Goal: Use online tool/utility: Utilize a website feature to perform a specific function

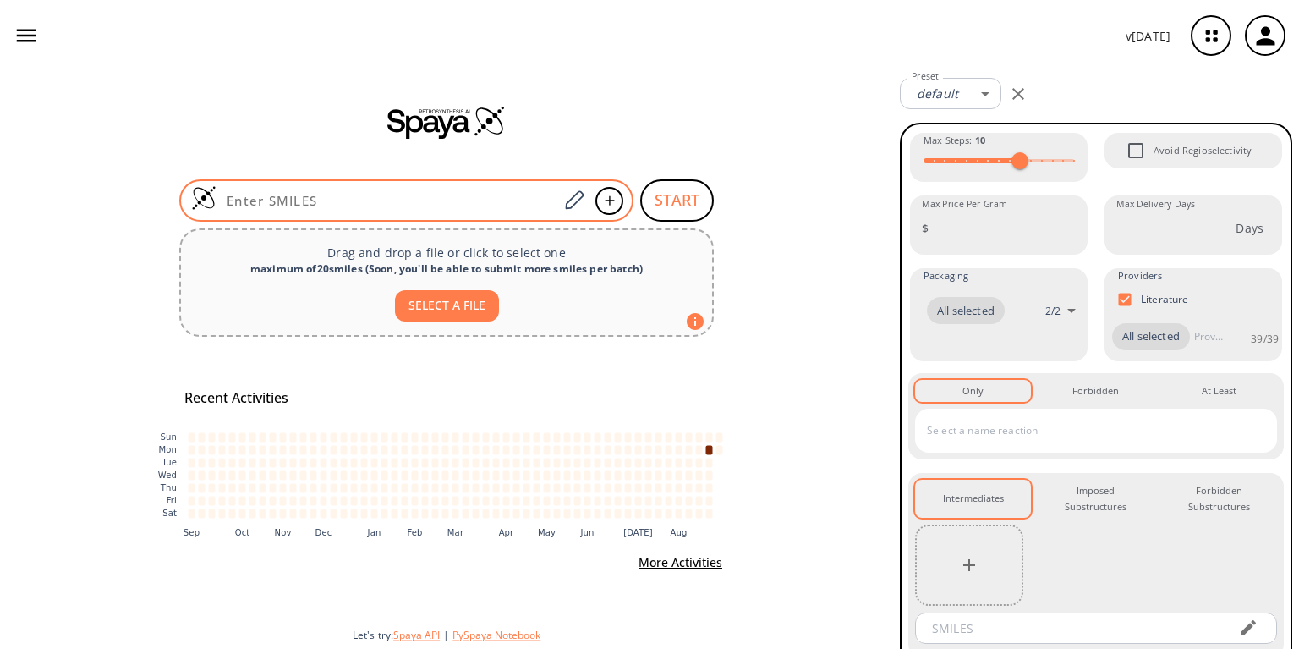
click at [372, 196] on input at bounding box center [387, 200] width 342 height 17
paste input "CCOC(C1CCC(C)C1)=O"
type input "CCOC(C1CCC(C)C1)=O"
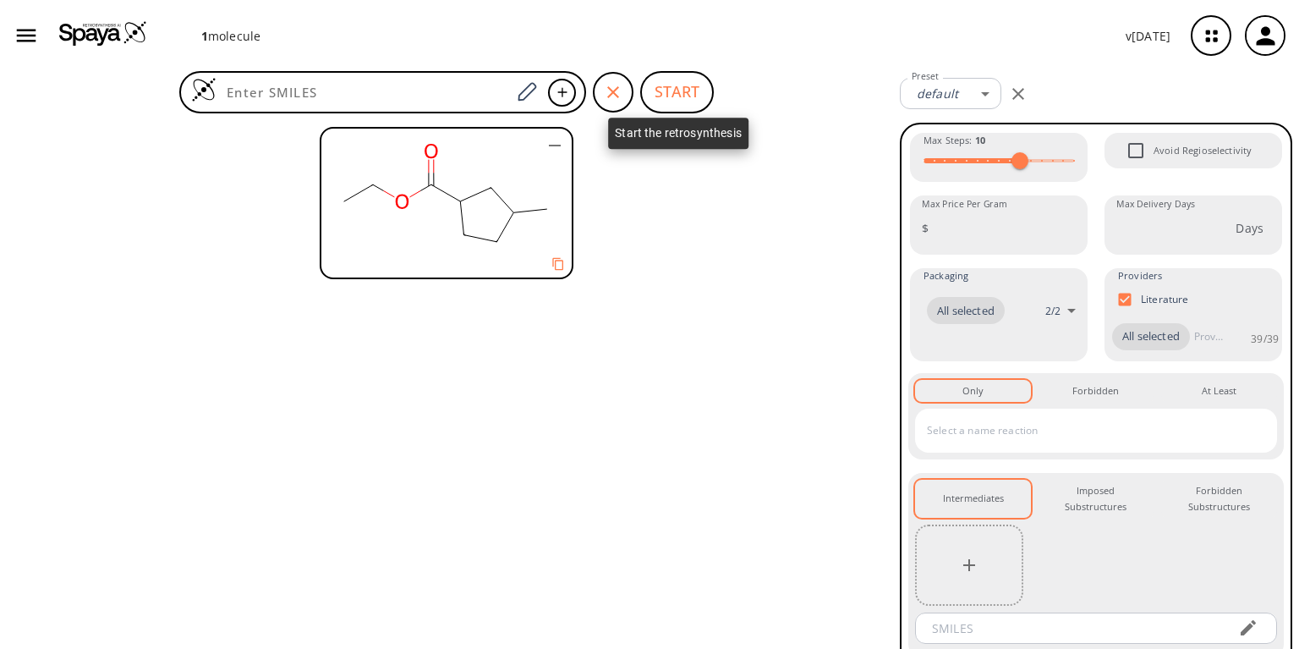
click at [665, 85] on button "START" at bounding box center [677, 92] width 74 height 42
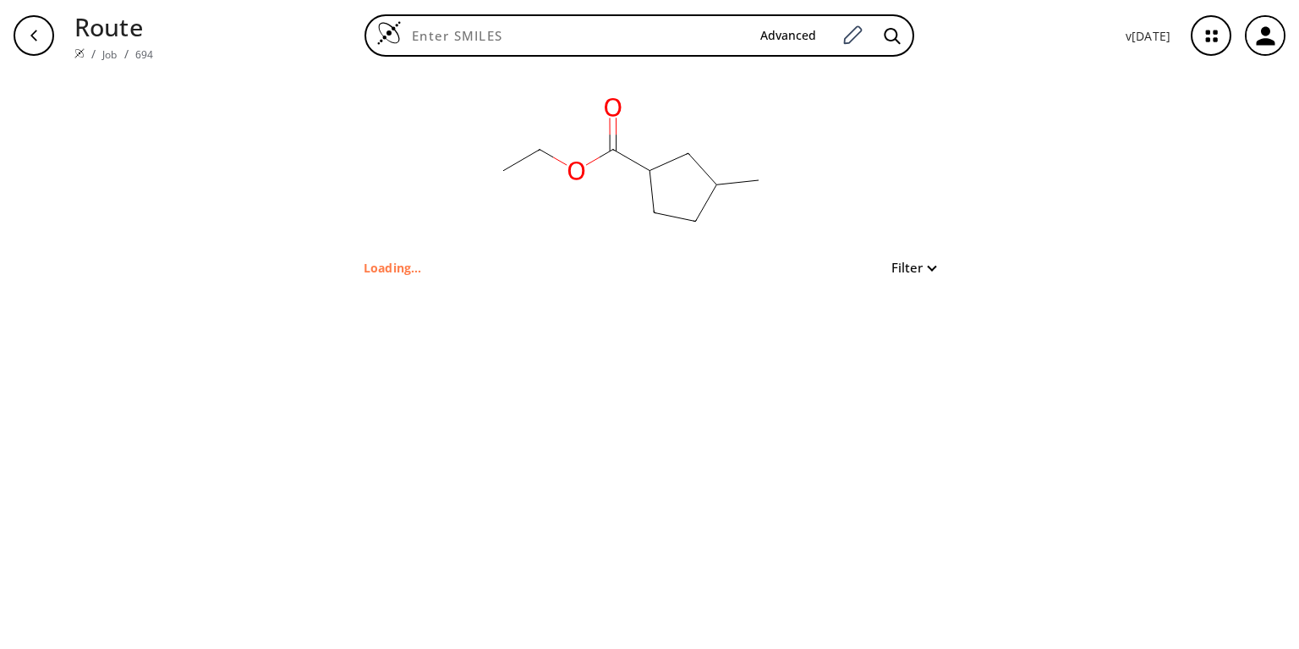
click at [934, 261] on button "Filter" at bounding box center [908, 267] width 54 height 13
click at [934, 260] on div at bounding box center [649, 324] width 1299 height 649
click at [389, 262] on p "Loading..." at bounding box center [393, 268] width 58 height 18
click at [135, 47] on link "694" at bounding box center [144, 54] width 18 height 14
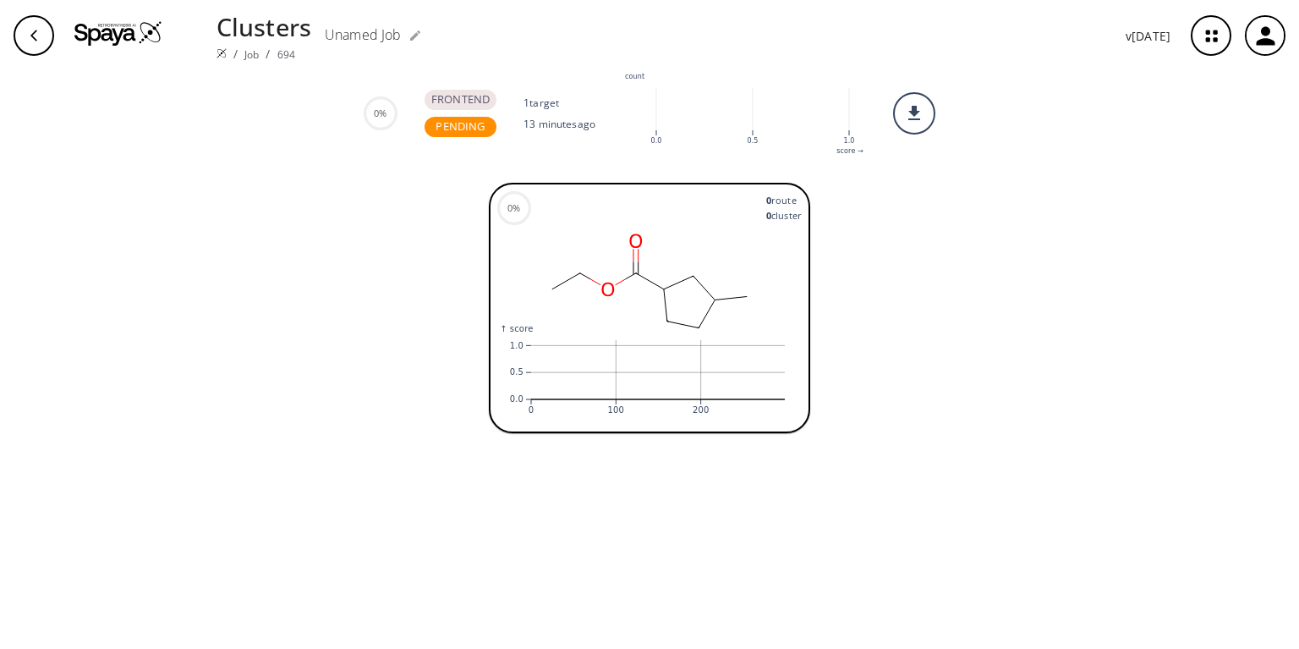
click at [476, 129] on span "PENDING" at bounding box center [460, 126] width 63 height 17
click at [474, 104] on div "FRONTEND" at bounding box center [461, 100] width 72 height 20
click at [247, 48] on link "Job" at bounding box center [251, 54] width 14 height 14
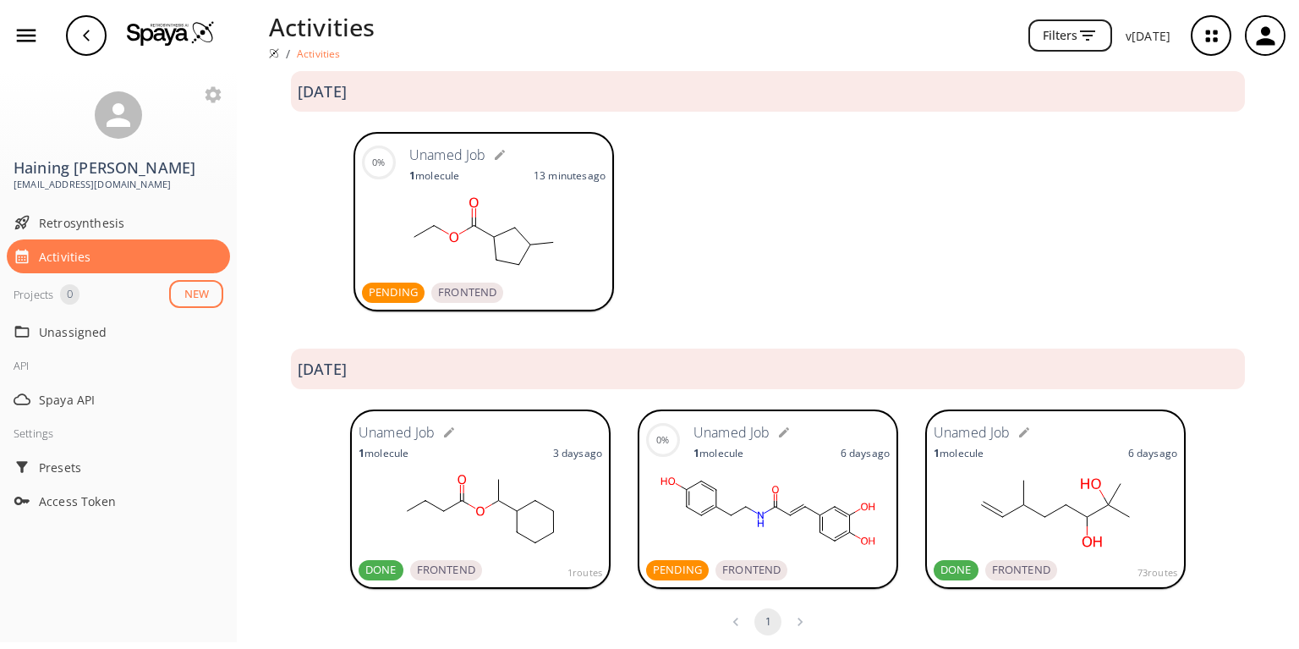
scroll to position [30, 0]
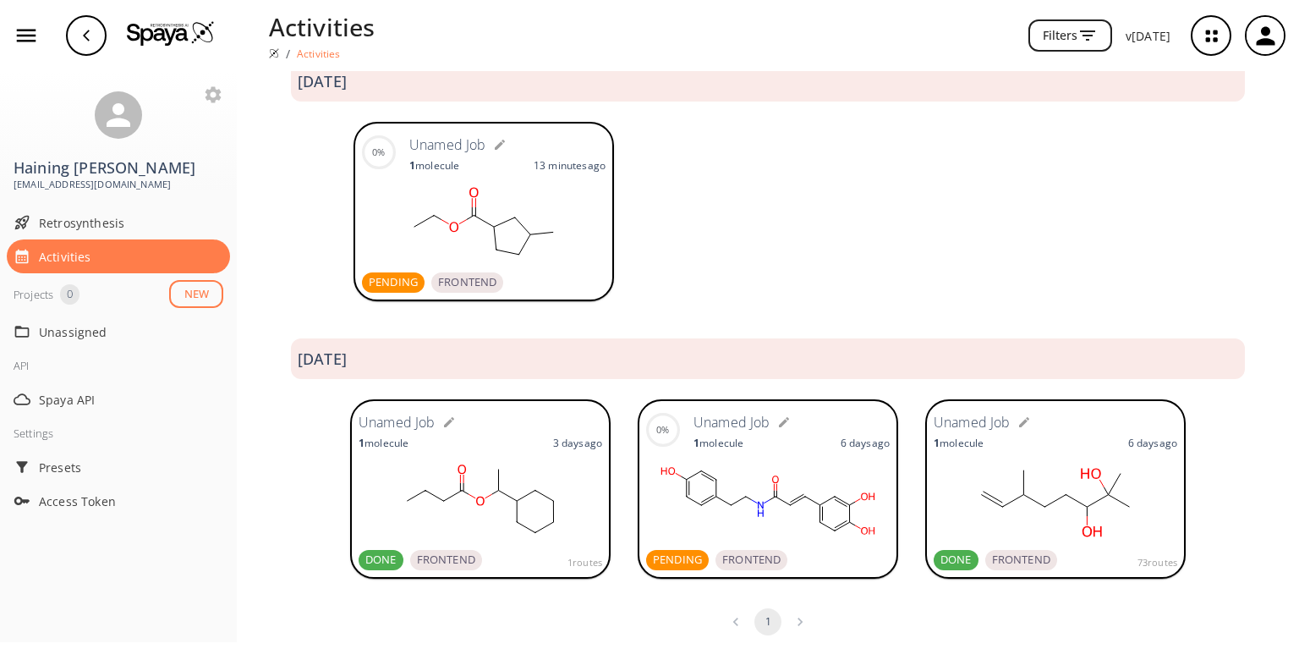
click at [699, 458] on rect at bounding box center [768, 500] width 244 height 85
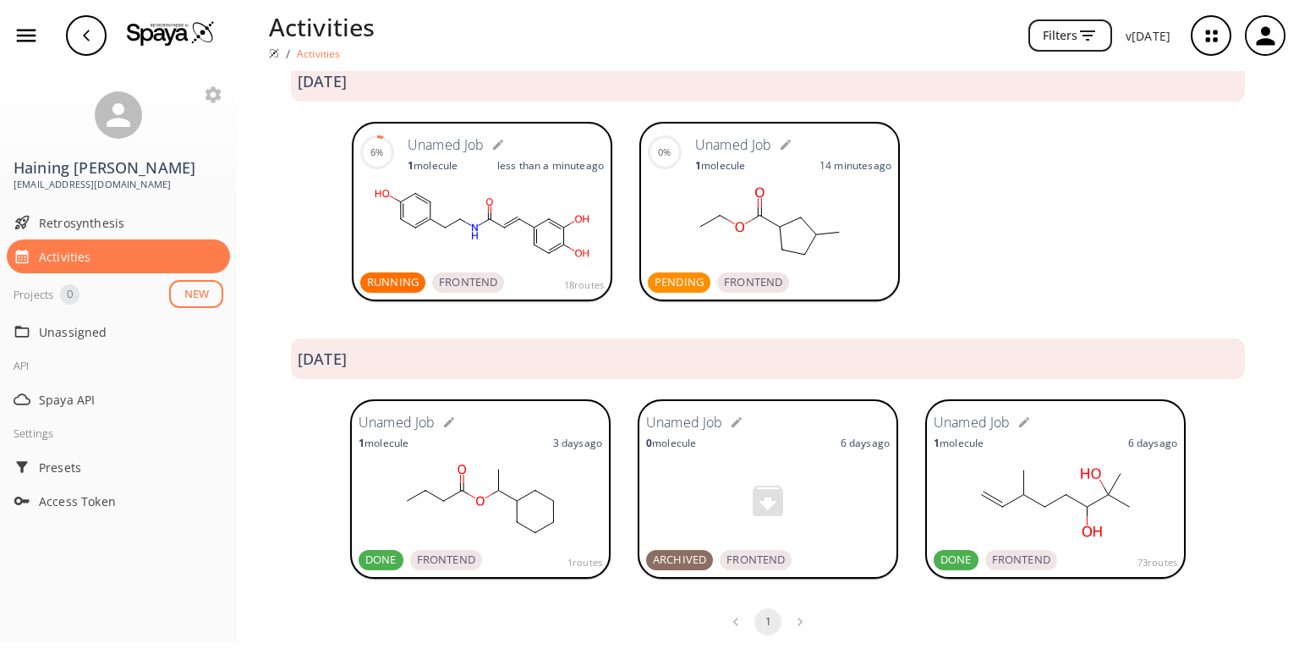
click at [412, 230] on ellipse at bounding box center [415, 227] width 10 height 10
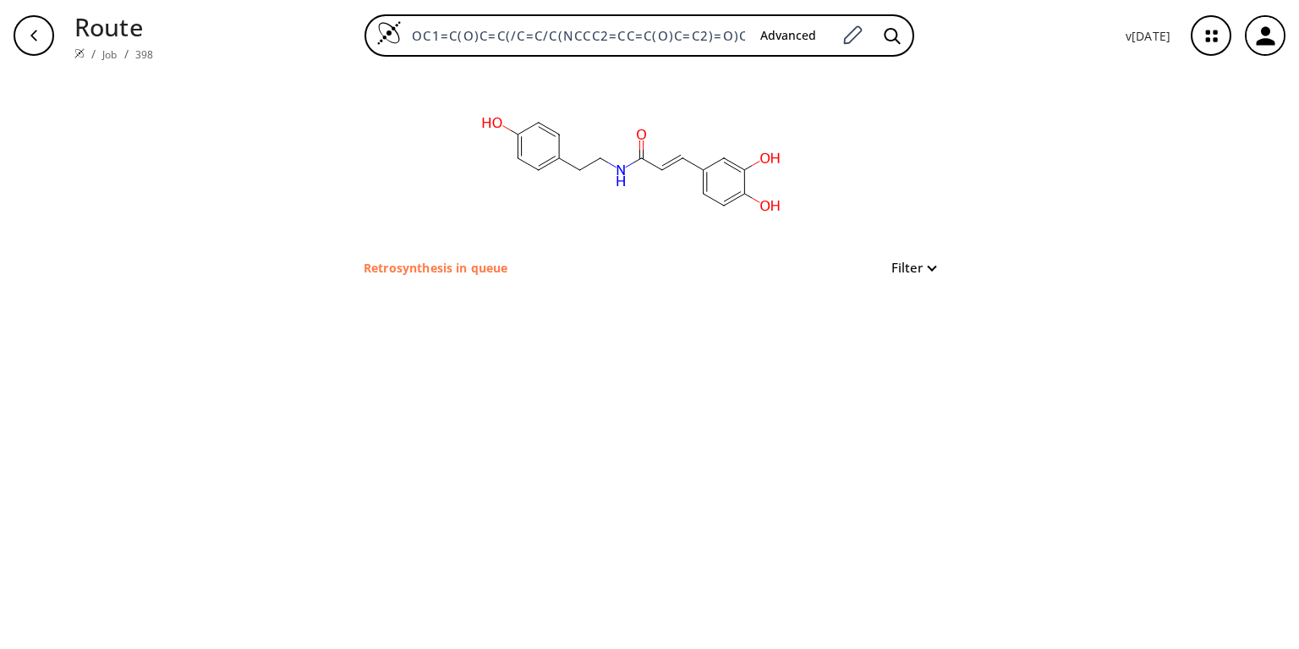
click at [407, 266] on p "Retrosynthesis in queue" at bounding box center [436, 268] width 144 height 18
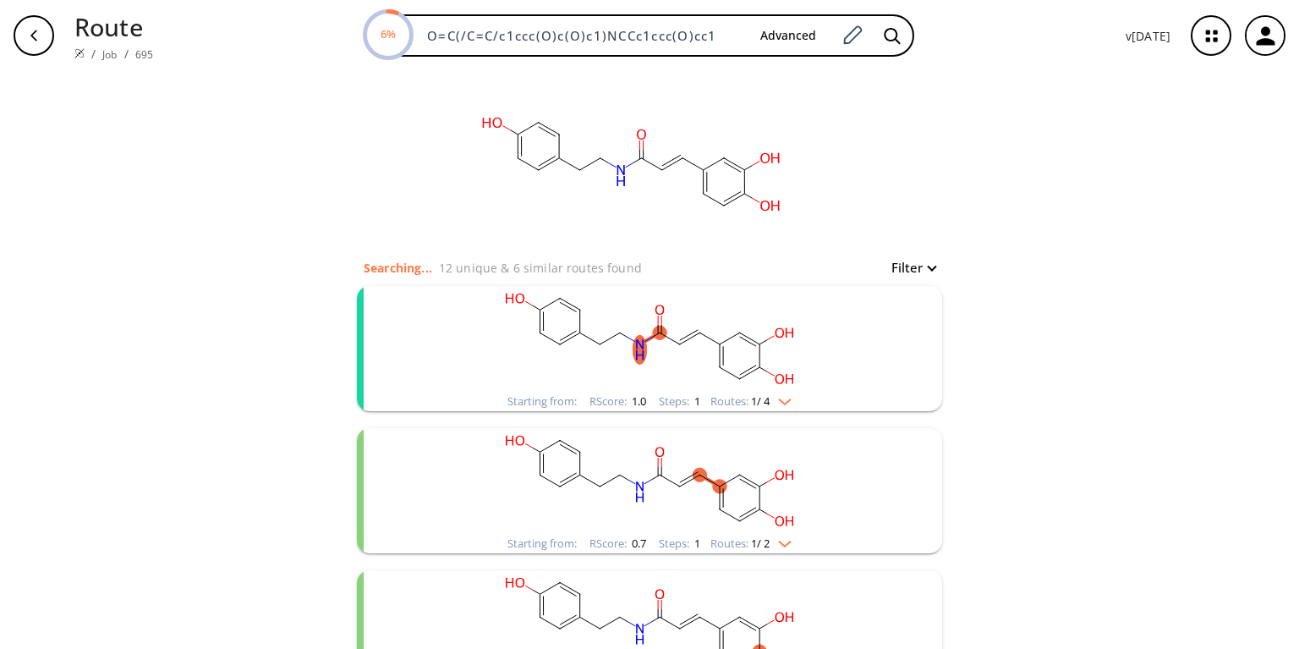
click at [788, 394] on img "clusters" at bounding box center [781, 399] width 22 height 14
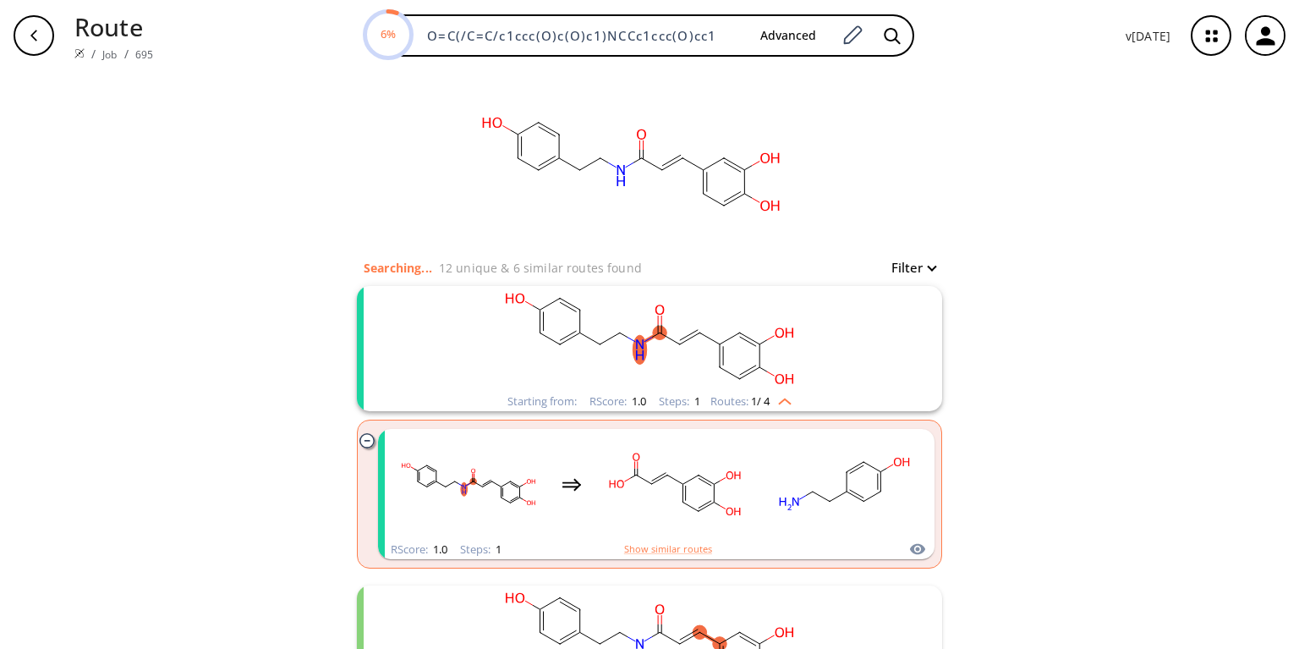
click at [788, 394] on img "clusters" at bounding box center [781, 399] width 22 height 14
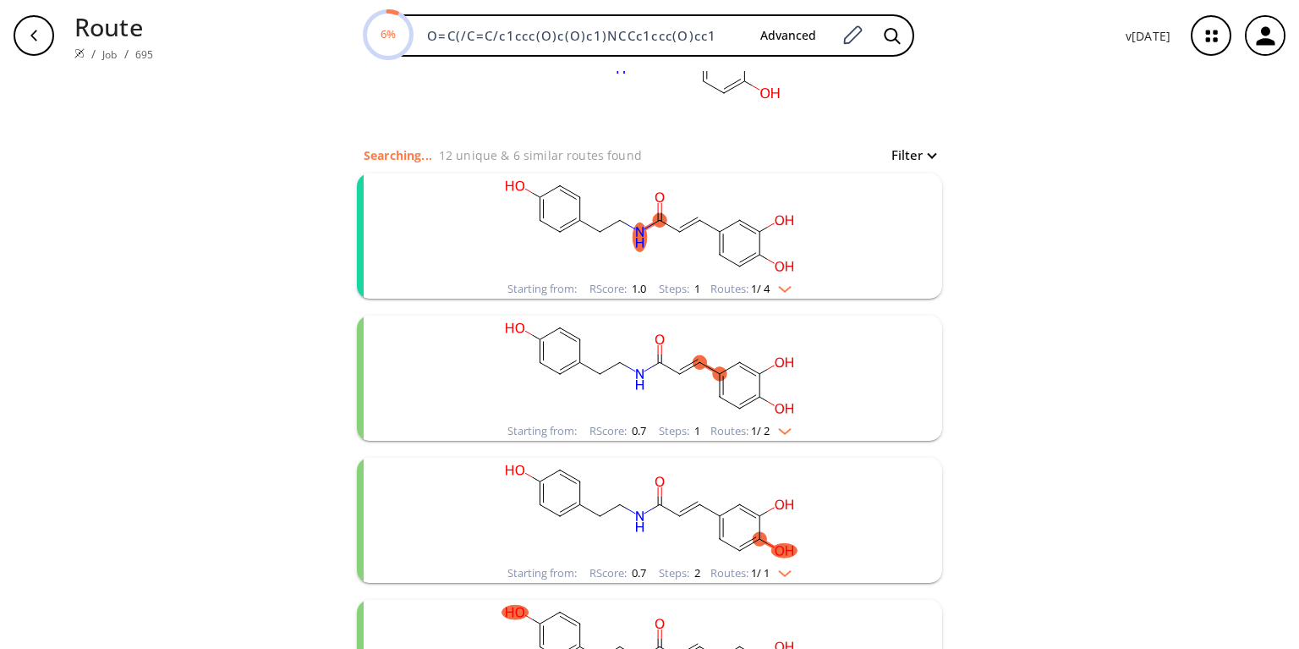
scroll to position [135, 0]
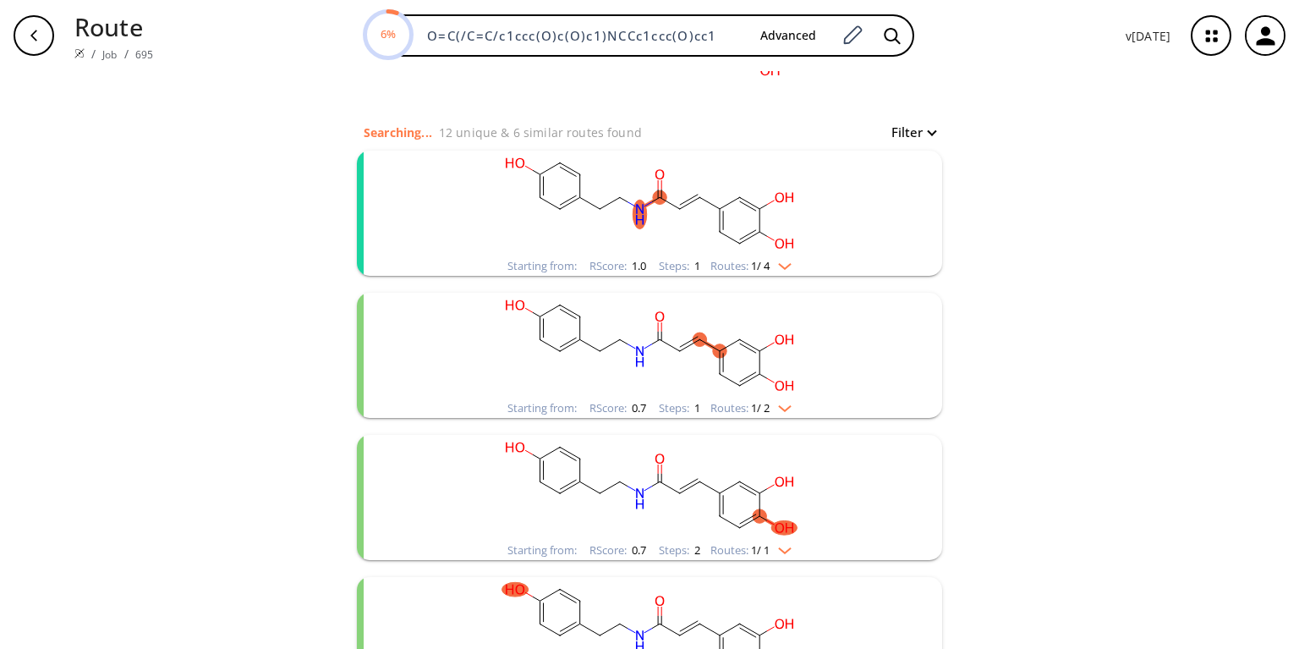
click at [781, 399] on img "clusters" at bounding box center [781, 405] width 22 height 14
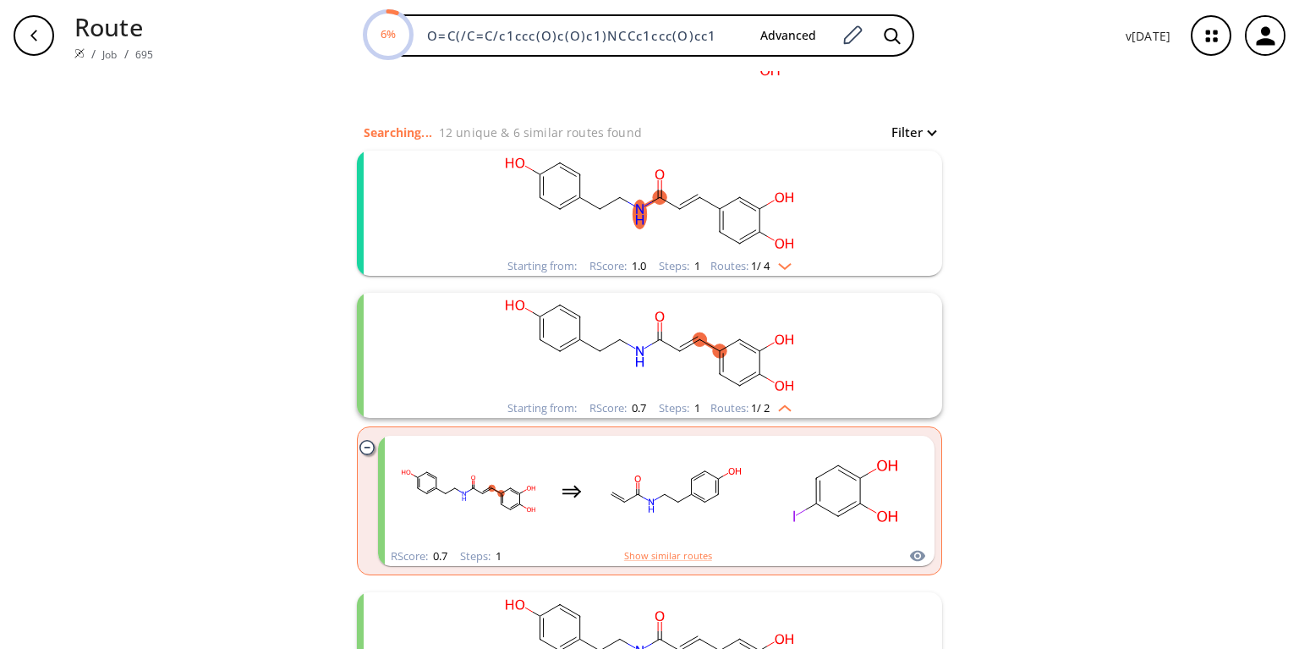
click at [781, 399] on img "clusters" at bounding box center [781, 405] width 22 height 14
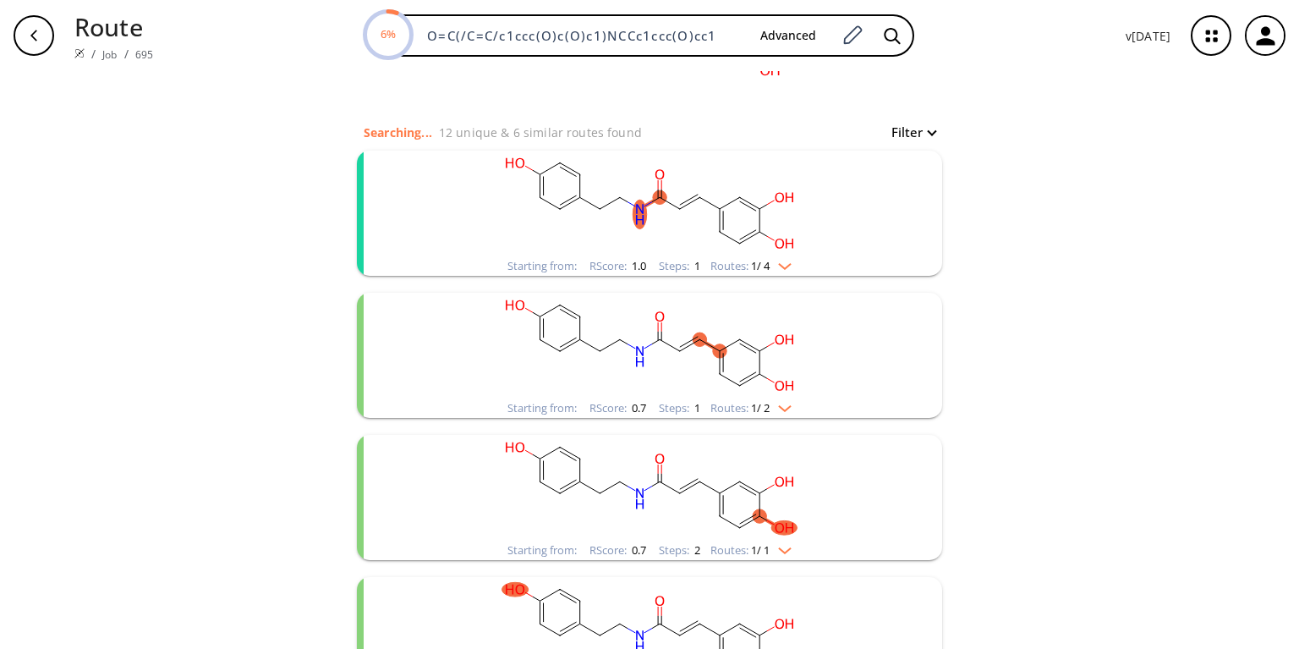
scroll to position [203, 0]
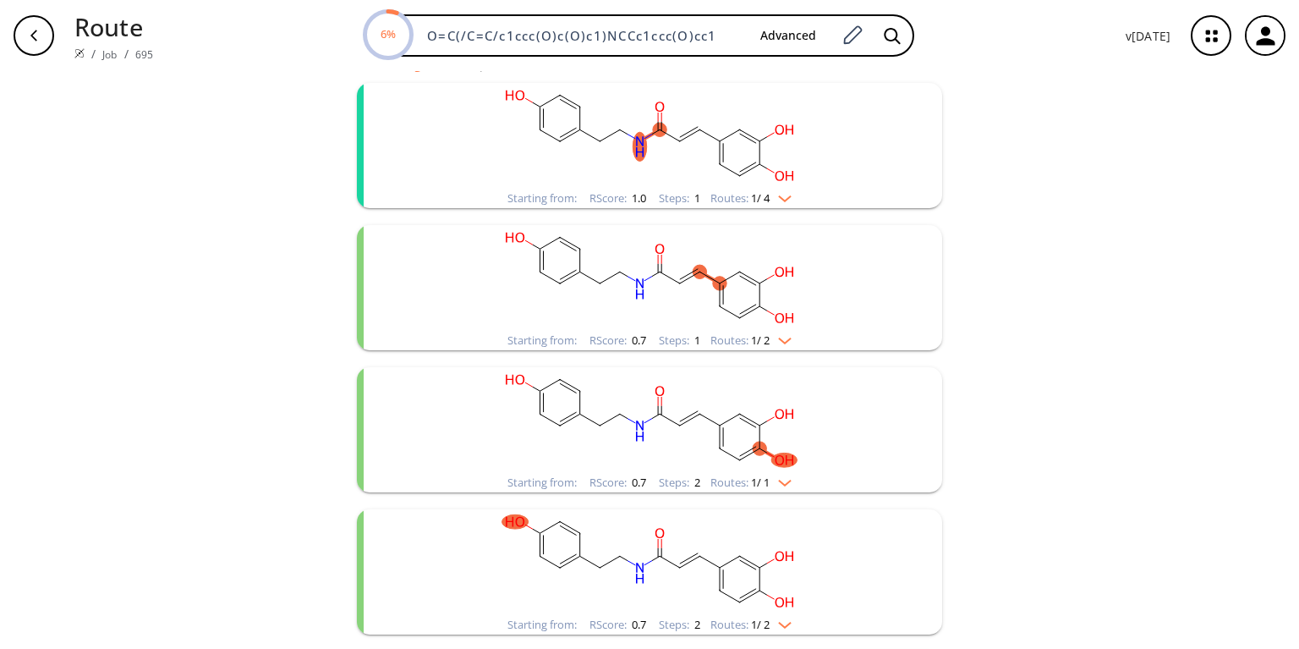
click at [787, 473] on img "clusters" at bounding box center [781, 480] width 22 height 14
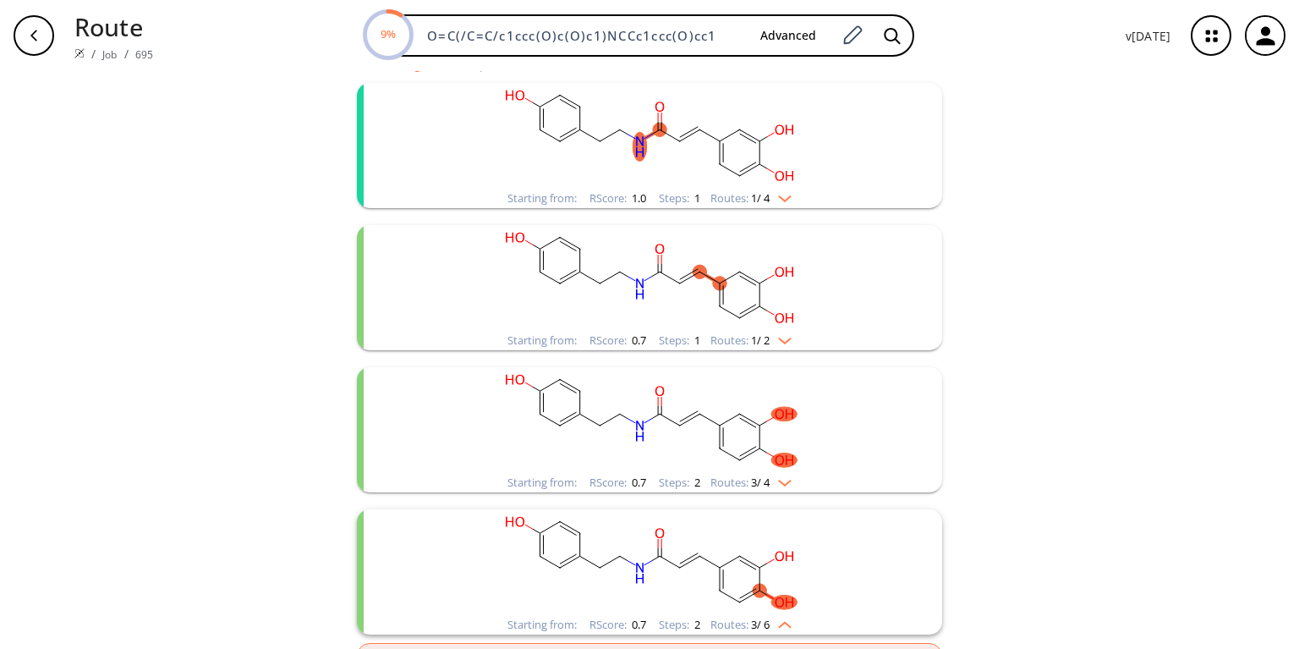
click at [787, 473] on img "clusters" at bounding box center [781, 480] width 22 height 14
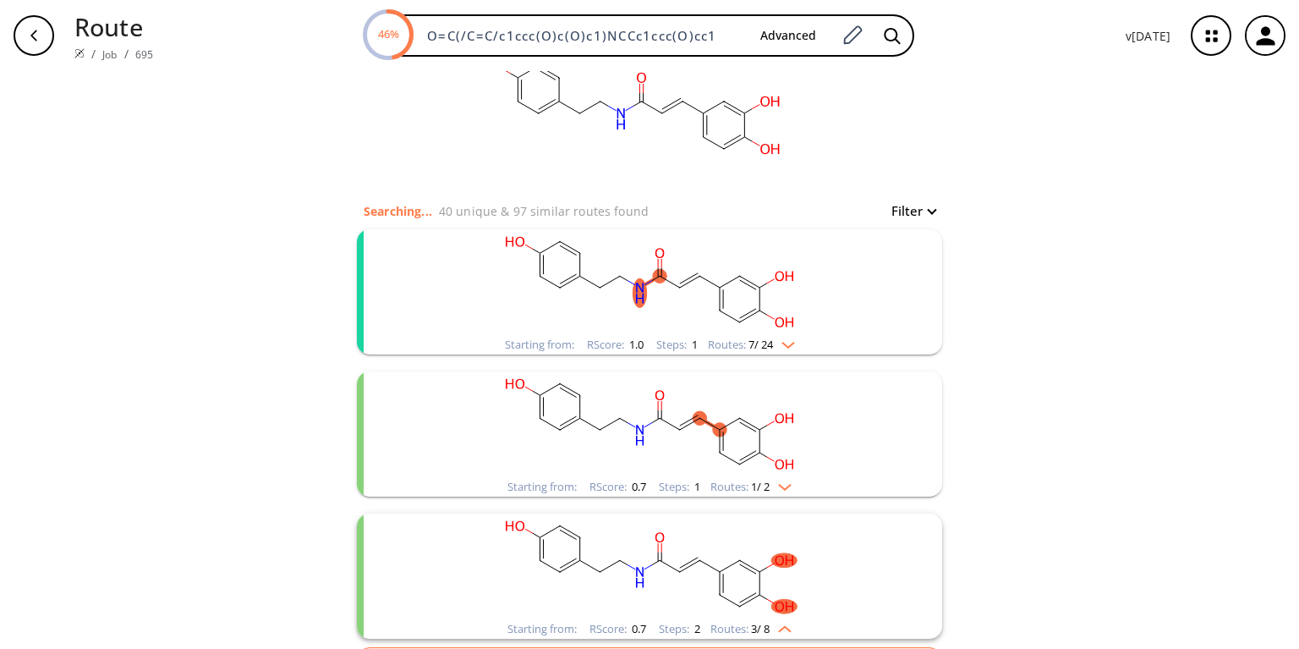
scroll to position [135, 0]
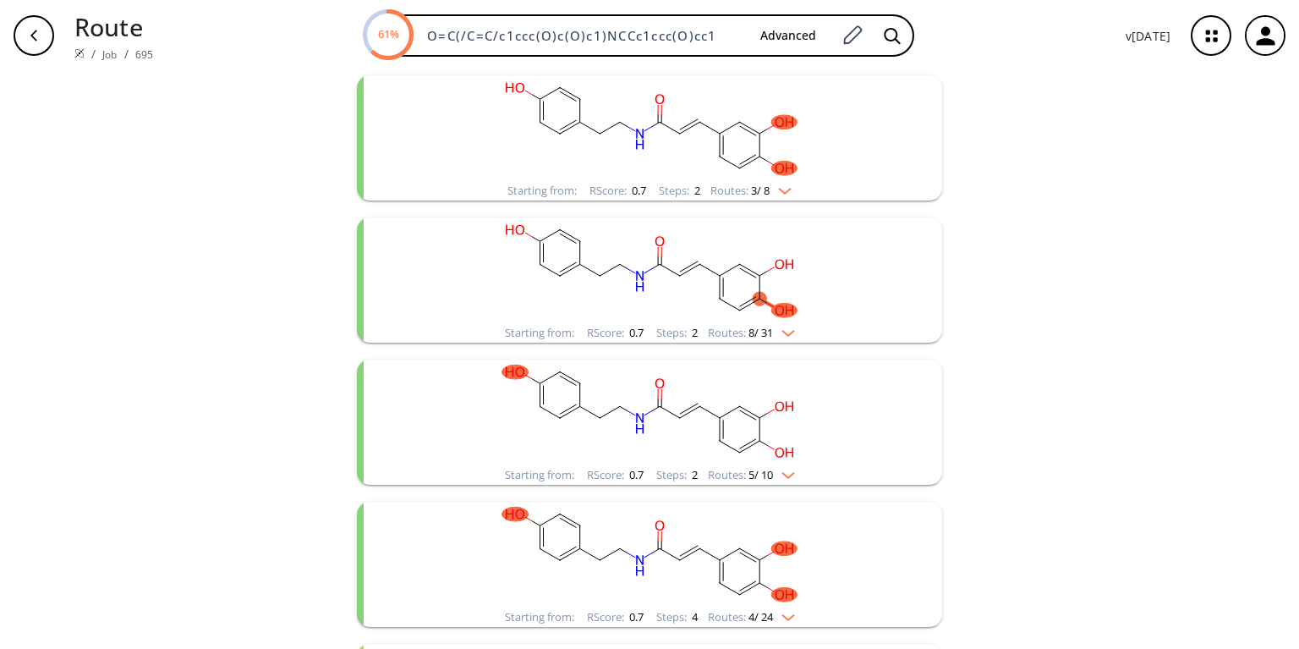
scroll to position [474, 0]
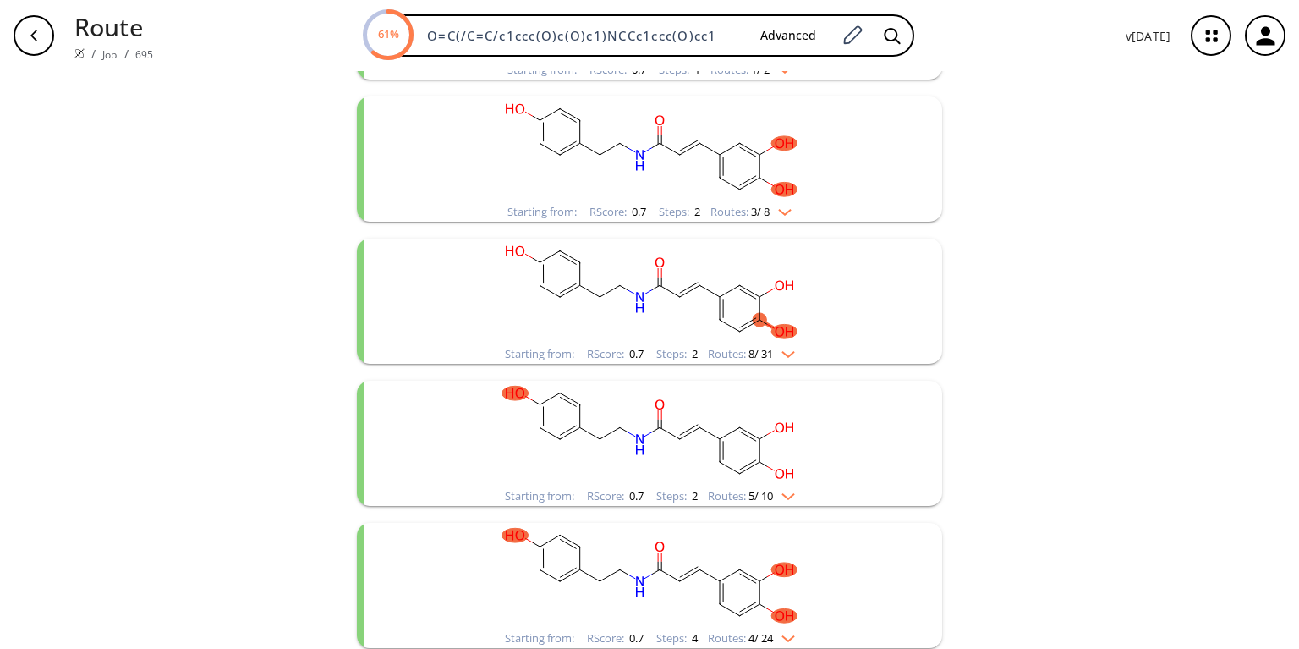
click at [787, 207] on img "clusters" at bounding box center [781, 209] width 22 height 14
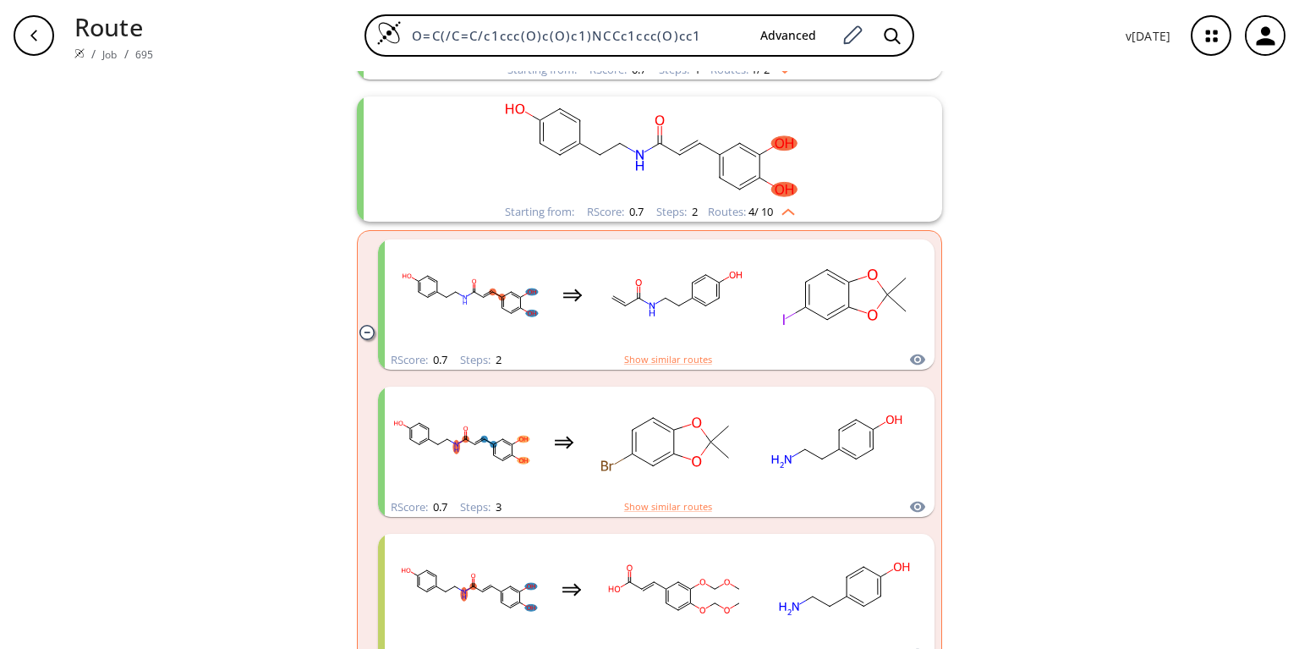
click at [392, 166] on div "Starting from: RScore : 0.7 Steps : 2 Routes: 4 / 10" at bounding box center [649, 158] width 585 height 125
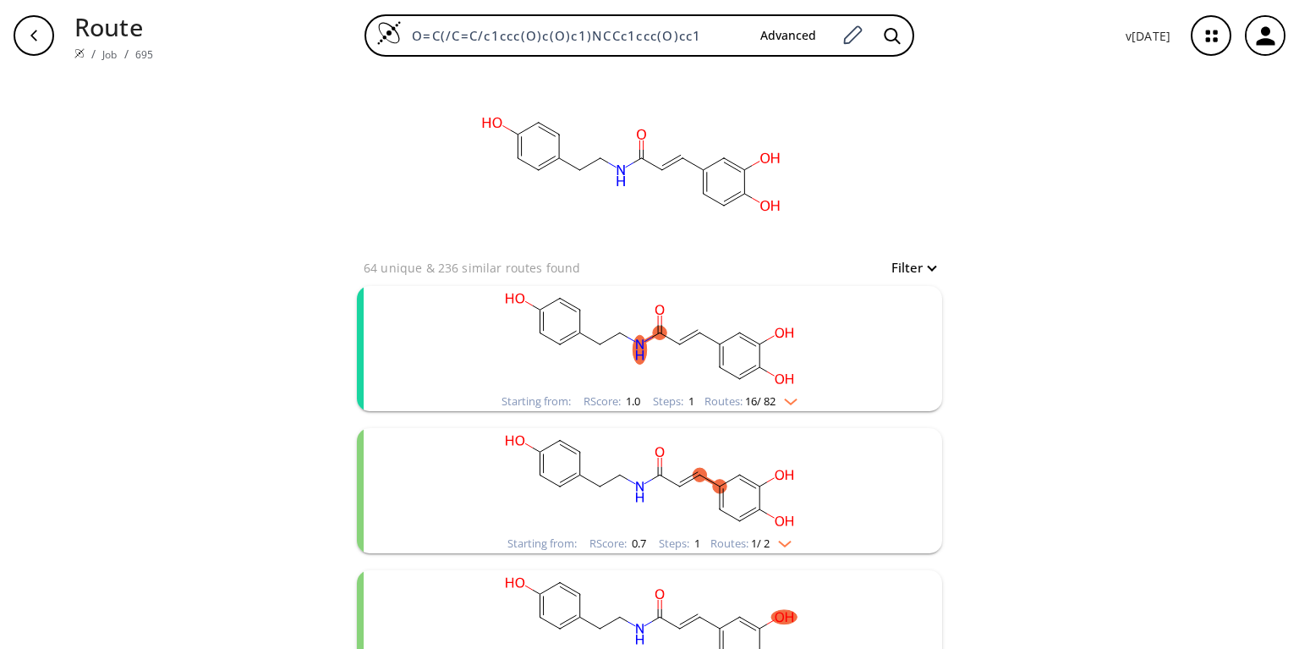
click at [791, 396] on img "clusters" at bounding box center [786, 399] width 22 height 14
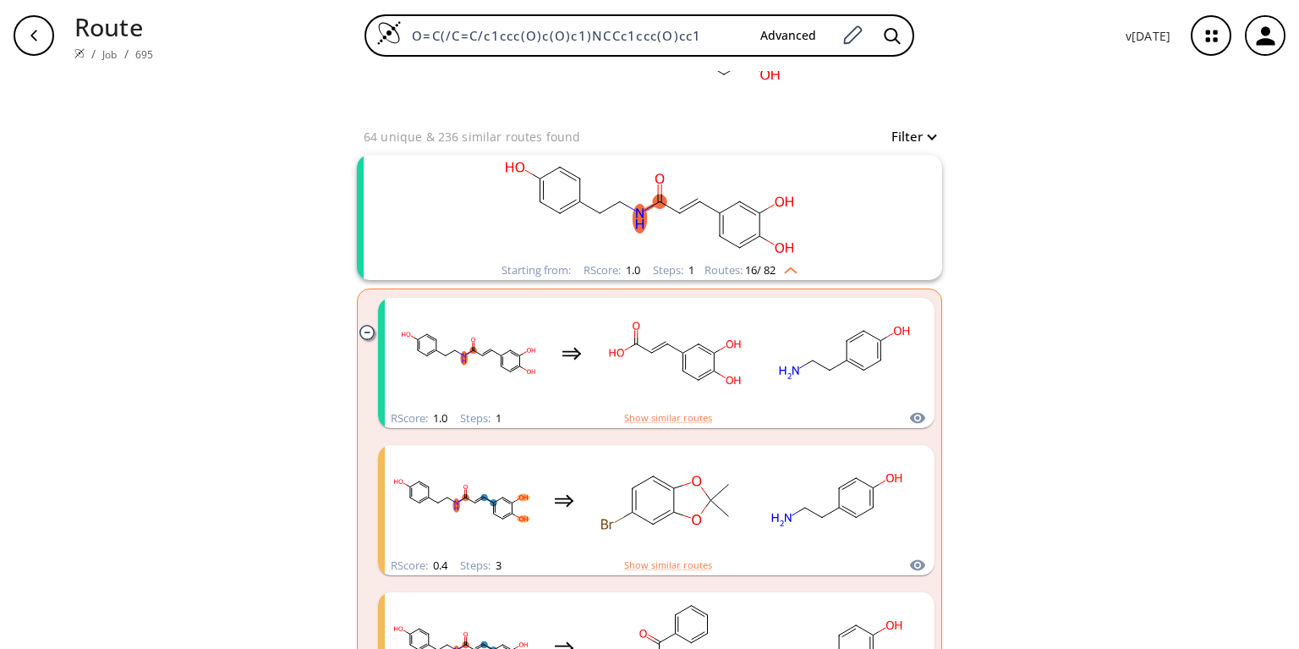
scroll to position [135, 0]
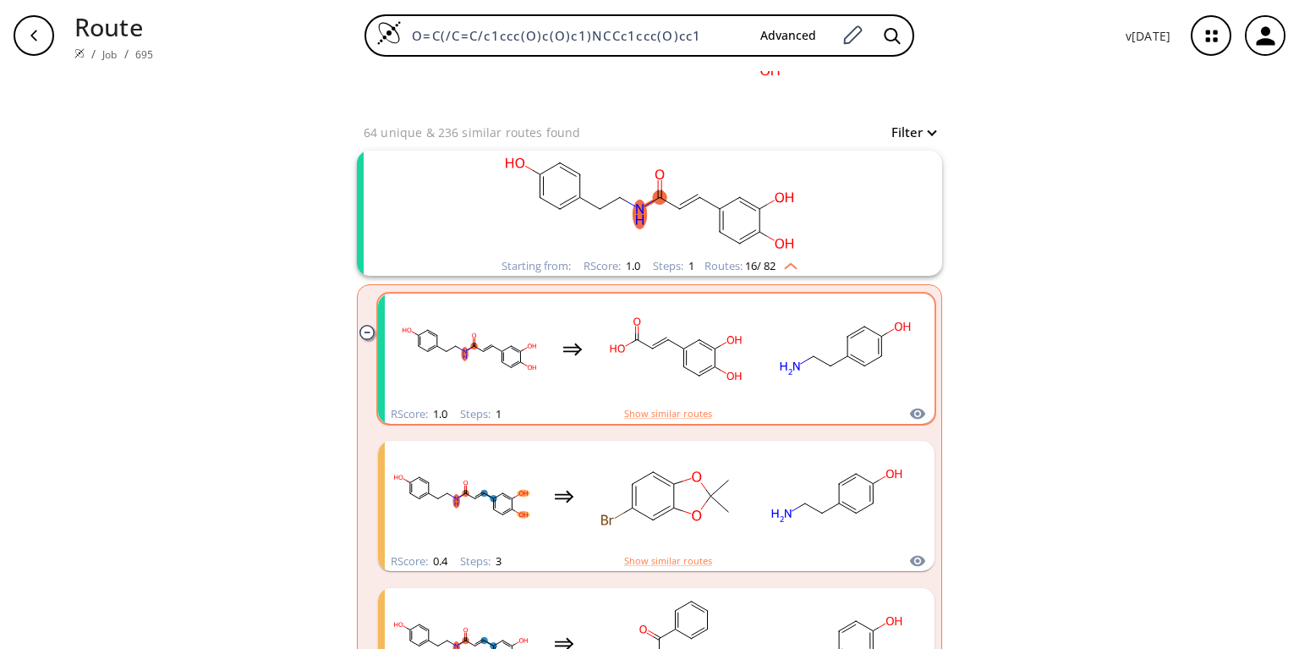
click at [761, 374] on div "clusters" at bounding box center [657, 348] width 528 height 111
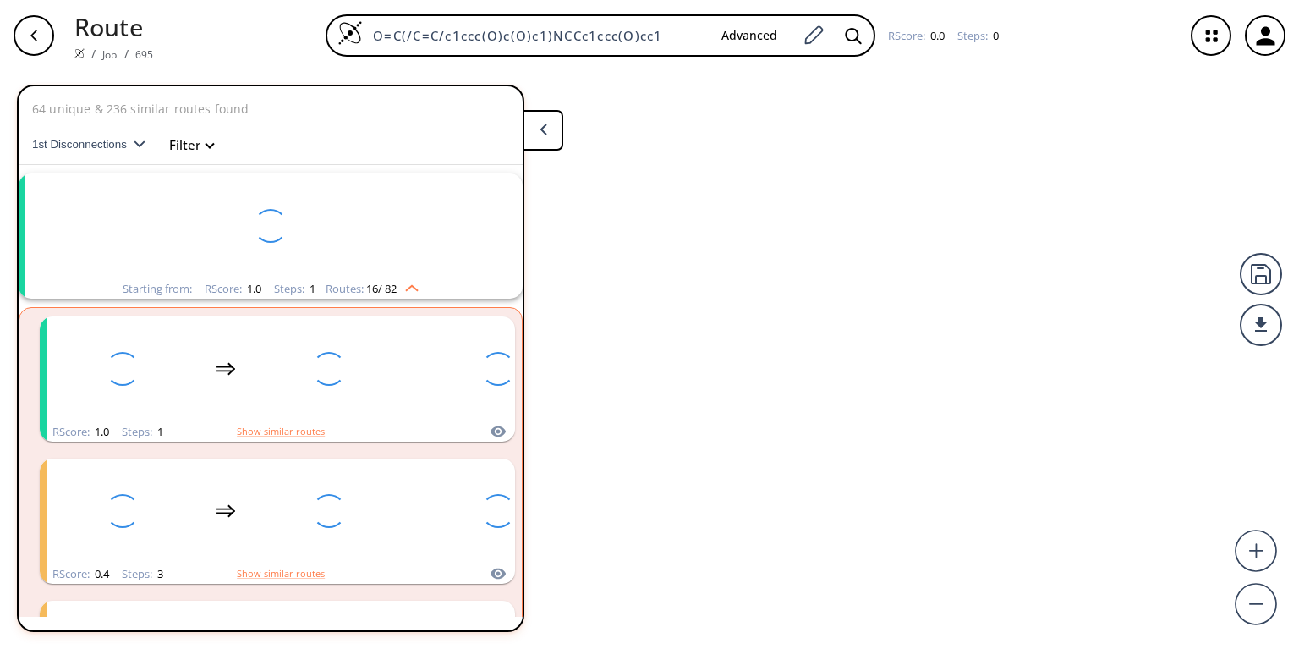
scroll to position [30, 0]
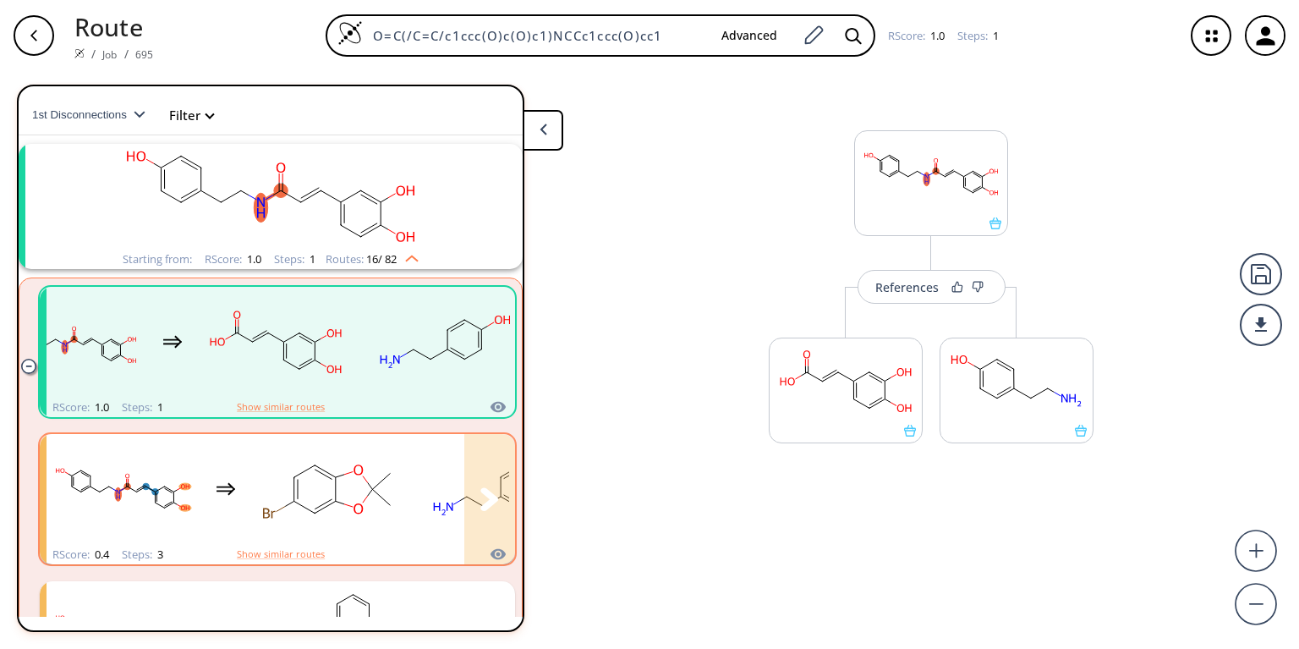
click at [347, 484] on rect "clusters" at bounding box center [329, 489] width 152 height 106
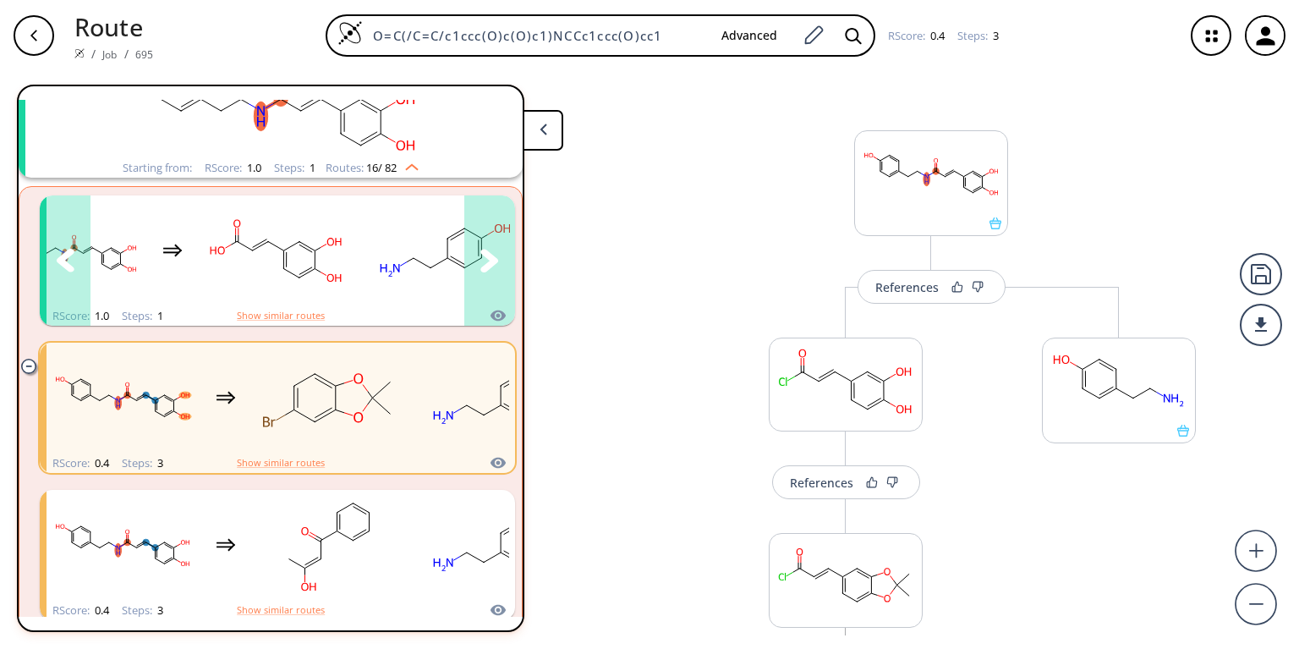
scroll to position [97, 0]
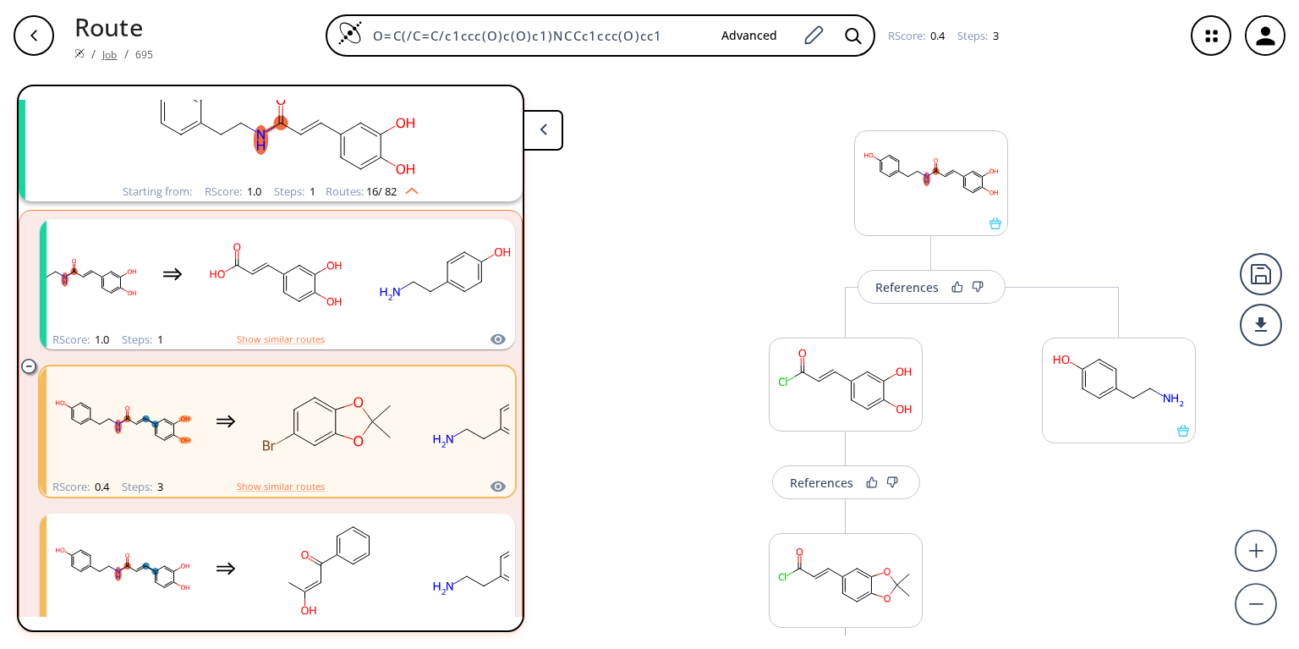
click at [108, 47] on link "Job" at bounding box center [109, 54] width 14 height 14
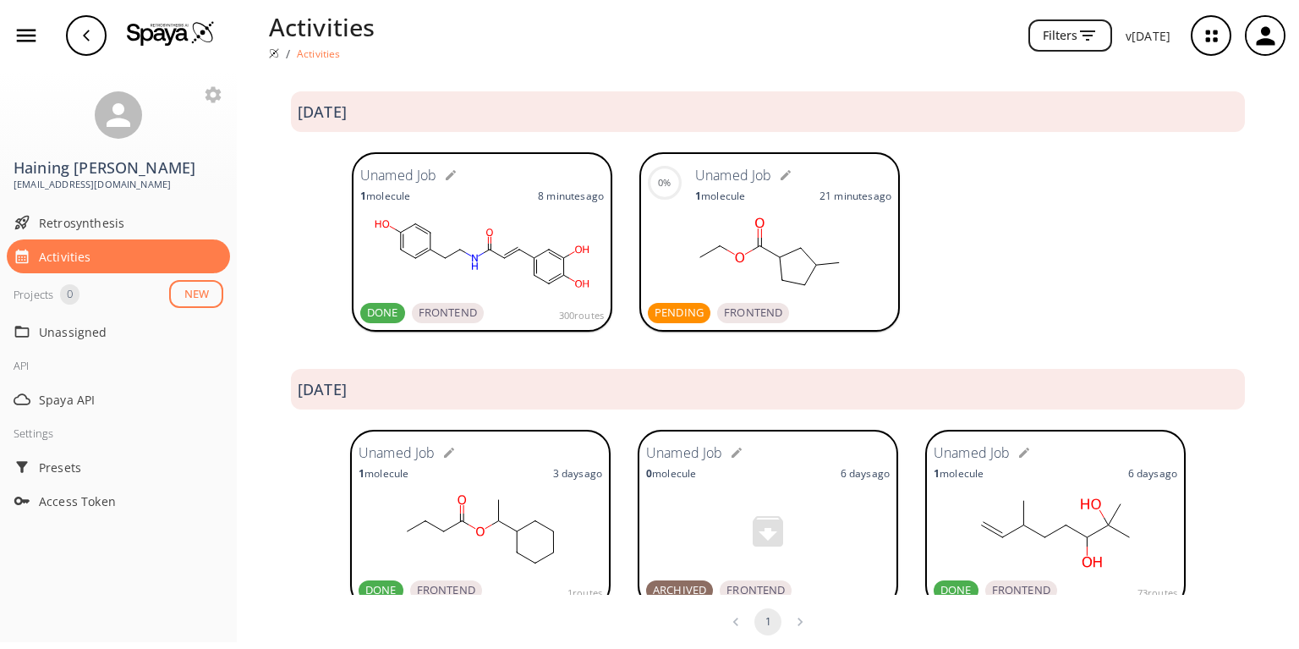
click at [680, 235] on rect at bounding box center [770, 253] width 244 height 85
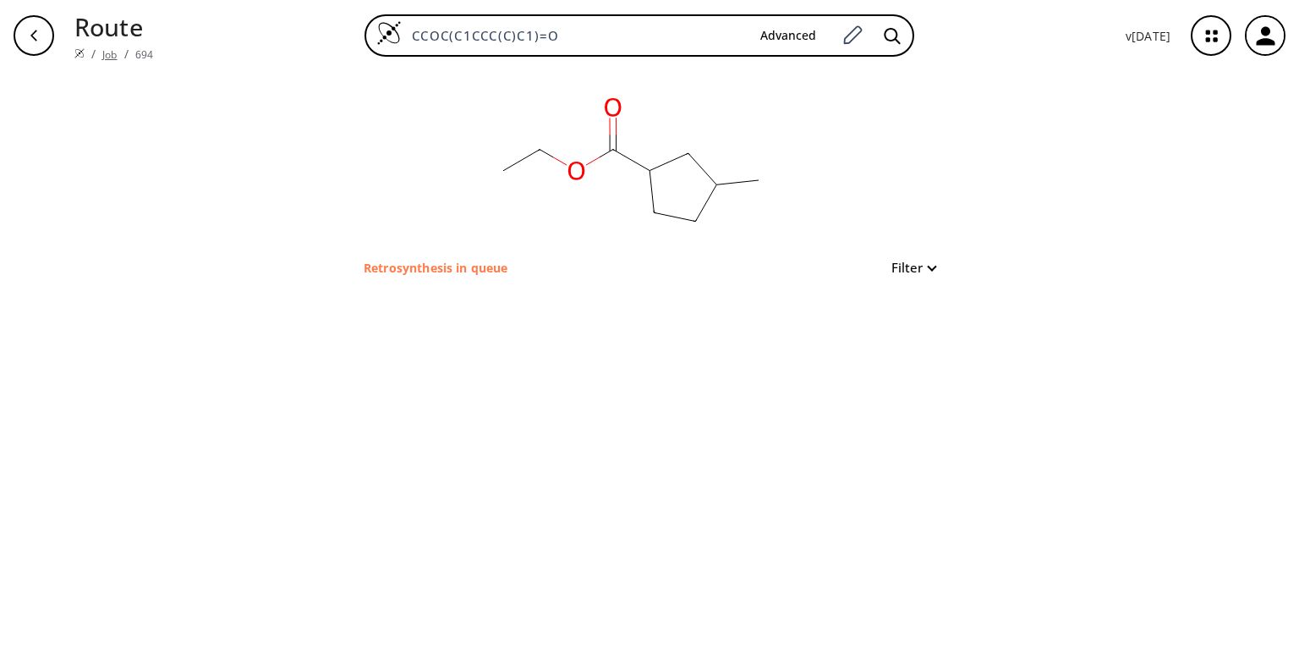
click at [107, 49] on link "Job" at bounding box center [109, 54] width 14 height 14
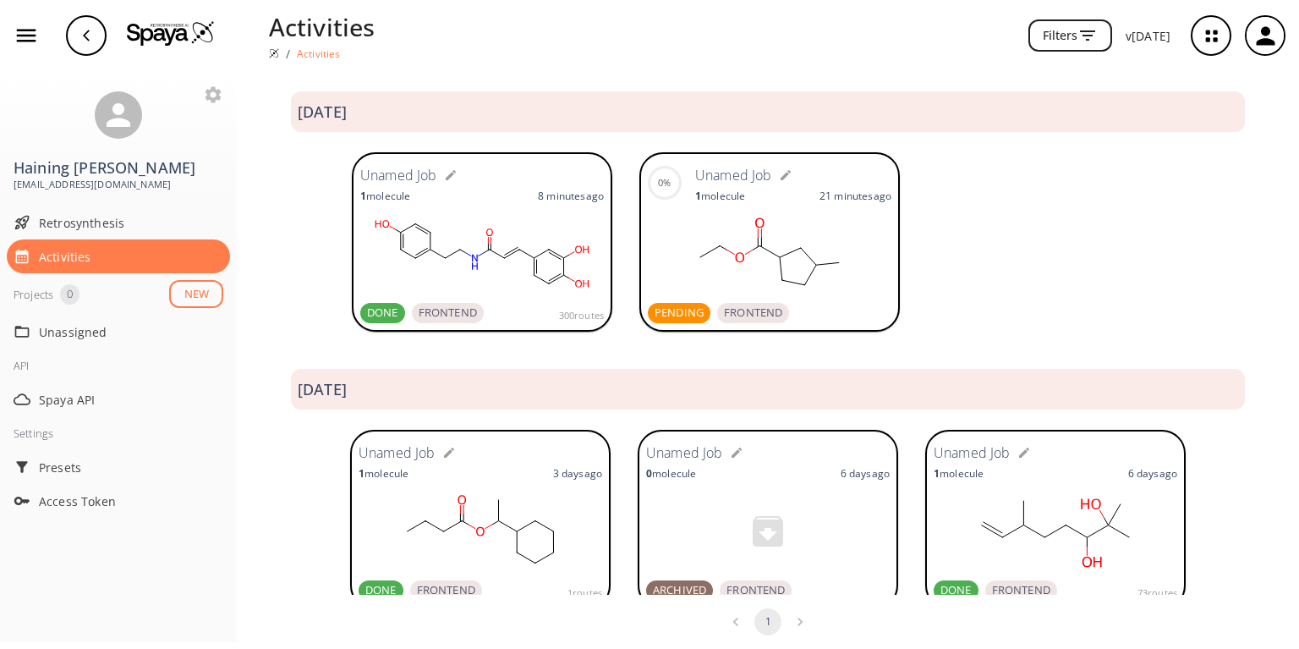
scroll to position [30, 0]
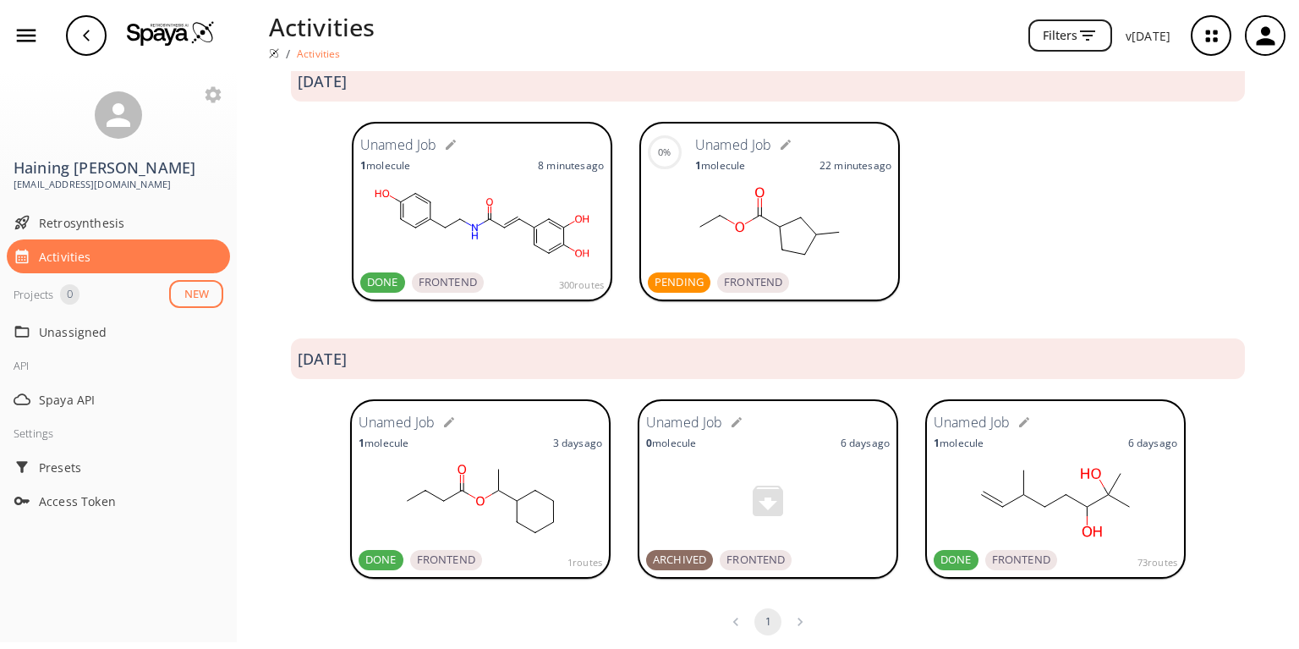
click at [880, 162] on p "22 minutes ago" at bounding box center [855, 165] width 72 height 14
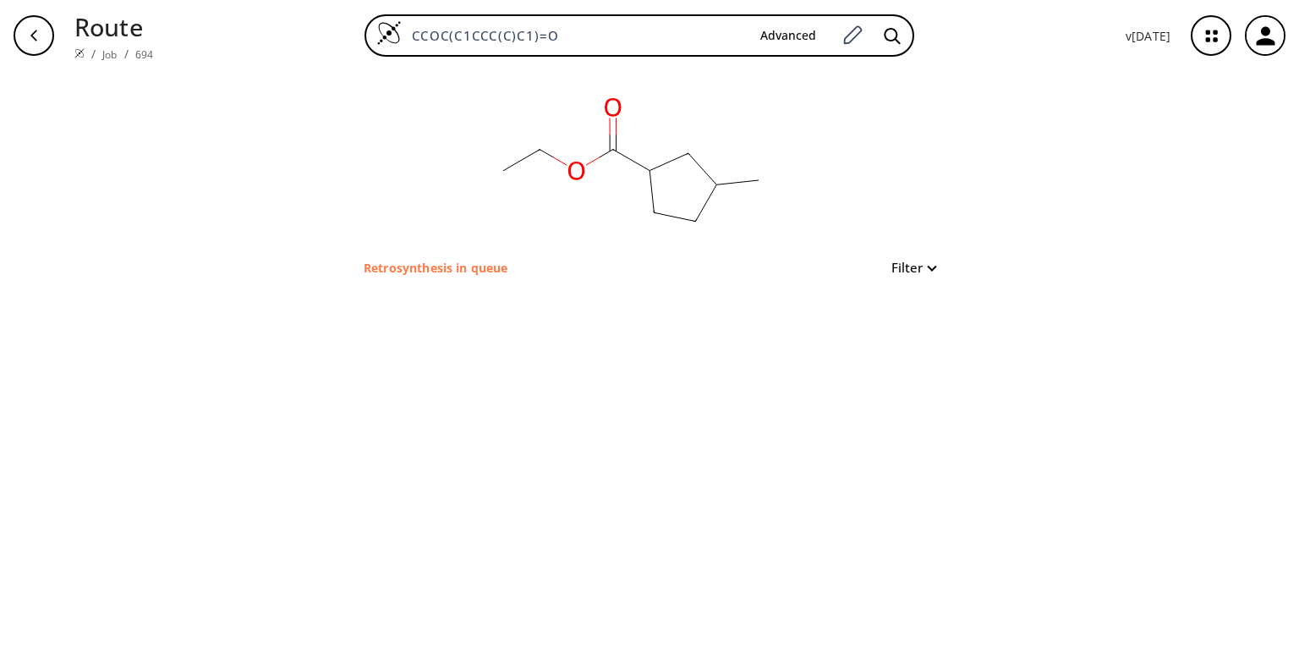
drag, startPoint x: 398, startPoint y: 265, endPoint x: 768, endPoint y: 274, distance: 369.7
click at [399, 265] on p "Retrosynthesis in queue" at bounding box center [436, 268] width 144 height 18
click at [927, 267] on button "Filter" at bounding box center [908, 267] width 54 height 13
click at [1049, 208] on div at bounding box center [649, 324] width 1299 height 649
click at [588, 171] on ellipse at bounding box center [575, 170] width 25 height 26
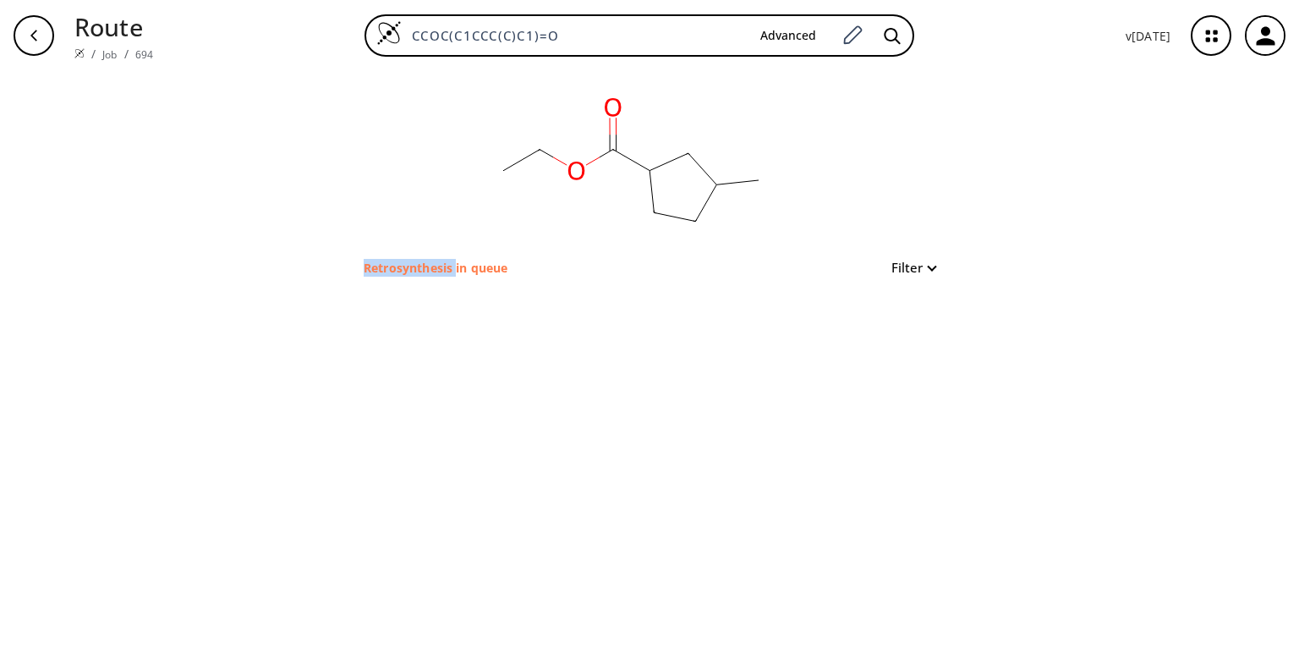
click at [588, 171] on ellipse at bounding box center [575, 170] width 25 height 26
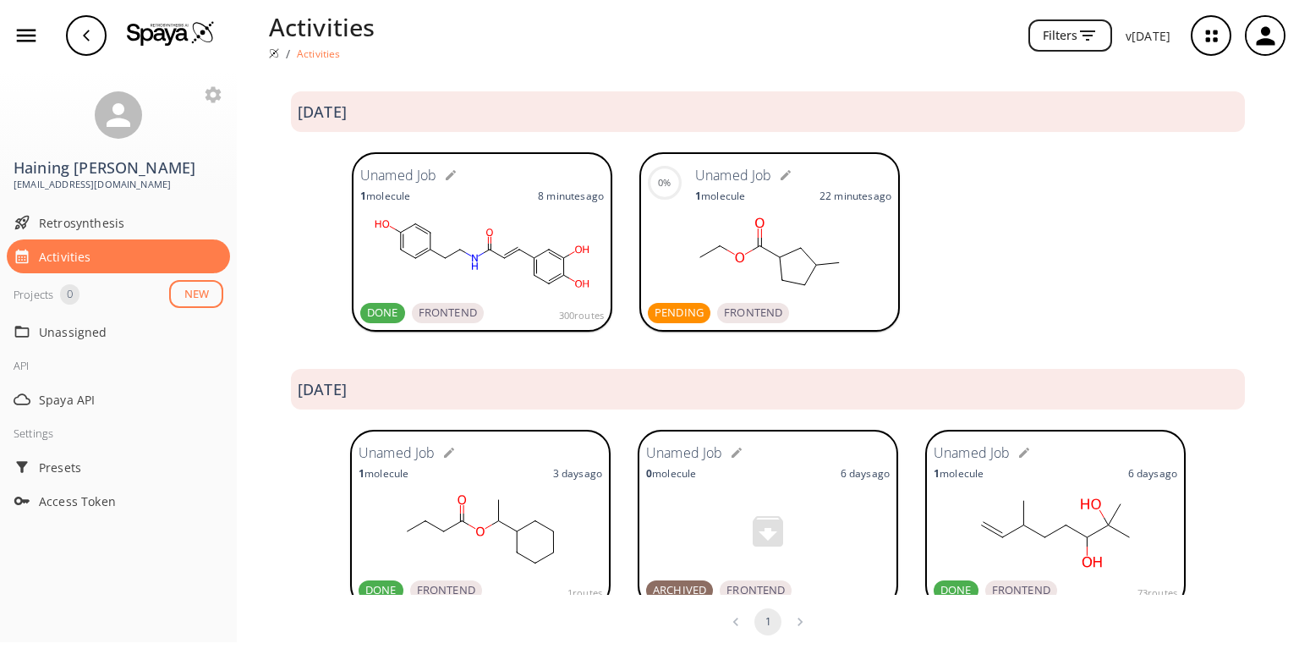
click at [1204, 41] on icon "button" at bounding box center [1211, 36] width 45 height 45
click at [1218, 39] on icon "button" at bounding box center [1211, 36] width 45 height 45
click at [1265, 37] on icon "button" at bounding box center [1266, 36] width 28 height 28
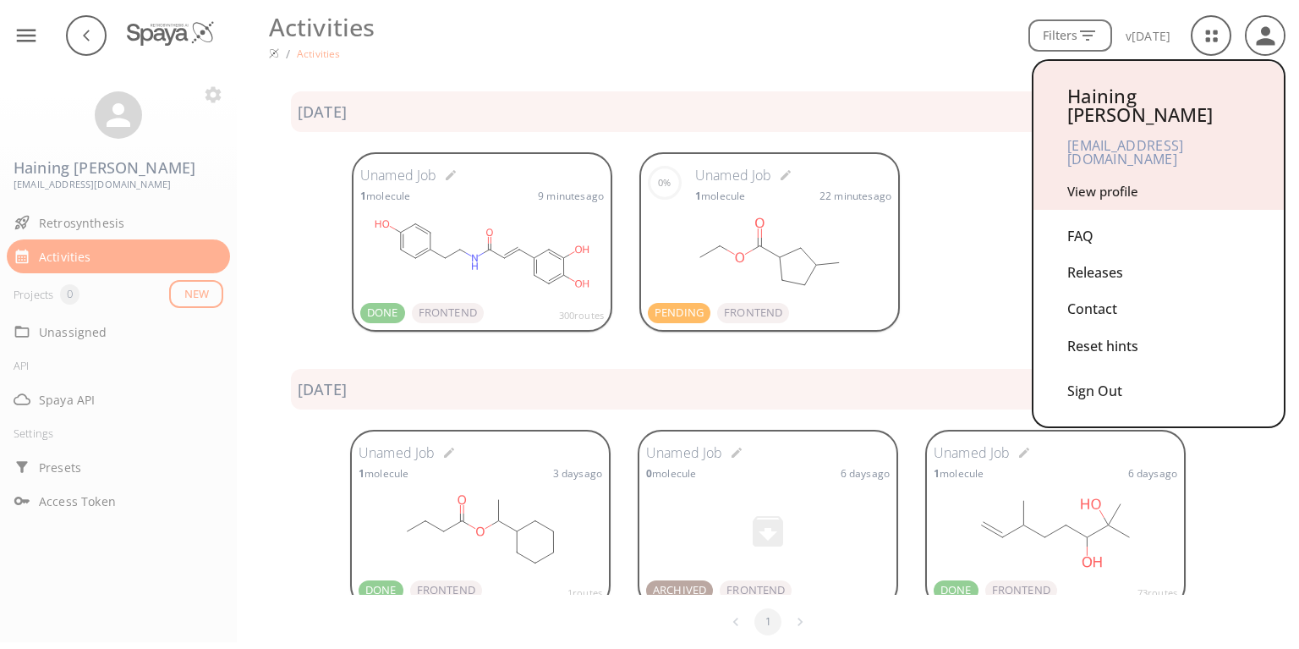
click at [942, 282] on div at bounding box center [649, 324] width 1299 height 649
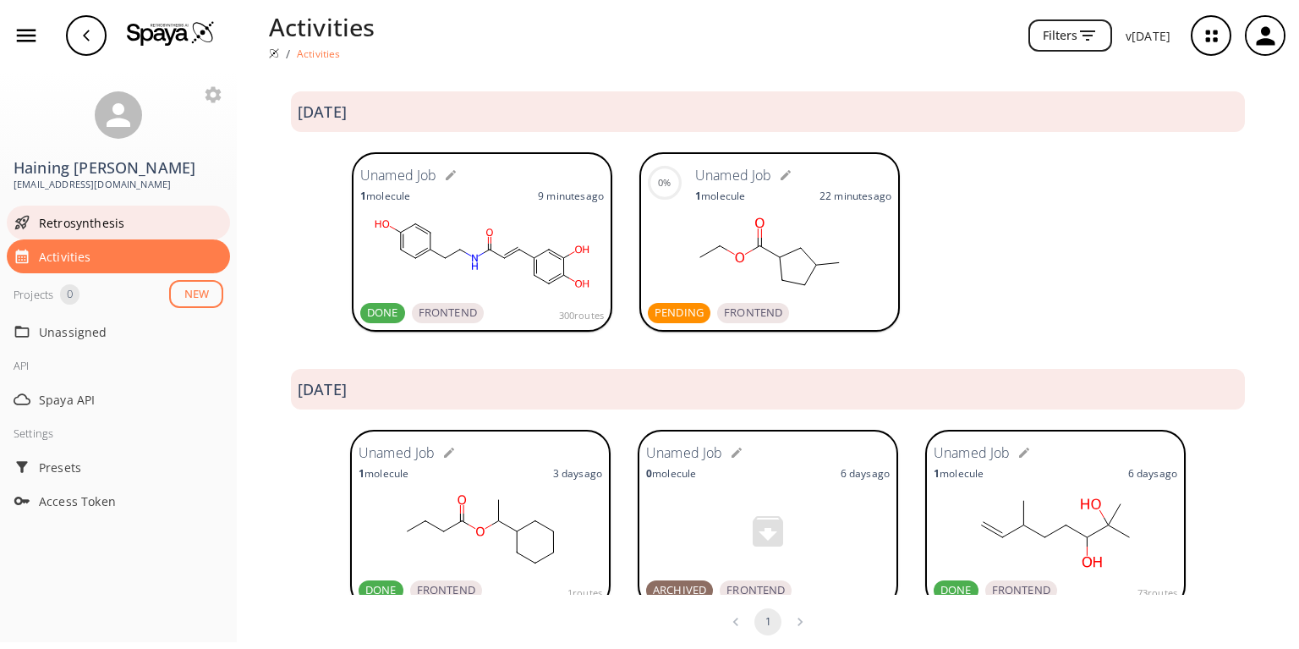
click at [70, 214] on span "Retrosynthesis" at bounding box center [131, 223] width 184 height 18
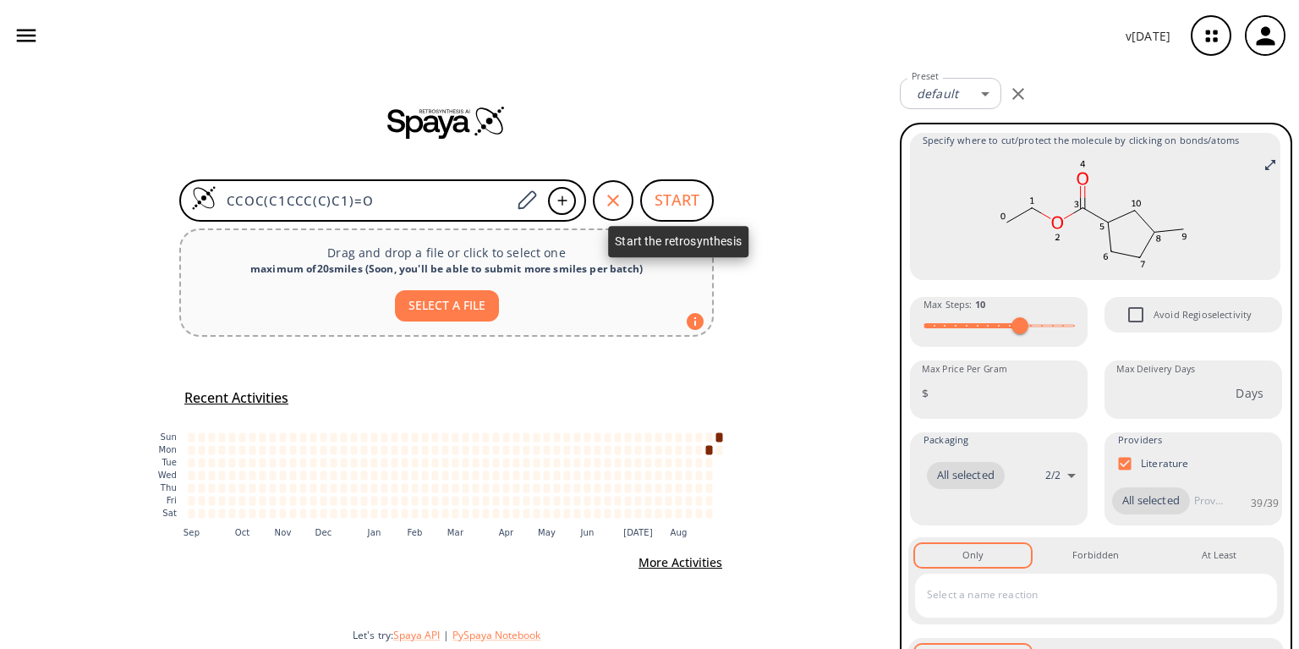
click at [680, 202] on button "START" at bounding box center [677, 200] width 74 height 42
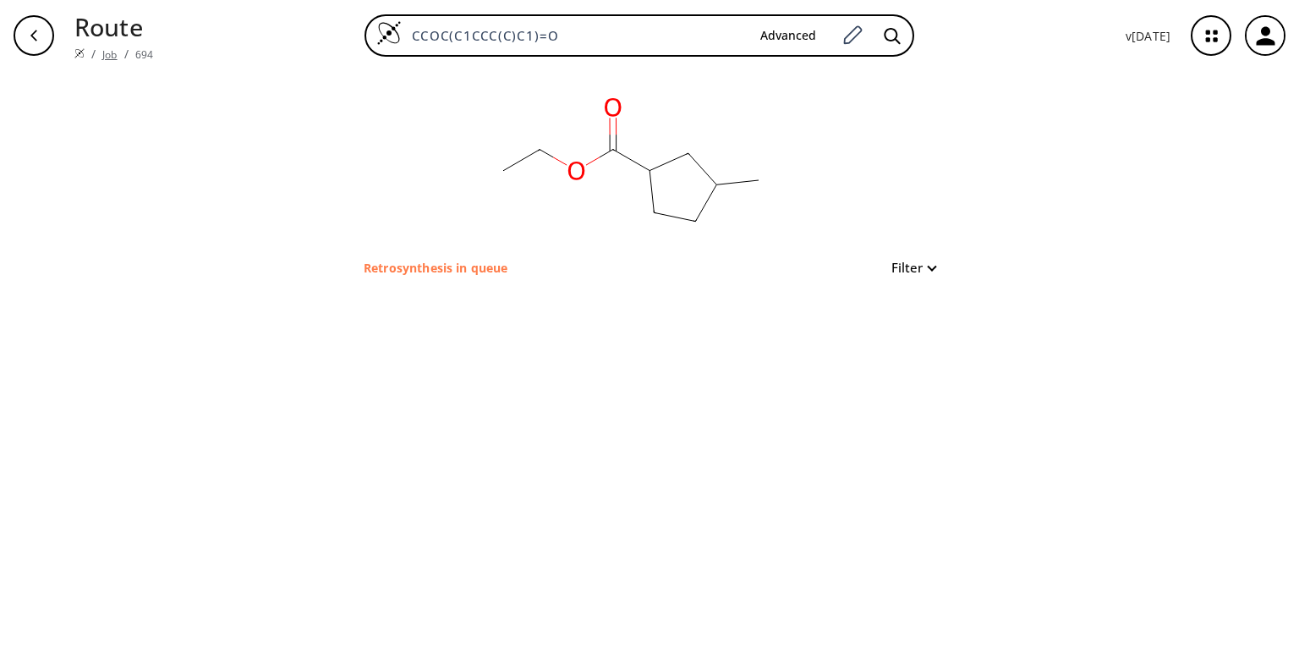
click at [104, 47] on link "Job" at bounding box center [109, 54] width 14 height 14
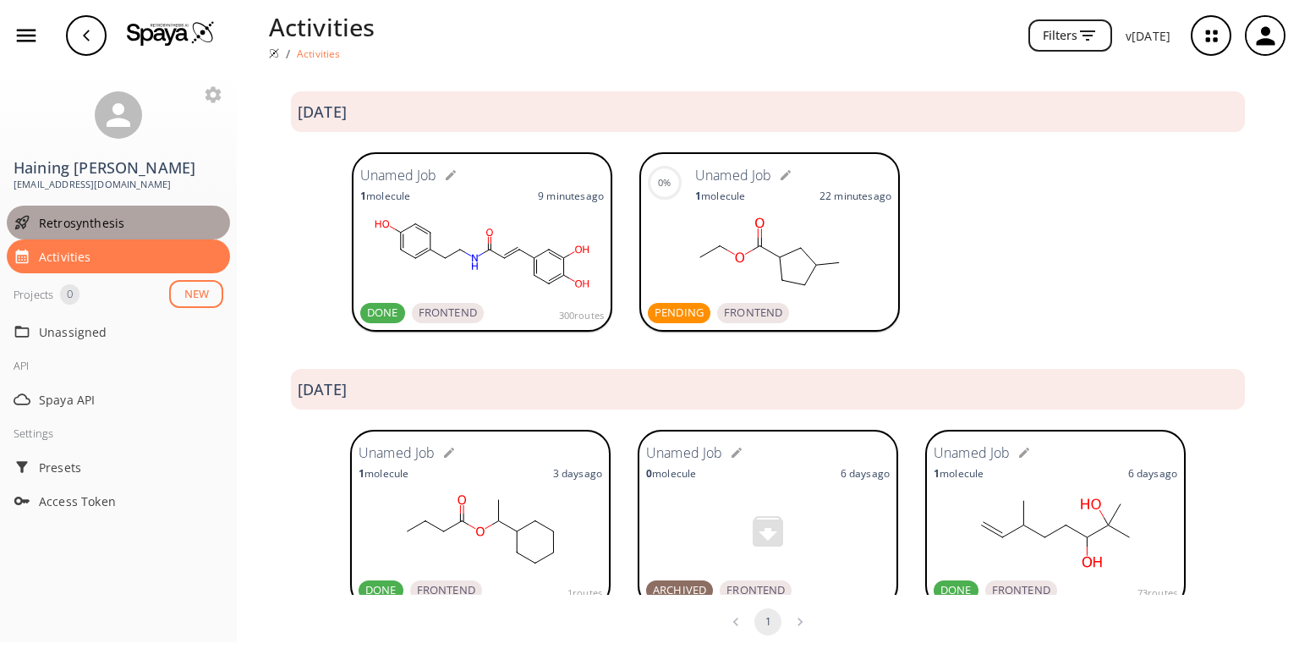
click at [79, 214] on div "Retrosynthesis" at bounding box center [118, 222] width 223 height 34
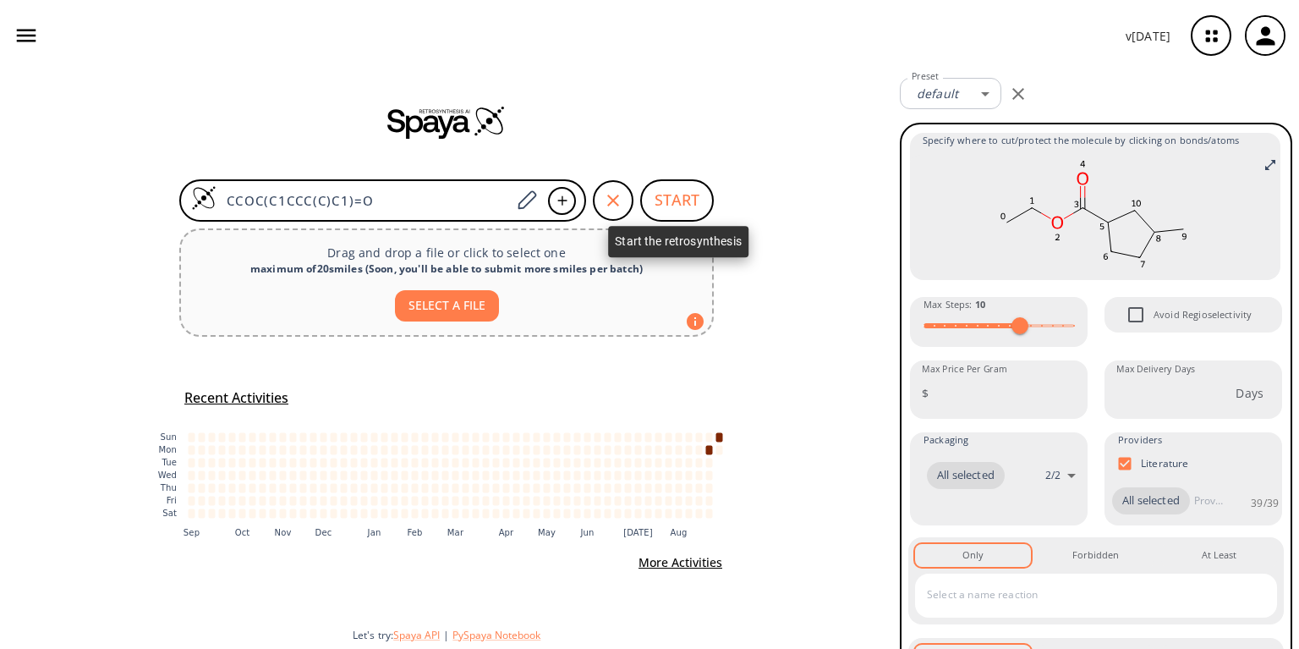
click at [662, 203] on button "START" at bounding box center [677, 200] width 74 height 42
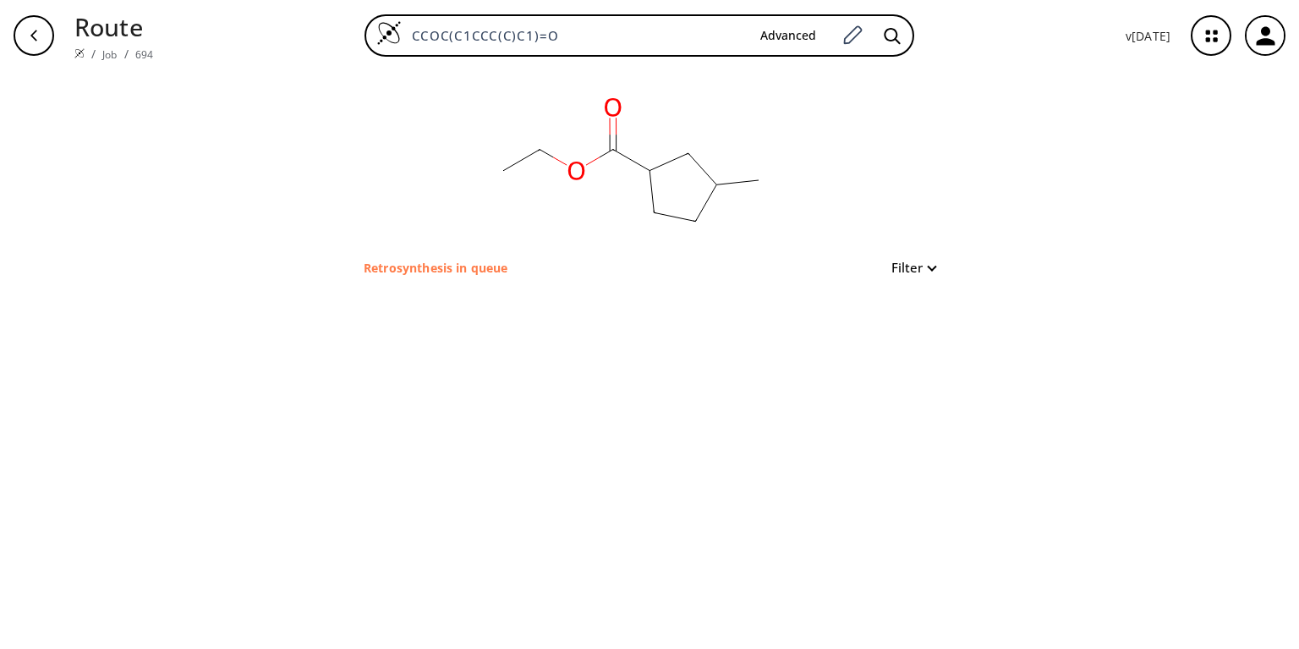
click at [934, 267] on button "Filter" at bounding box center [908, 267] width 54 height 13
click at [135, 48] on link "694" at bounding box center [144, 54] width 18 height 14
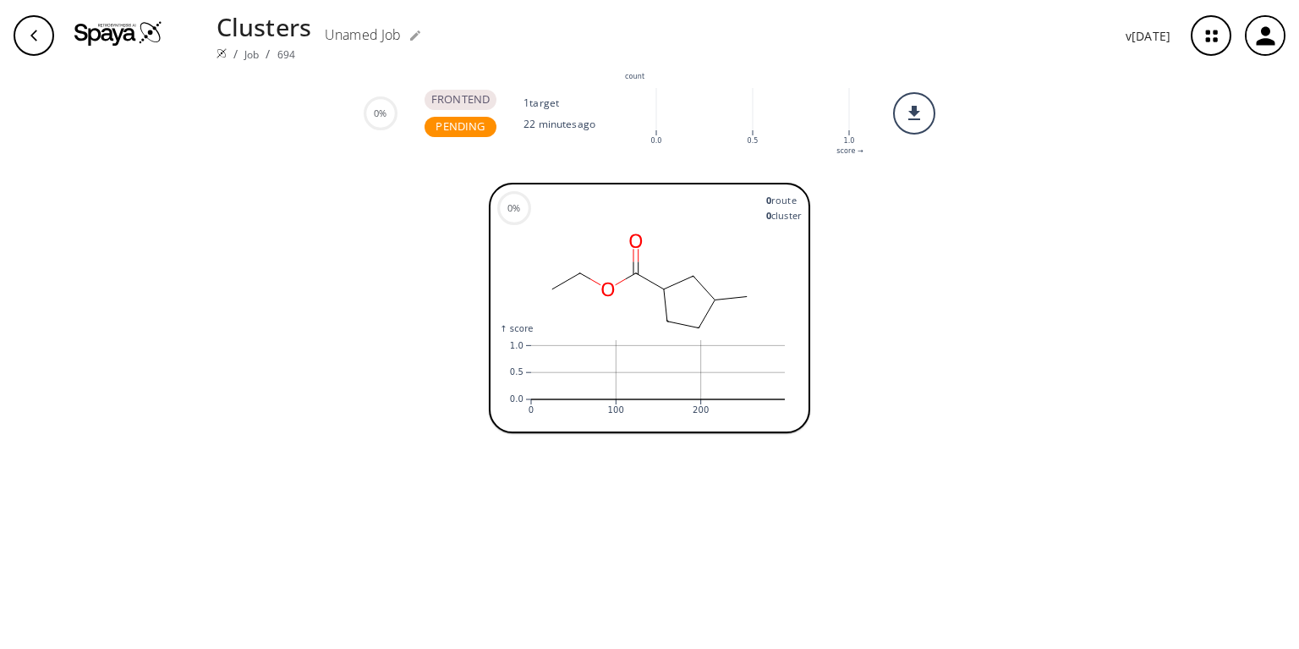
click at [252, 47] on ol "/ Job / 694" at bounding box center [263, 54] width 95 height 18
click at [244, 47] on link "Job" at bounding box center [251, 54] width 14 height 14
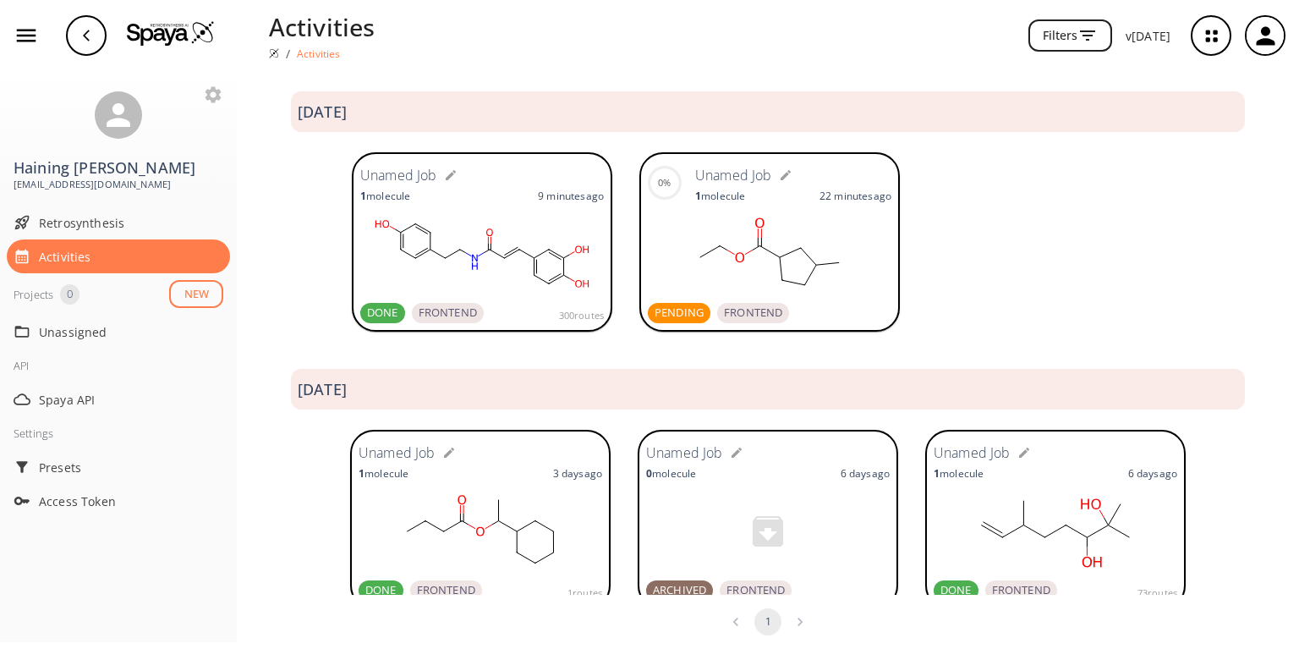
click at [658, 181] on div "0%" at bounding box center [664, 182] width 13 height 15
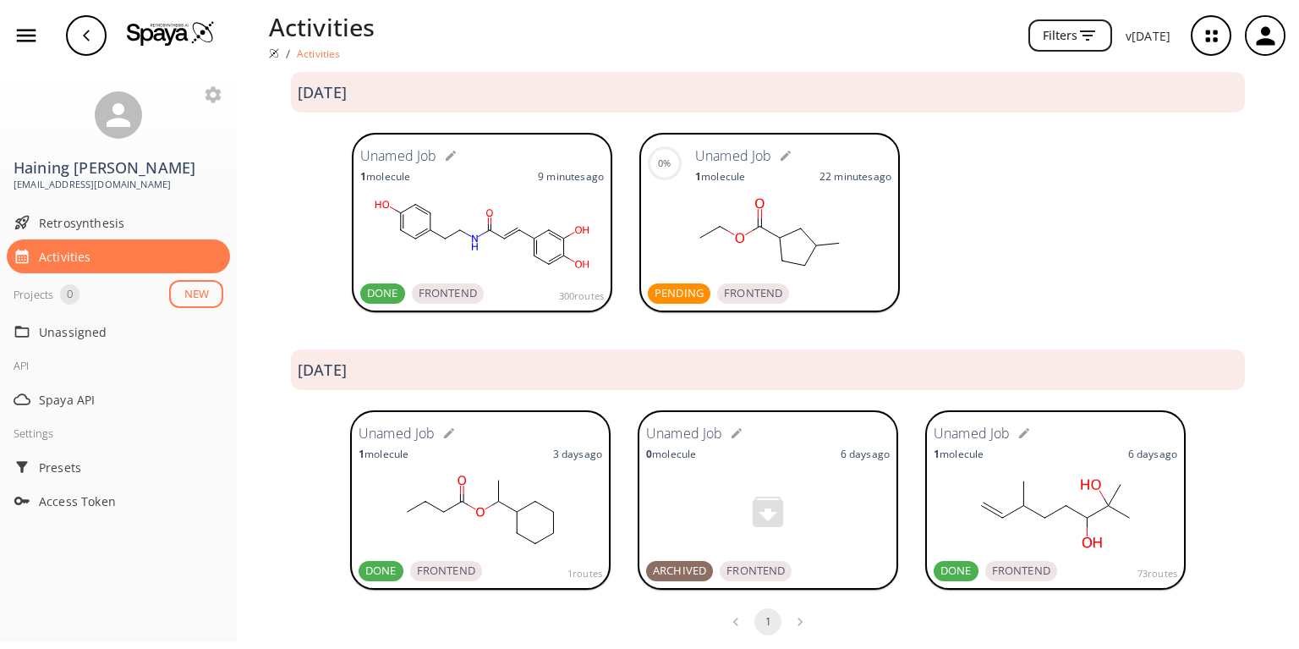
scroll to position [30, 0]
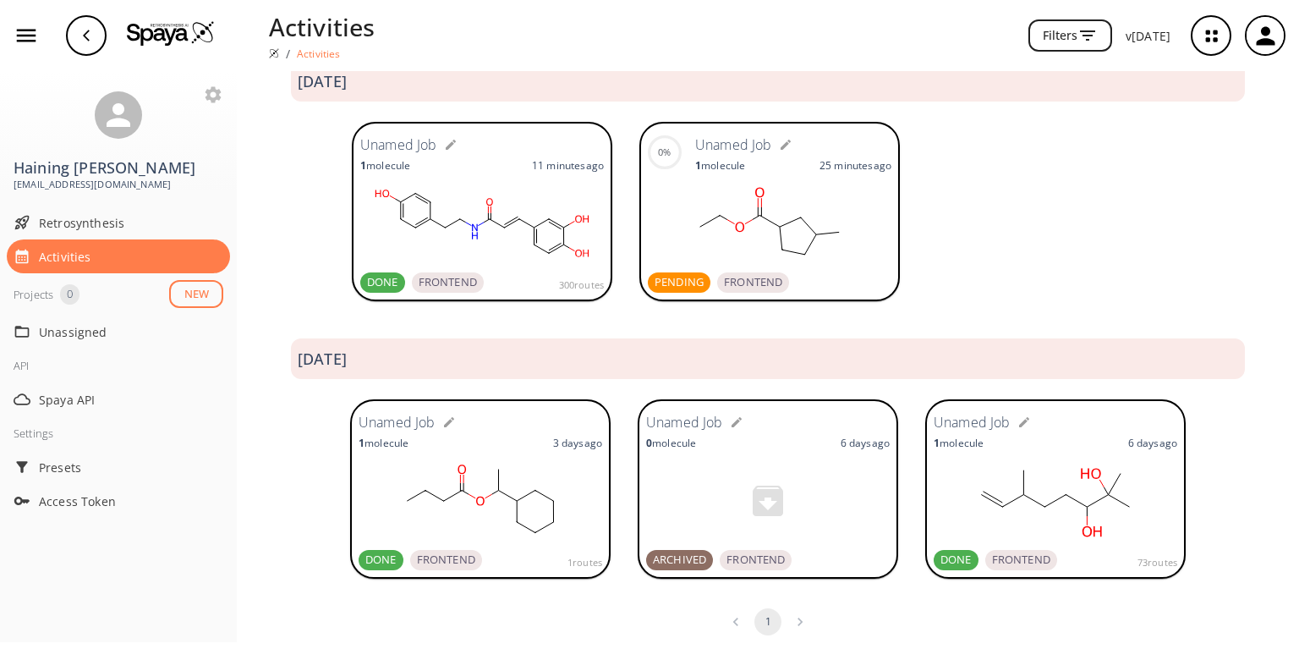
click at [413, 286] on div "FRONTEND" at bounding box center [448, 282] width 72 height 20
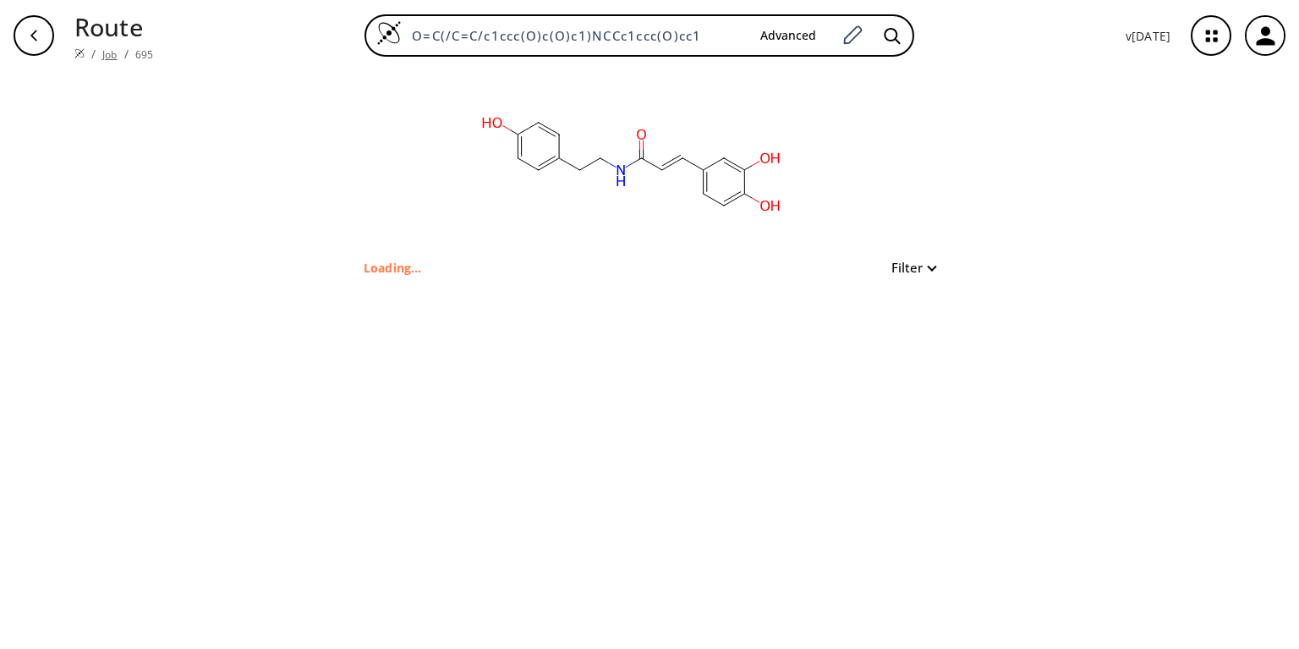
click at [106, 47] on link "Job" at bounding box center [109, 54] width 14 height 14
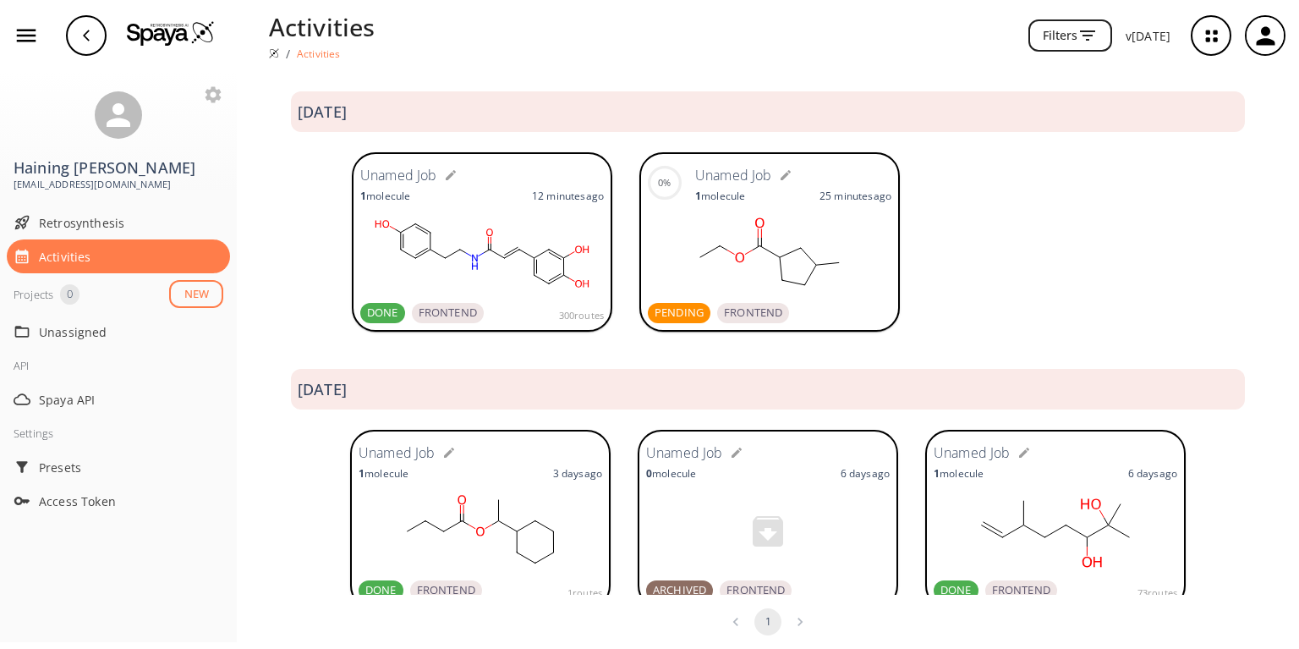
click at [721, 311] on span "FRONTEND" at bounding box center [753, 312] width 72 height 17
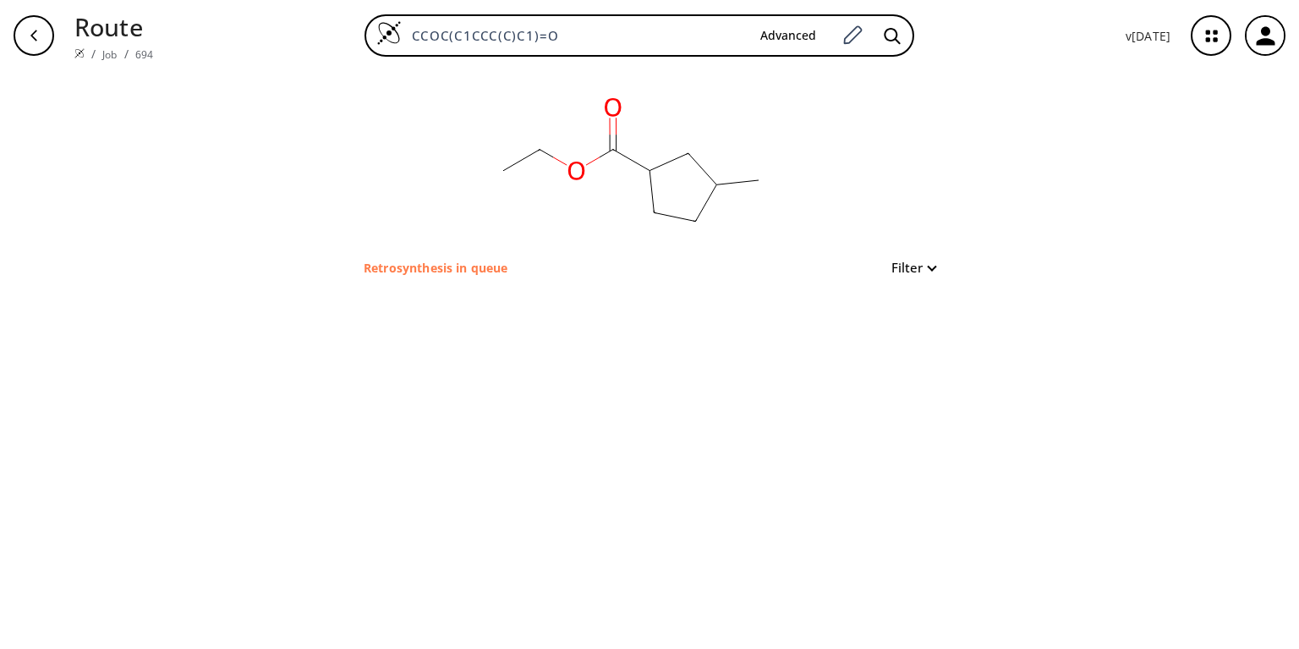
click at [390, 263] on p "Retrosynthesis in queue" at bounding box center [436, 268] width 144 height 18
click at [104, 47] on link "Job" at bounding box center [109, 54] width 14 height 14
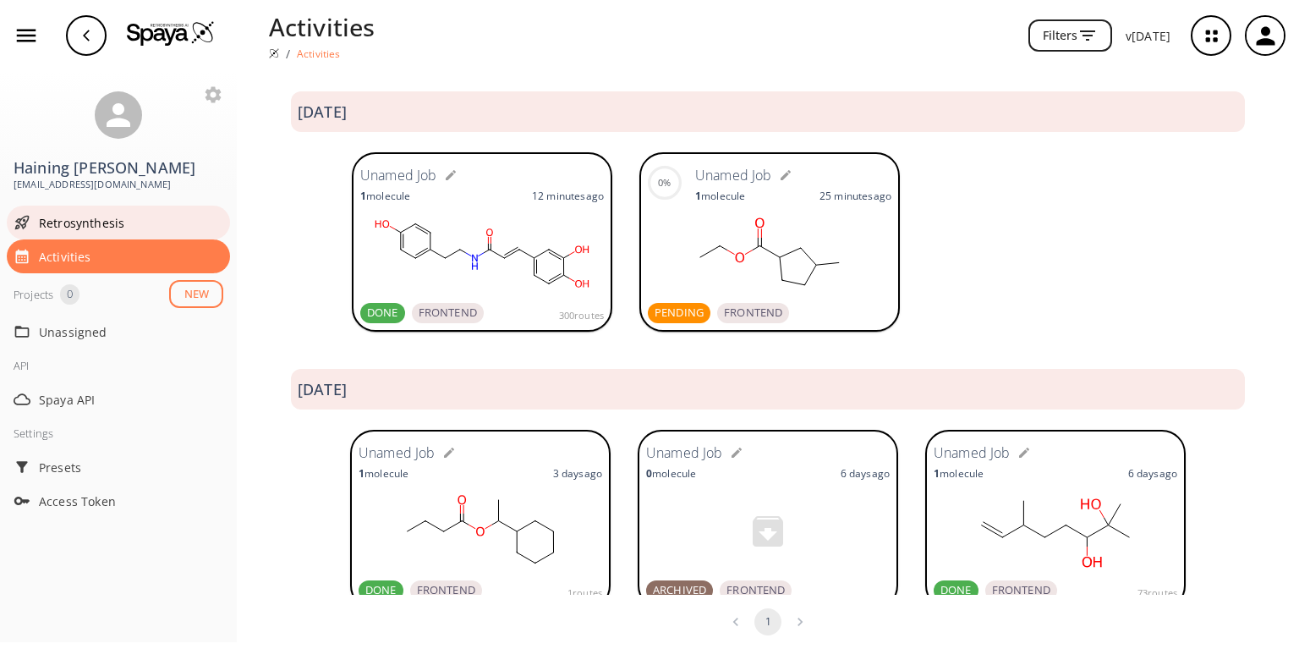
click at [81, 214] on span "Retrosynthesis" at bounding box center [131, 223] width 184 height 18
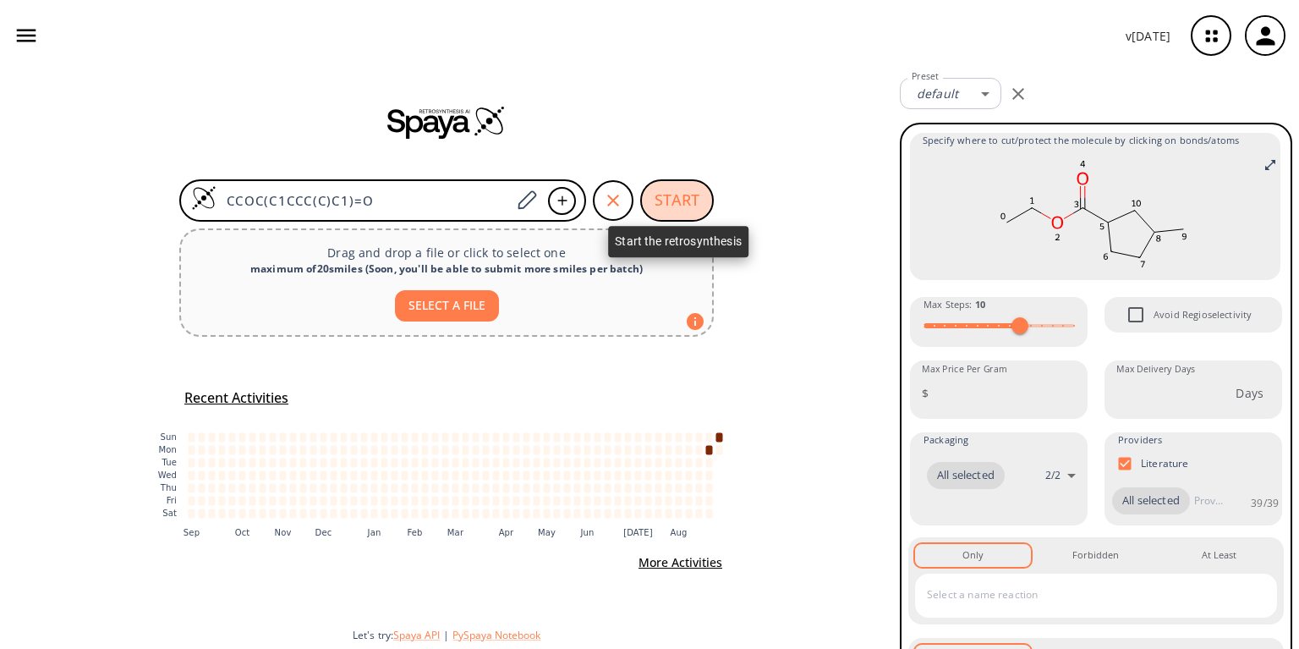
click at [666, 209] on button "START" at bounding box center [677, 200] width 74 height 42
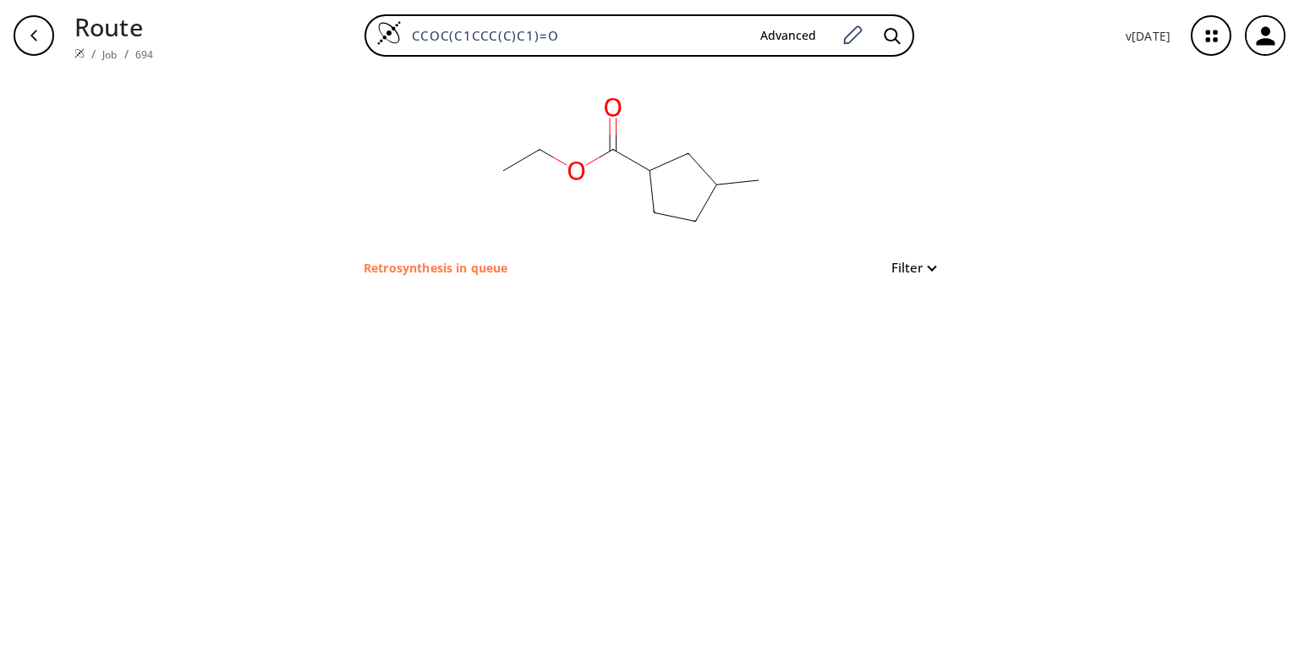
click at [88, 30] on p "Route" at bounding box center [113, 26] width 79 height 36
click at [44, 39] on div "button" at bounding box center [34, 35] width 41 height 41
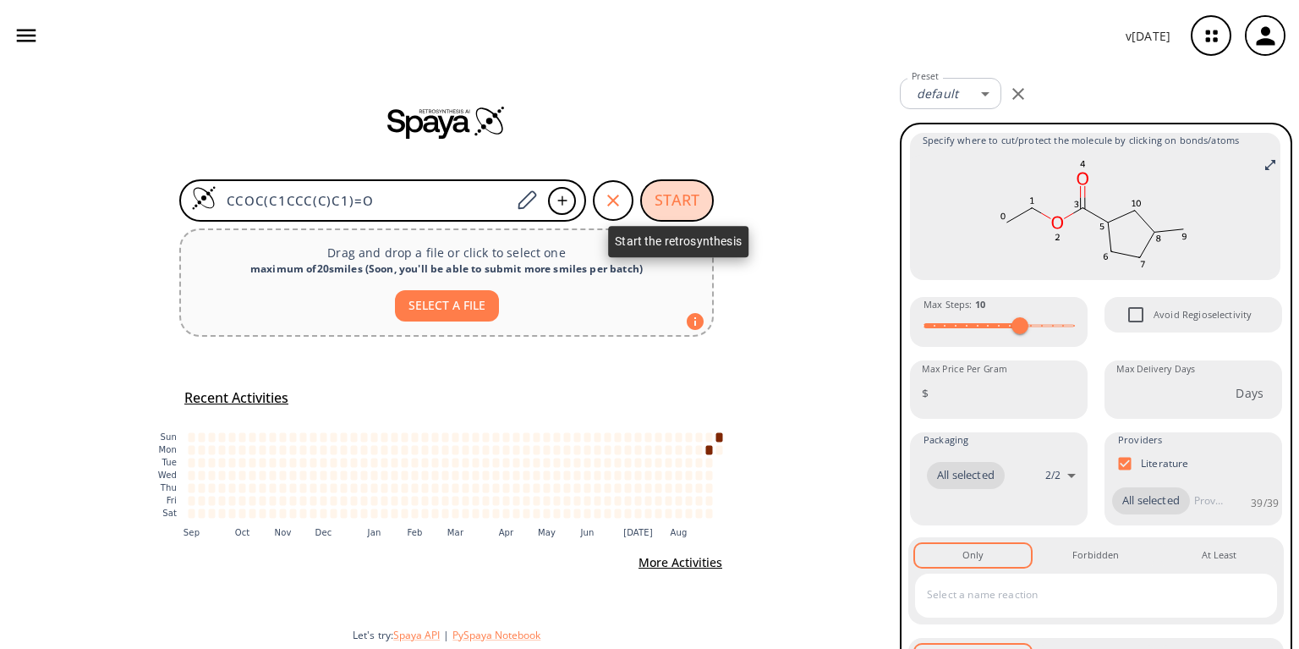
click at [665, 200] on button "START" at bounding box center [677, 200] width 74 height 42
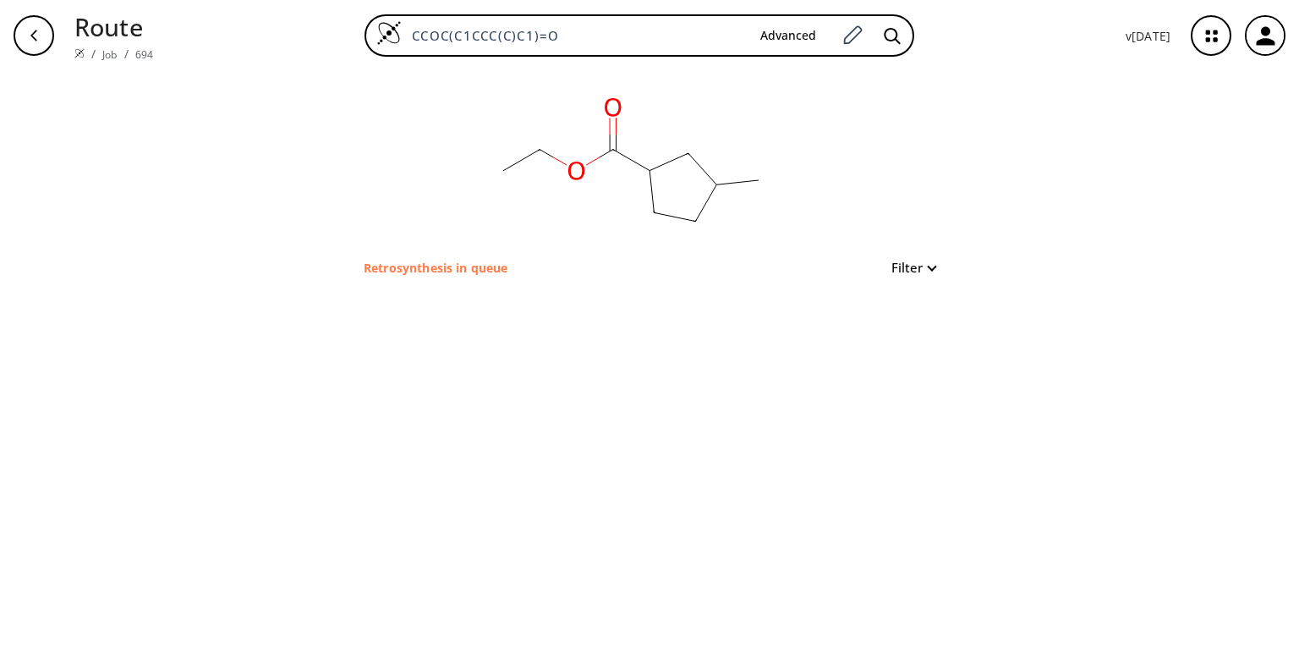
click at [99, 47] on ol "/ Job / 694" at bounding box center [113, 54] width 79 height 18
click at [104, 47] on link "Job" at bounding box center [109, 54] width 14 height 14
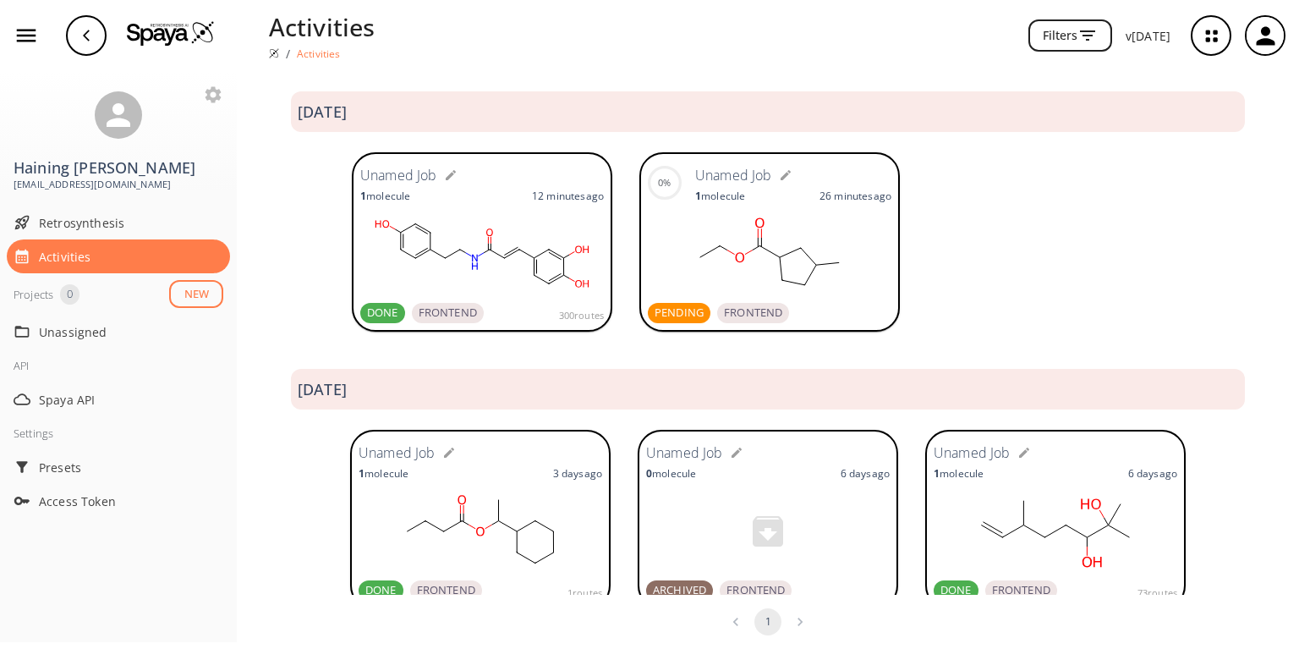
click at [841, 216] on rect at bounding box center [770, 253] width 244 height 85
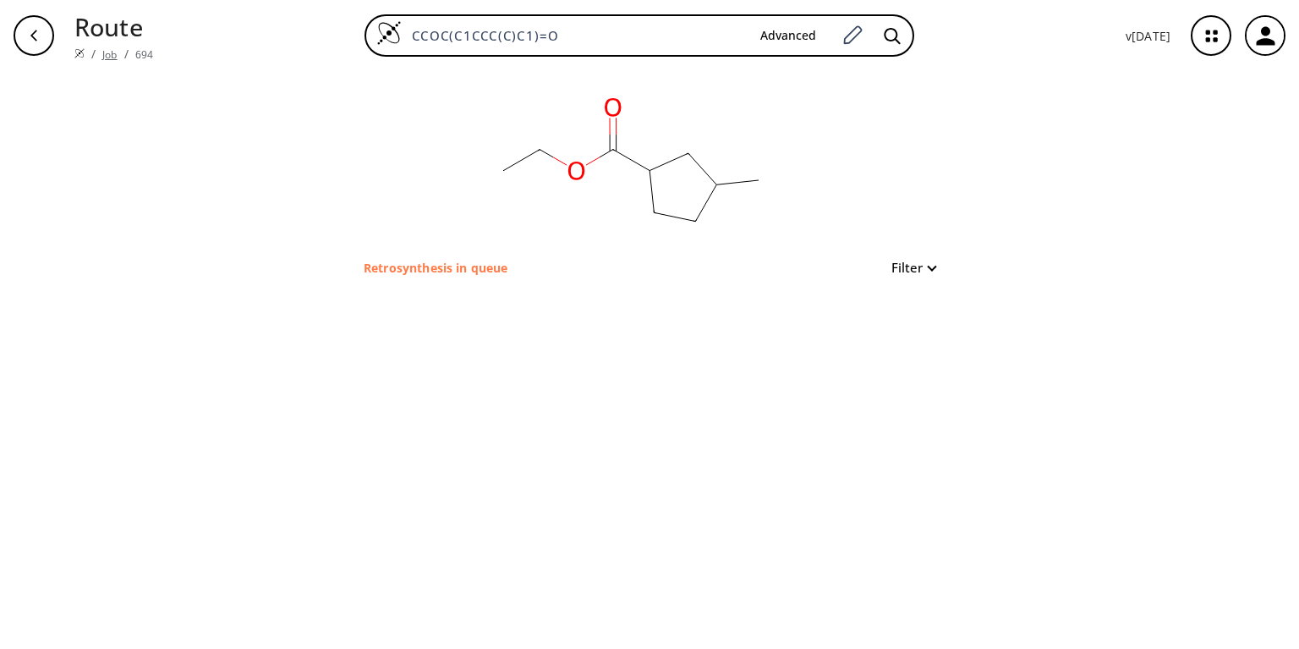
click at [102, 48] on link "Job" at bounding box center [109, 54] width 14 height 14
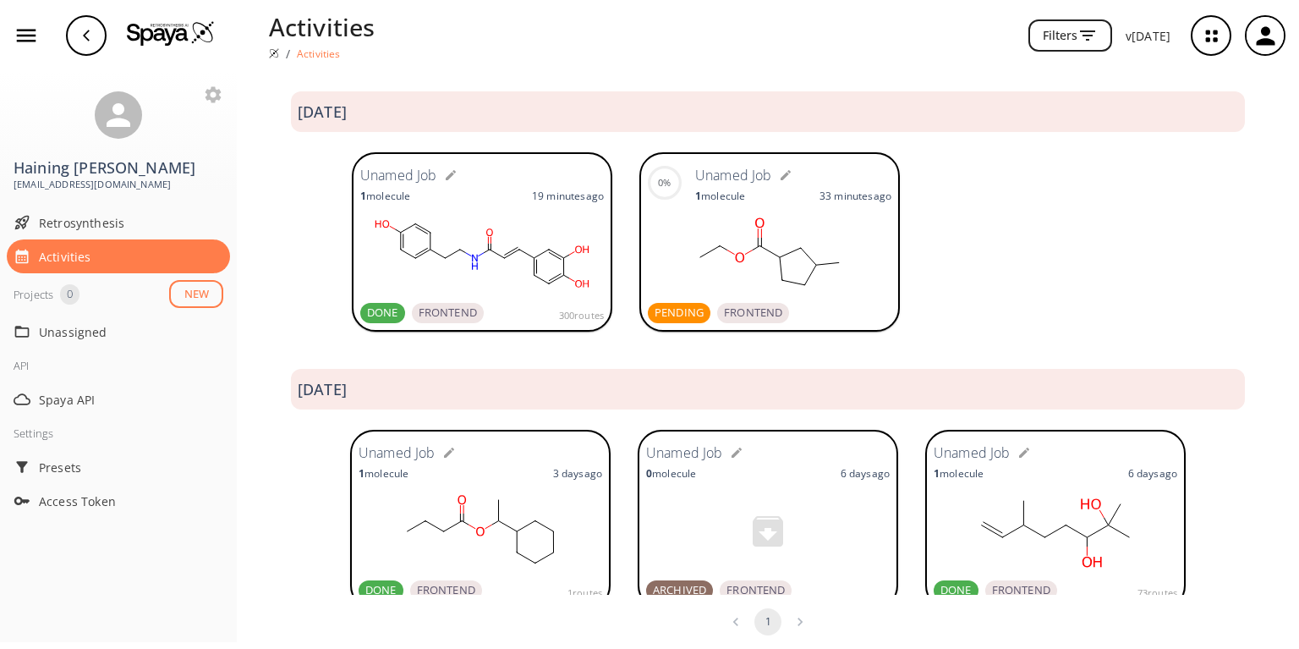
click at [662, 267] on rect at bounding box center [770, 253] width 244 height 85
click at [659, 310] on span "PENDING" at bounding box center [679, 312] width 63 height 17
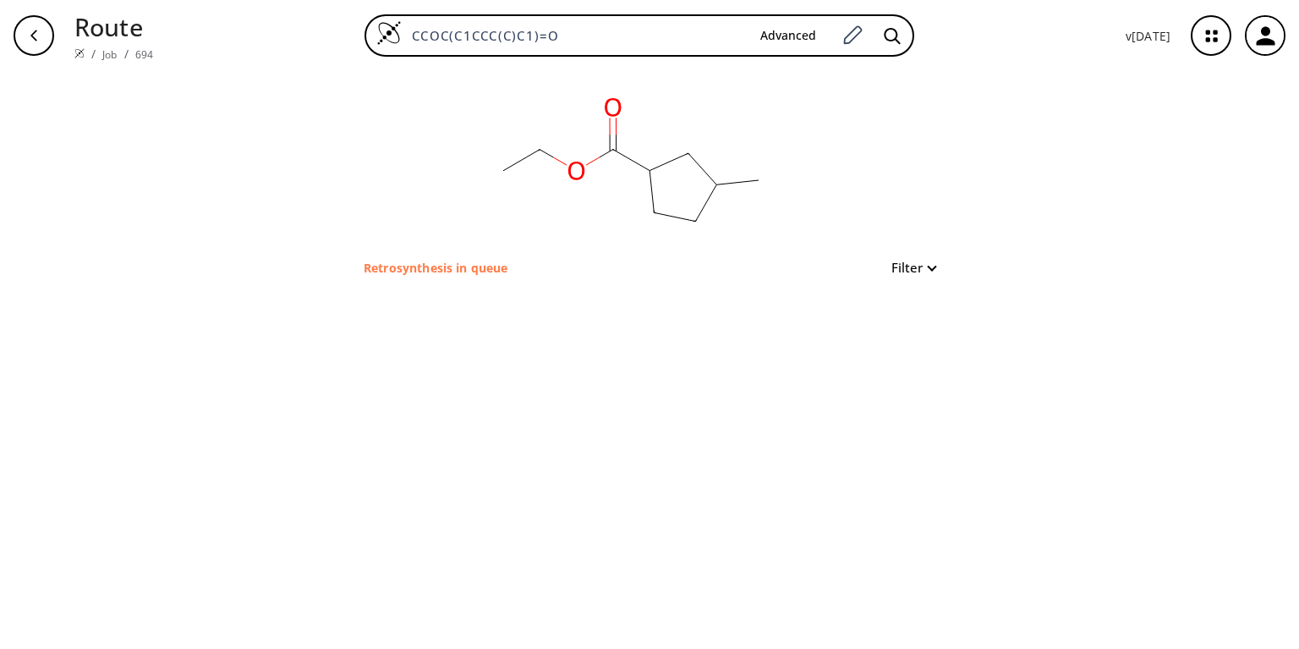
click at [101, 45] on ol "/ Job / 694" at bounding box center [113, 54] width 79 height 18
click at [103, 47] on link "Job" at bounding box center [109, 54] width 14 height 14
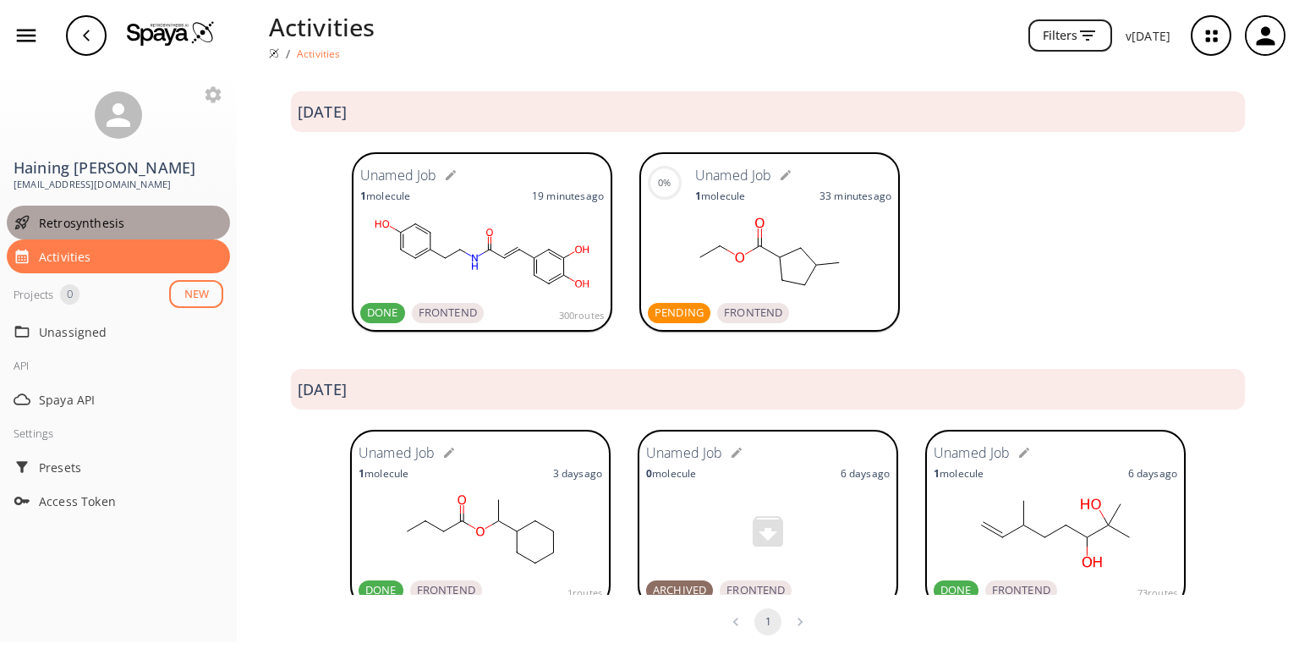
click at [95, 214] on span "Retrosynthesis" at bounding box center [131, 223] width 184 height 18
click at [195, 280] on button "NEW" at bounding box center [196, 294] width 54 height 28
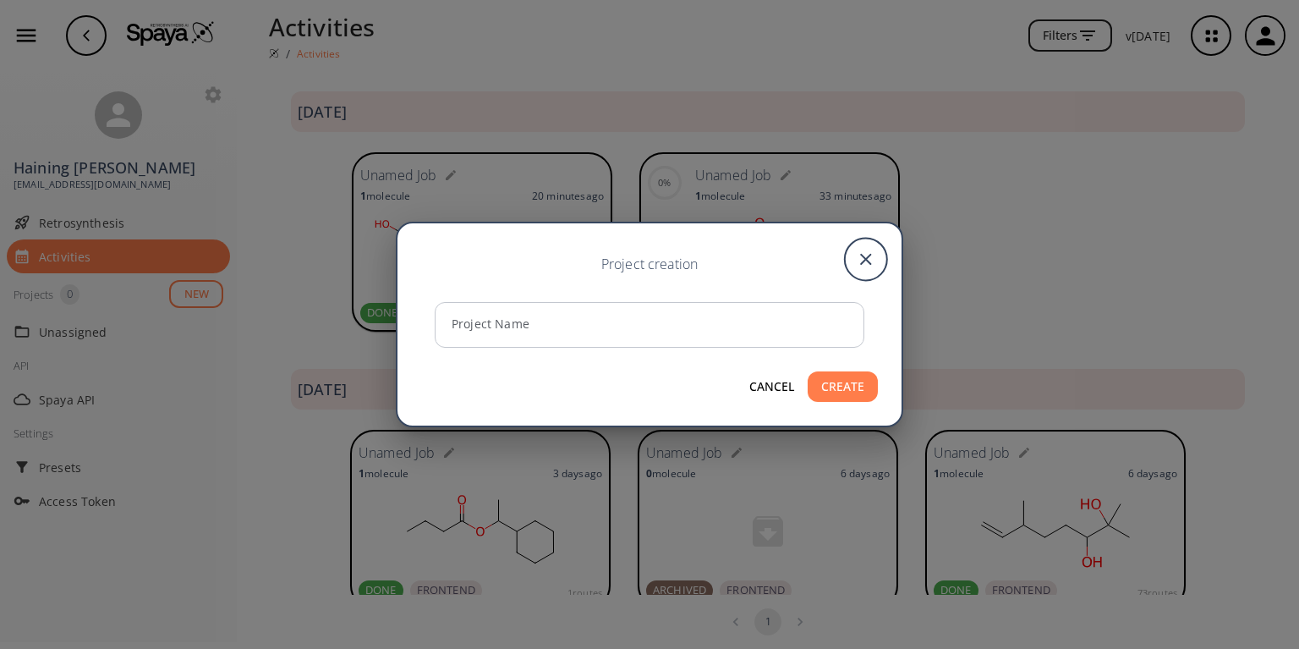
click at [869, 280] on icon "close" at bounding box center [866, 259] width 42 height 42
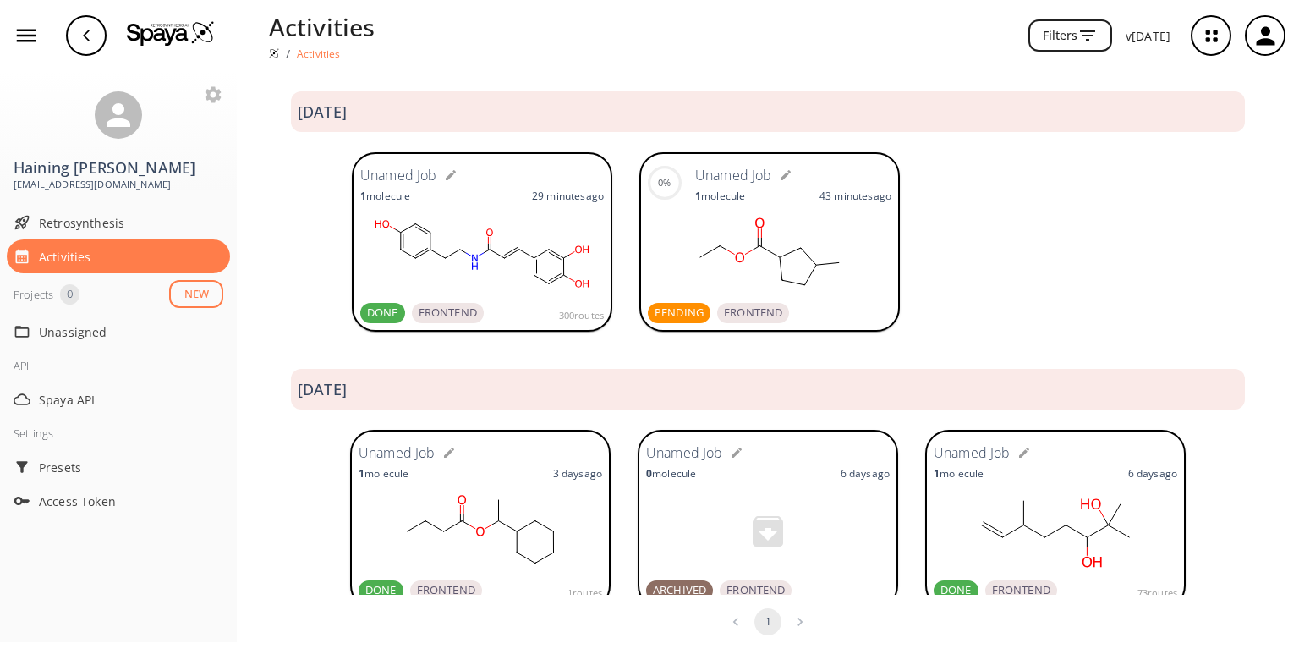
click at [691, 238] on rect at bounding box center [770, 253] width 244 height 85
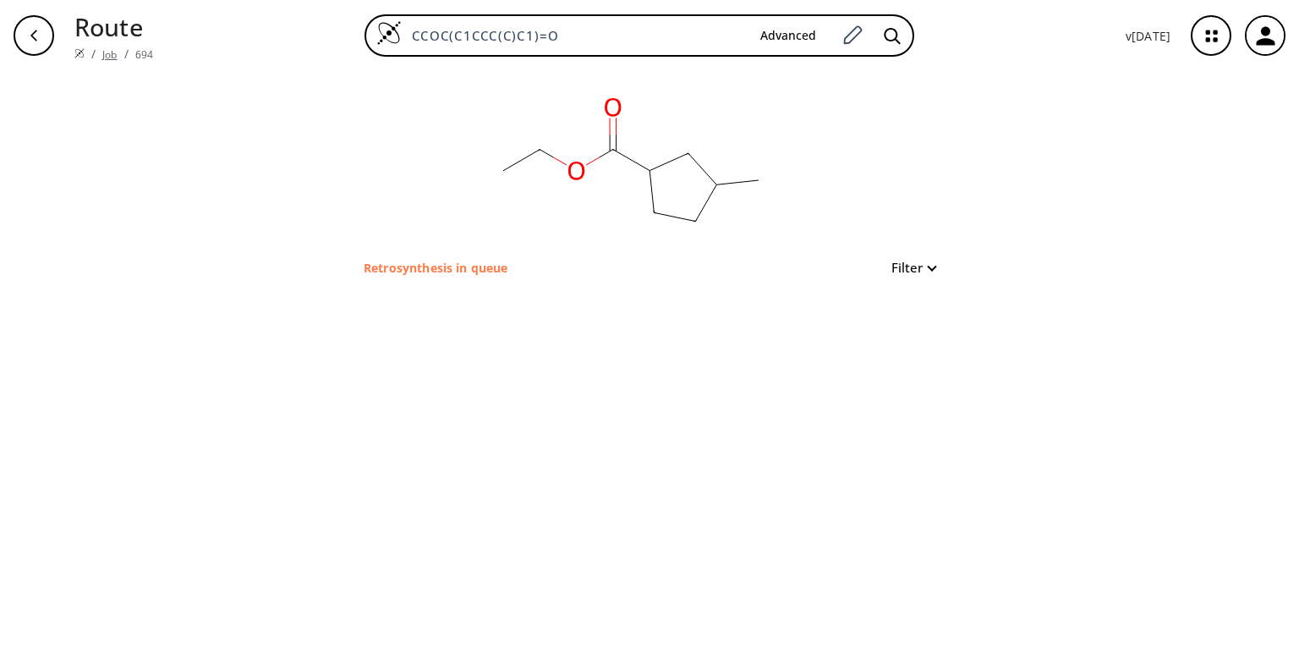
click at [102, 47] on link "Job" at bounding box center [109, 54] width 14 height 14
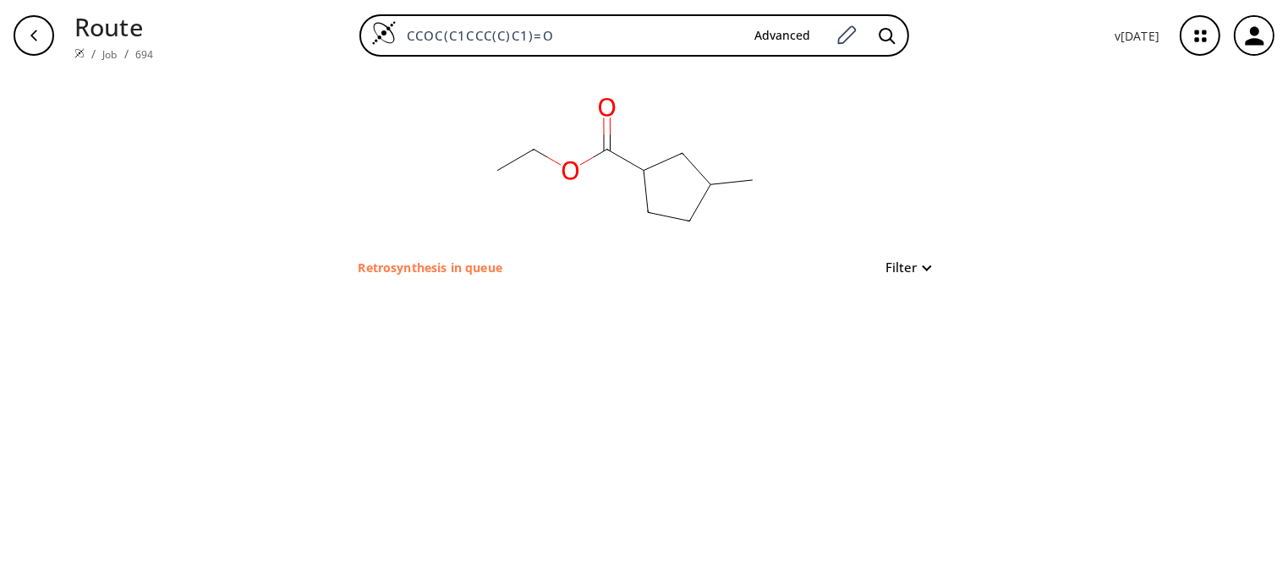
click at [397, 264] on p "Retrosynthesis in queue" at bounding box center [431, 268] width 144 height 18
click at [103, 47] on link "Job" at bounding box center [109, 54] width 14 height 14
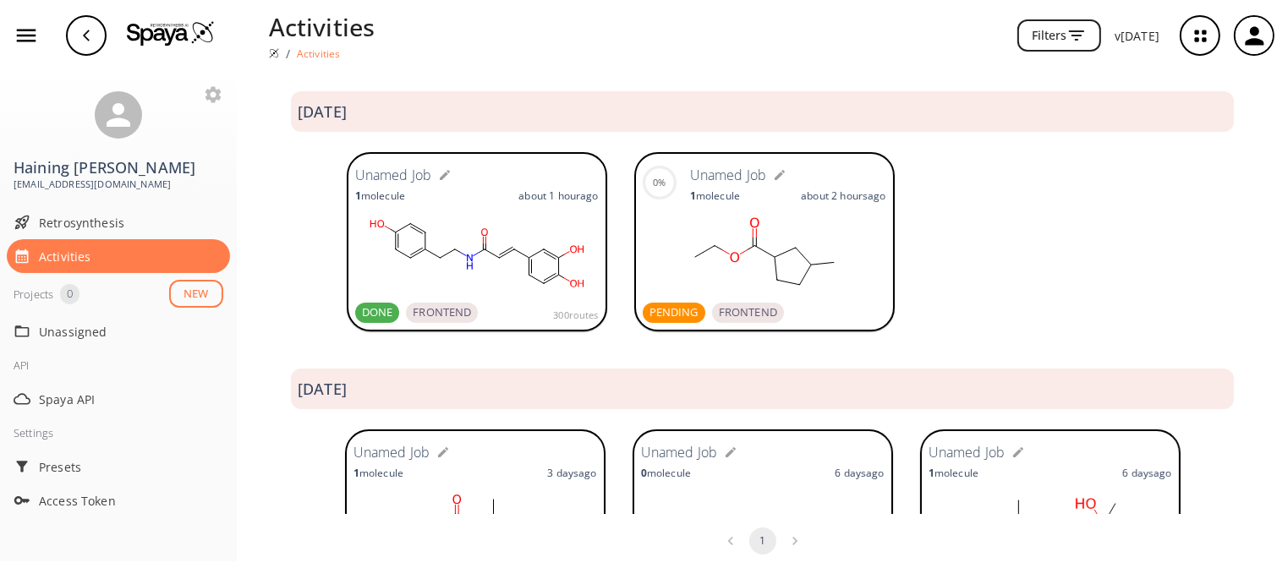
click at [299, 47] on p "Activities" at bounding box center [319, 54] width 44 height 14
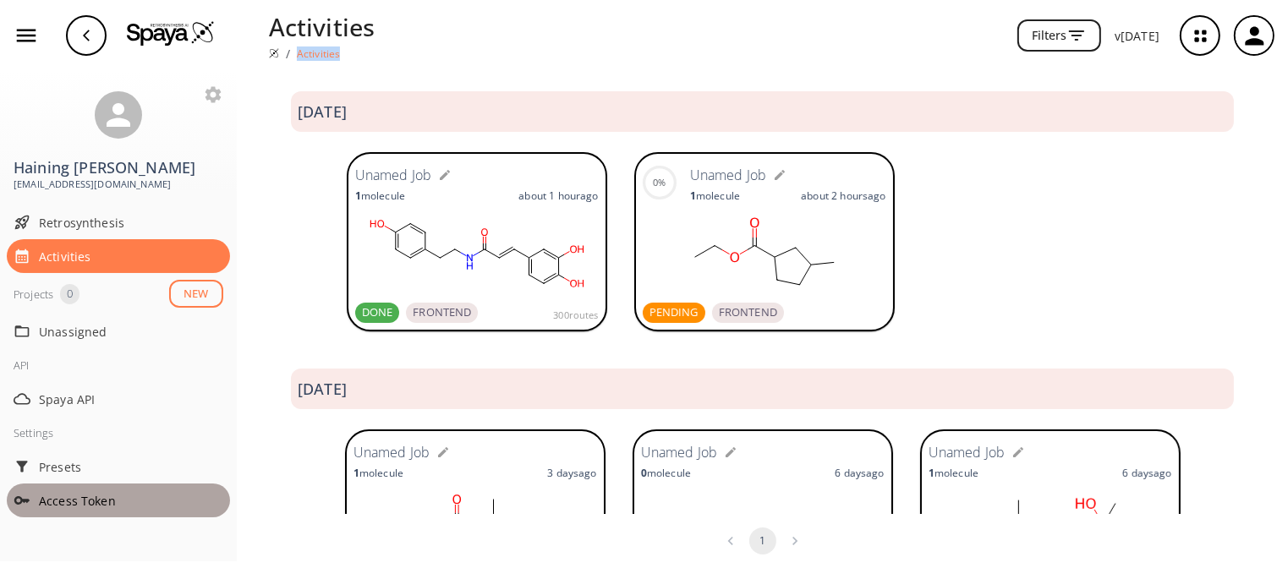
click at [74, 484] on div "Access Token" at bounding box center [118, 501] width 223 height 34
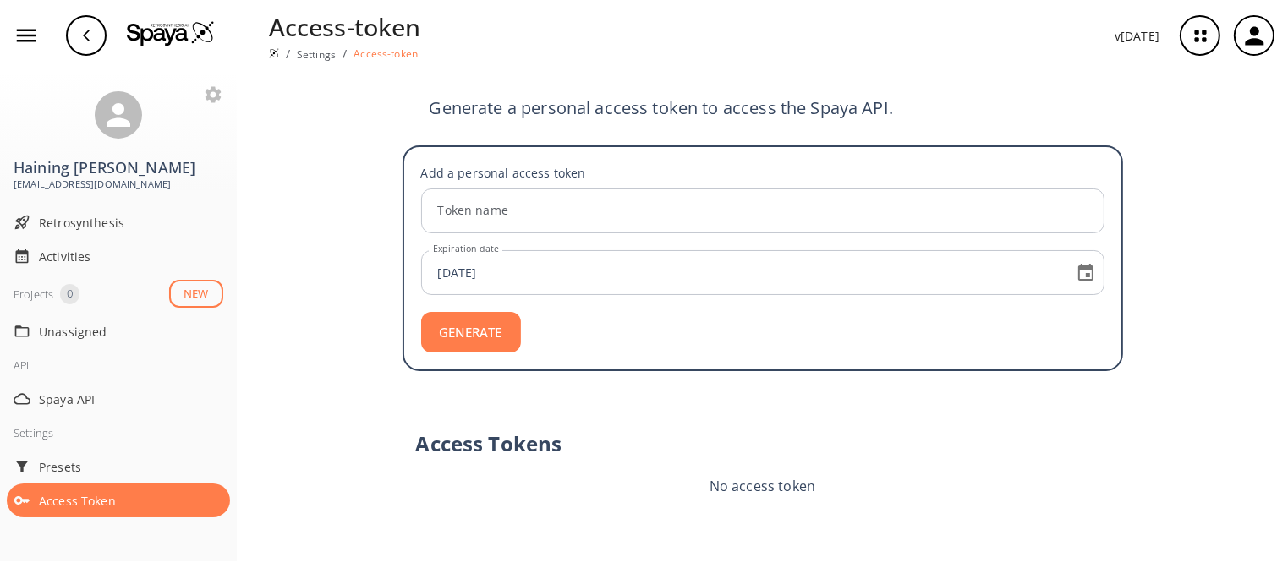
click at [450, 312] on button "GENERATE" at bounding box center [471, 332] width 100 height 41
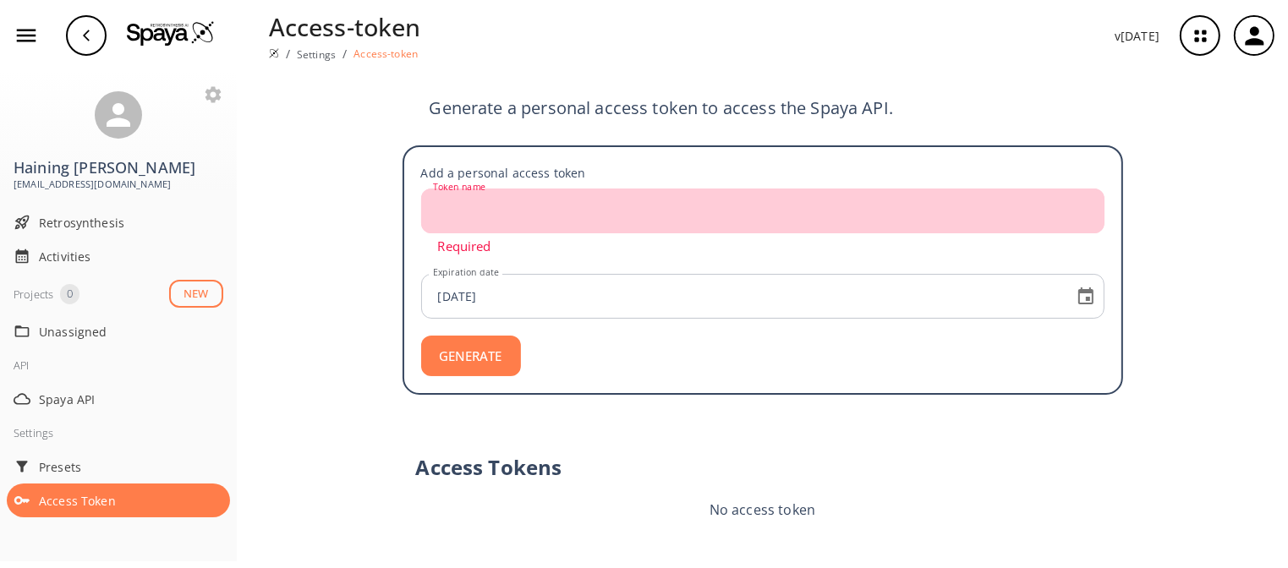
click at [467, 190] on input "Token name" at bounding box center [765, 211] width 678 height 45
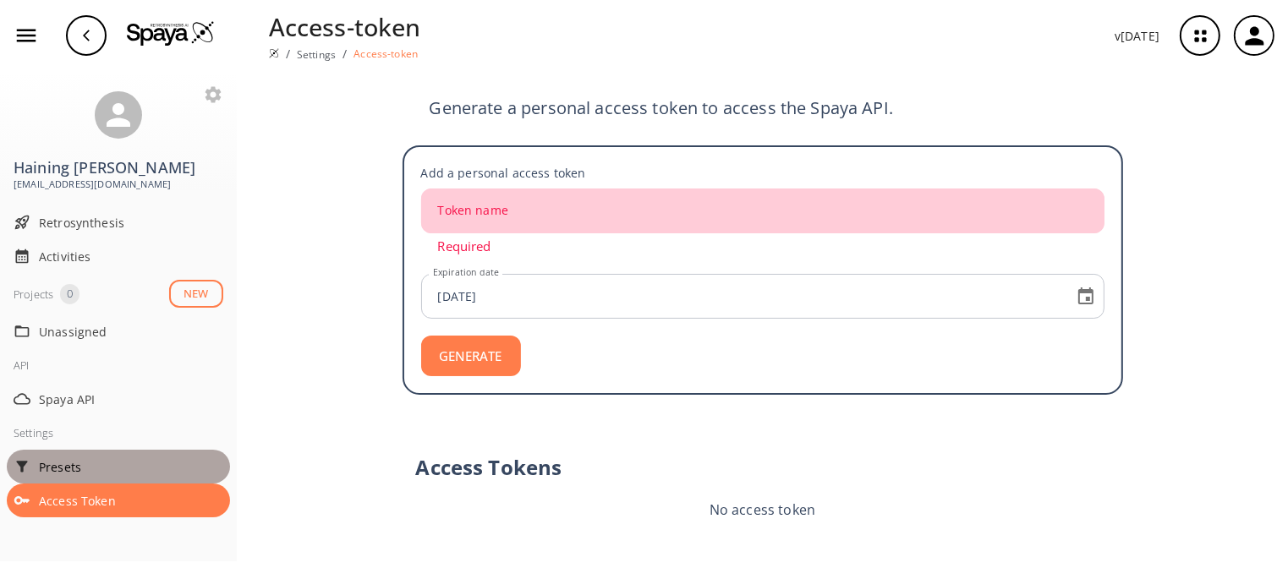
click at [62, 458] on span "Presets" at bounding box center [131, 467] width 184 height 18
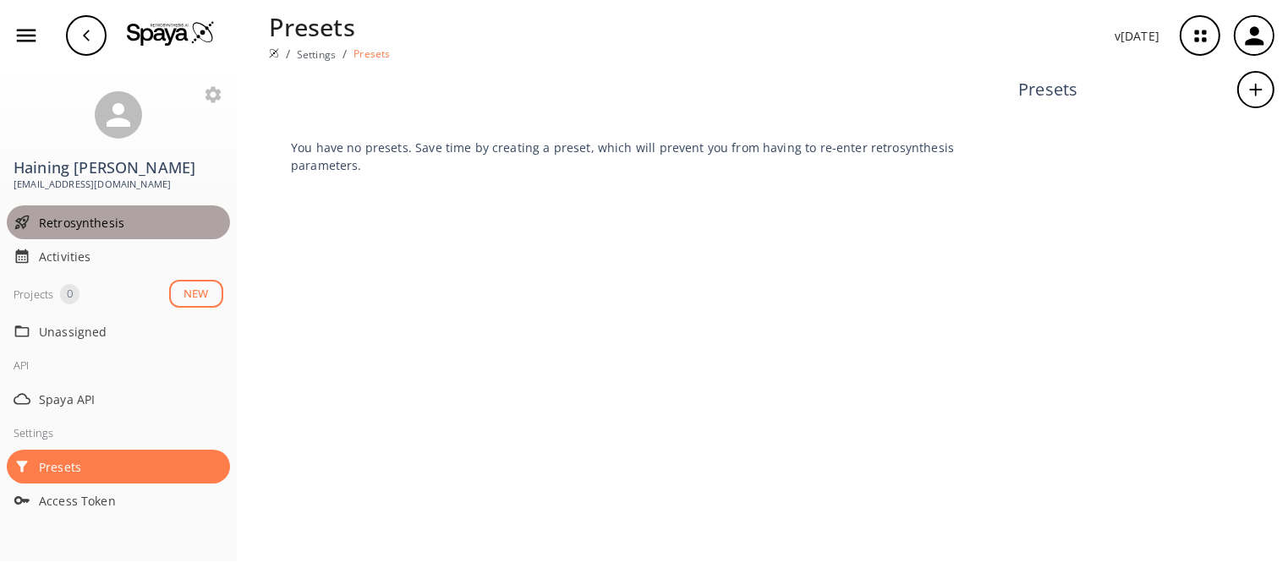
click at [81, 214] on span "Retrosynthesis" at bounding box center [131, 223] width 184 height 18
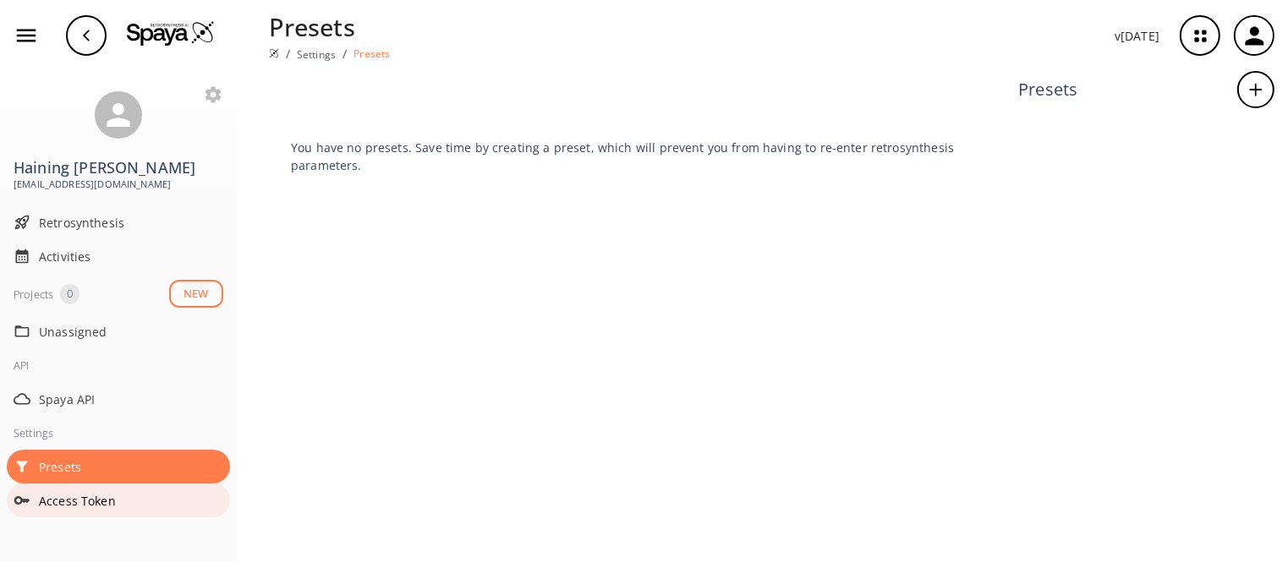
click at [78, 486] on div "Access Token" at bounding box center [118, 501] width 223 height 34
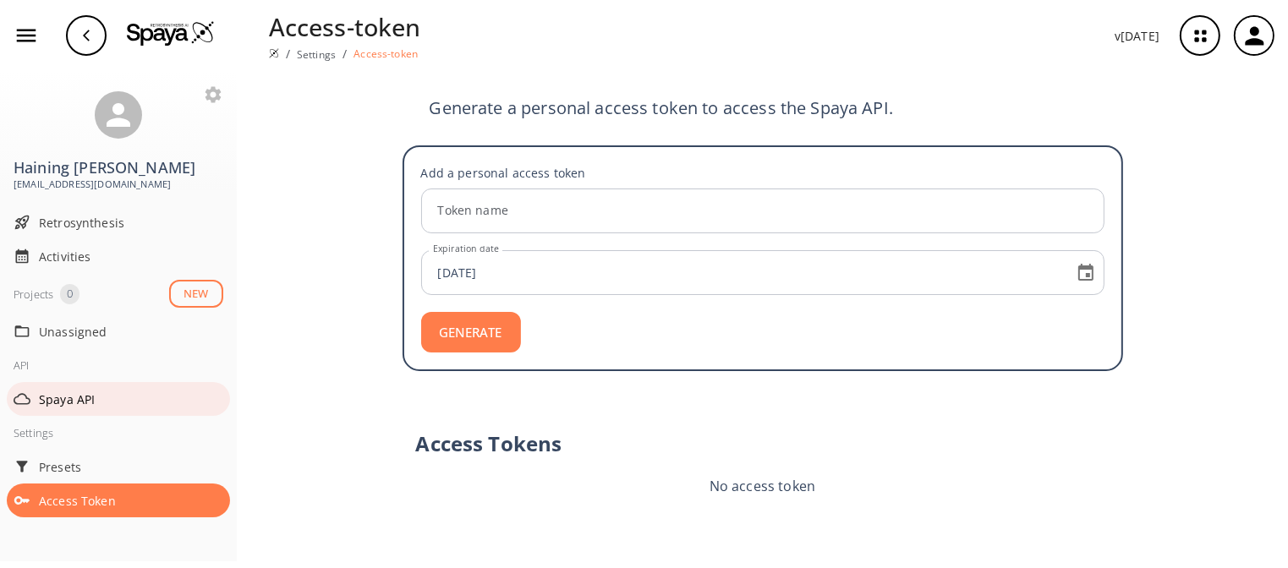
click at [54, 391] on span "Spaya API" at bounding box center [131, 400] width 184 height 18
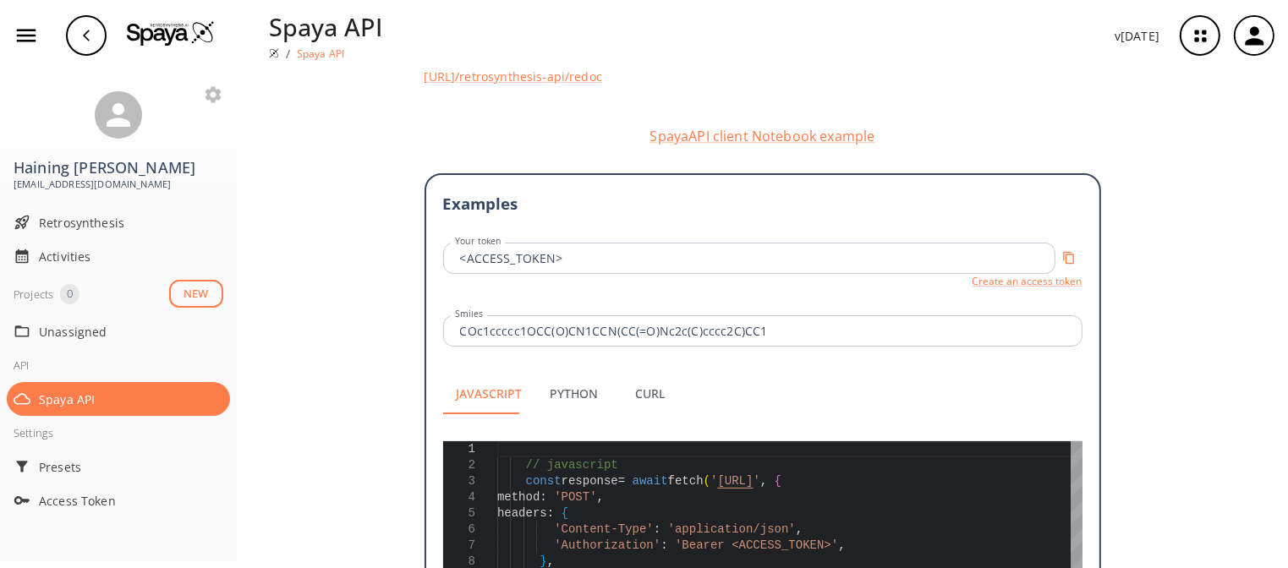
scroll to position [310, 0]
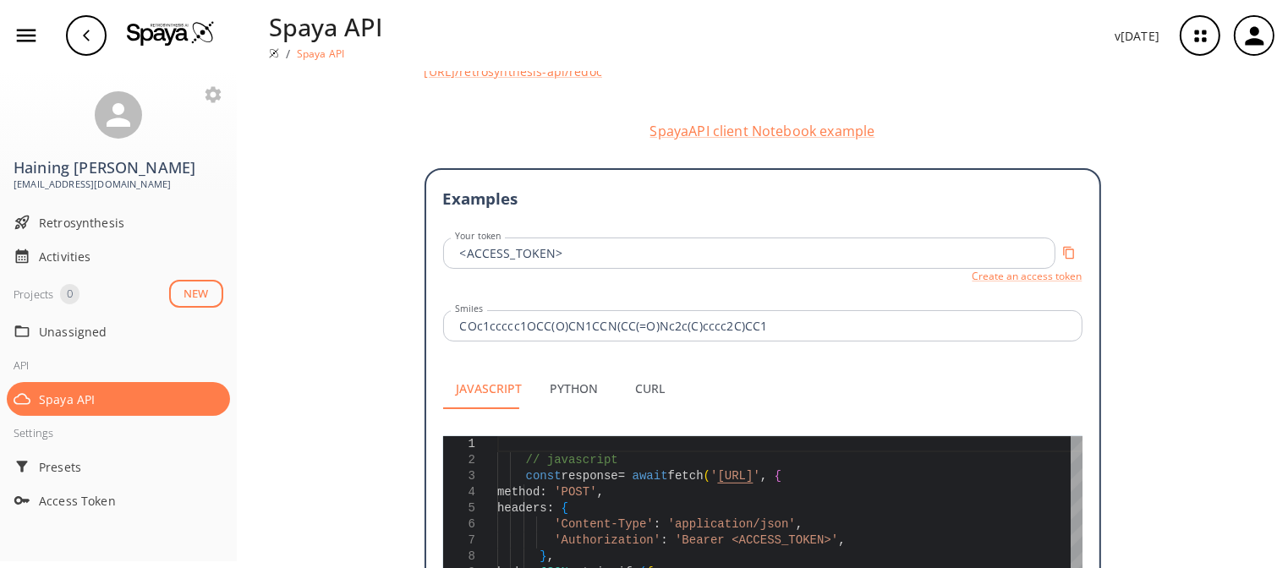
click at [561, 369] on button "Python" at bounding box center [574, 389] width 76 height 41
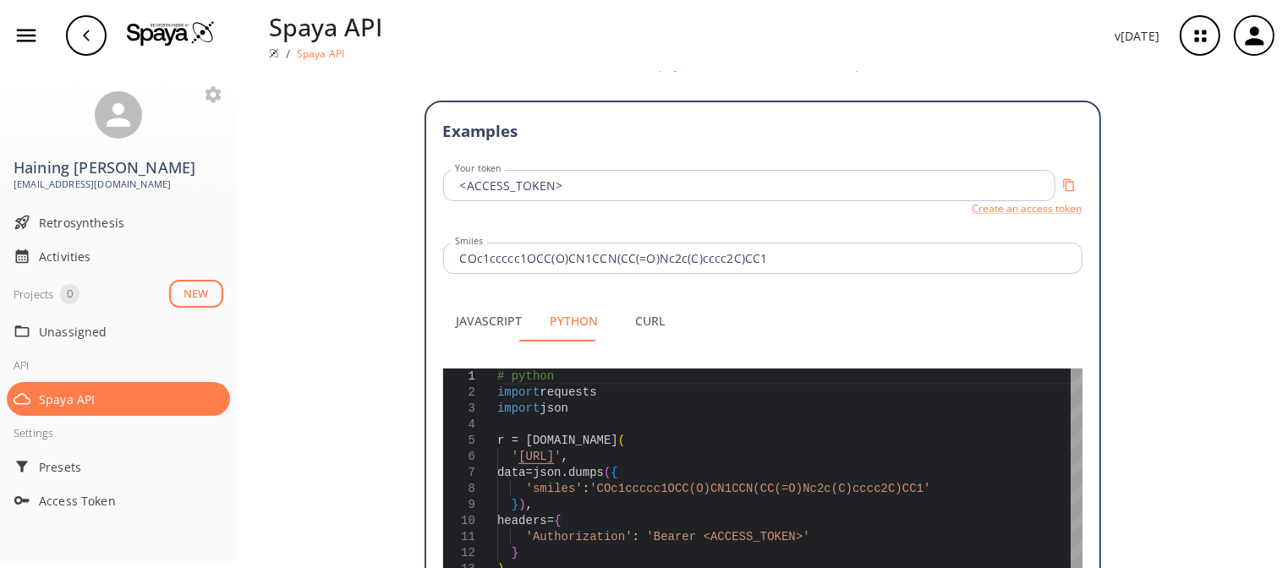
scroll to position [379, 0]
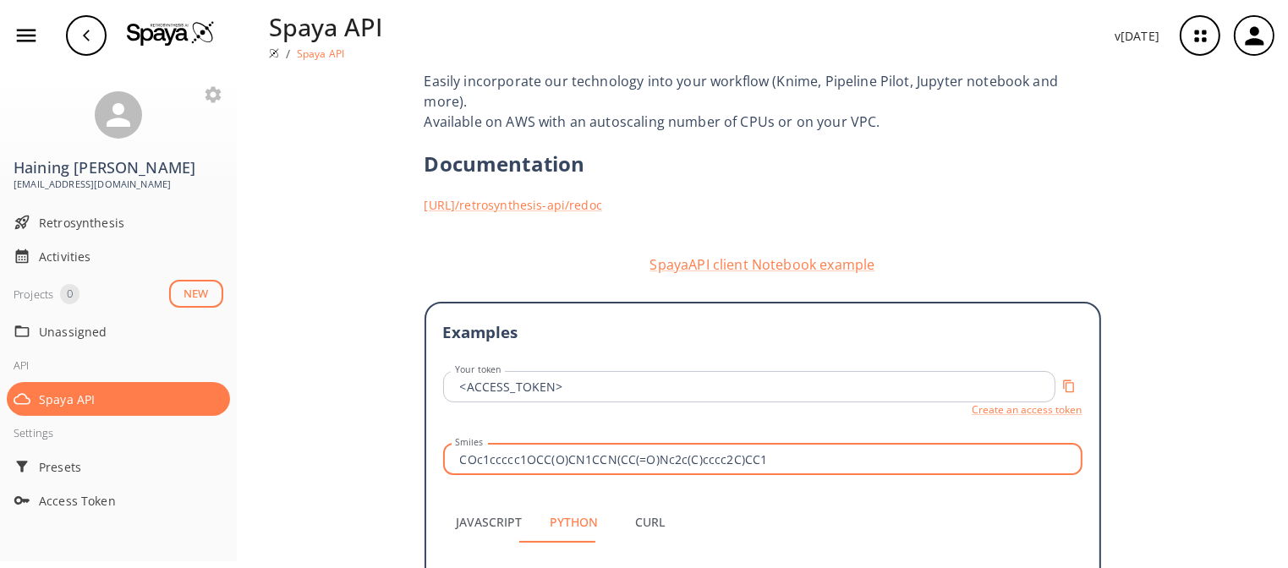
click at [620, 502] on button "Curl" at bounding box center [650, 522] width 76 height 41
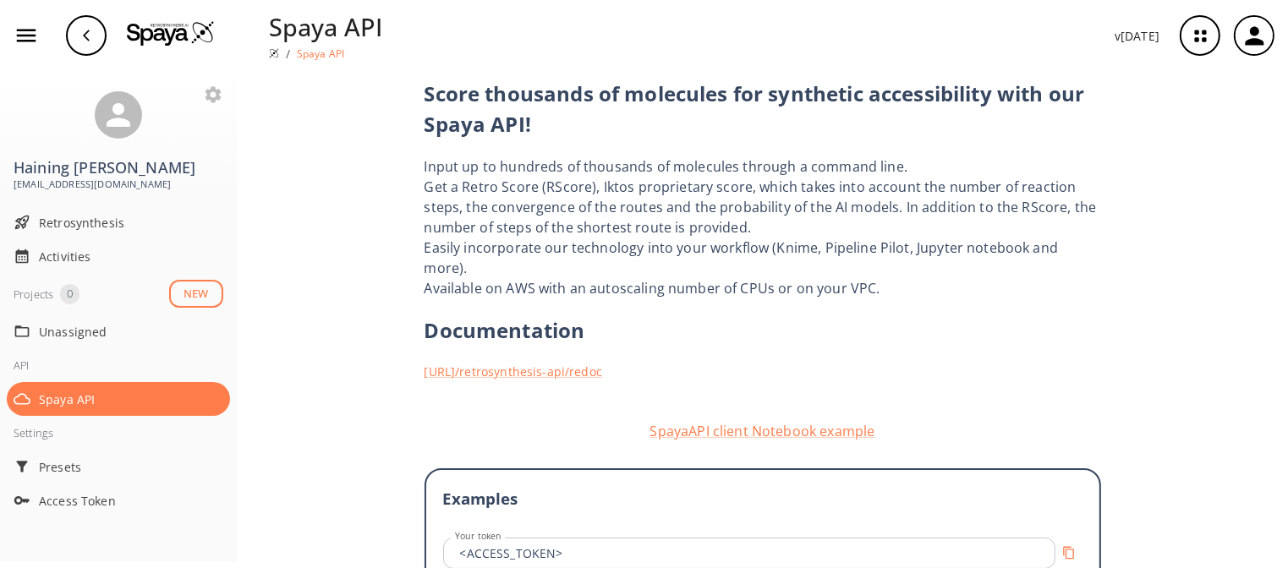
scroll to position [0, 0]
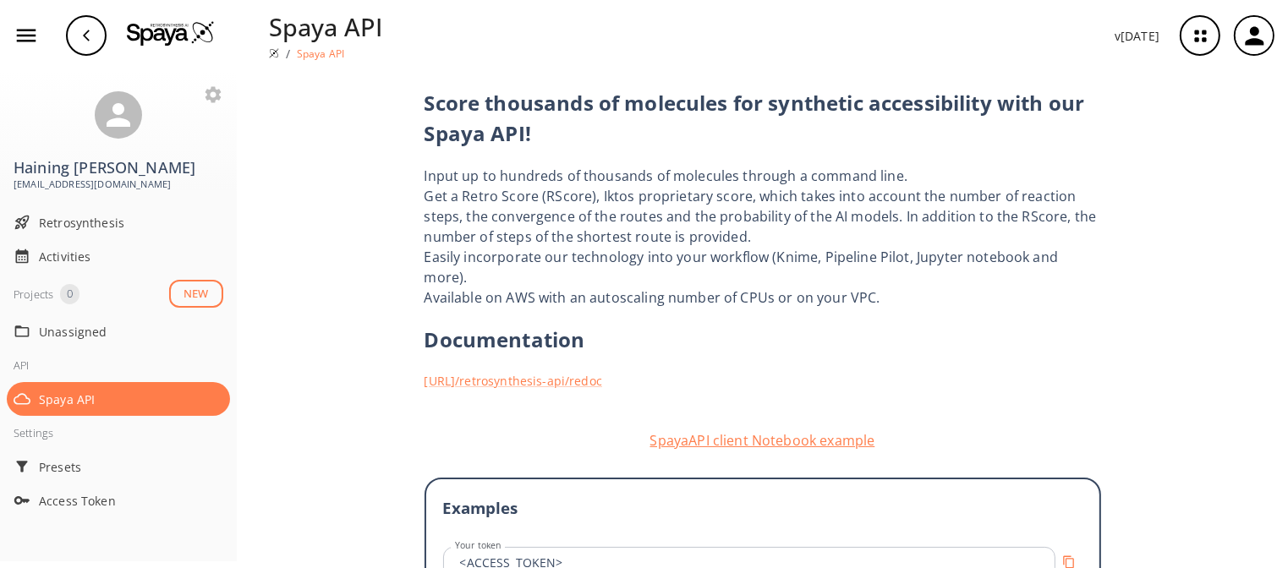
click at [745, 430] on button "SpayaAPI client Notebook example" at bounding box center [763, 440] width 677 height 20
click at [503, 372] on link "https://iff.spaya.ai /retrosynthesis-api/redoc" at bounding box center [763, 381] width 677 height 18
click at [107, 214] on span "Retrosynthesis" at bounding box center [131, 223] width 184 height 18
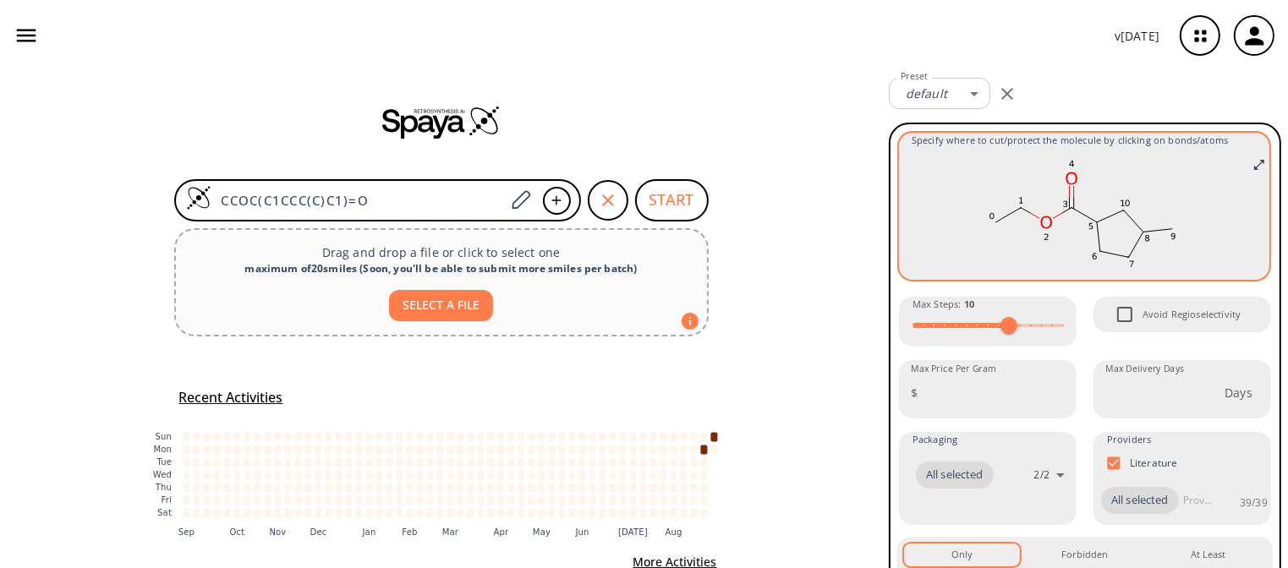
click at [995, 218] on rect at bounding box center [1084, 214] width 345 height 118
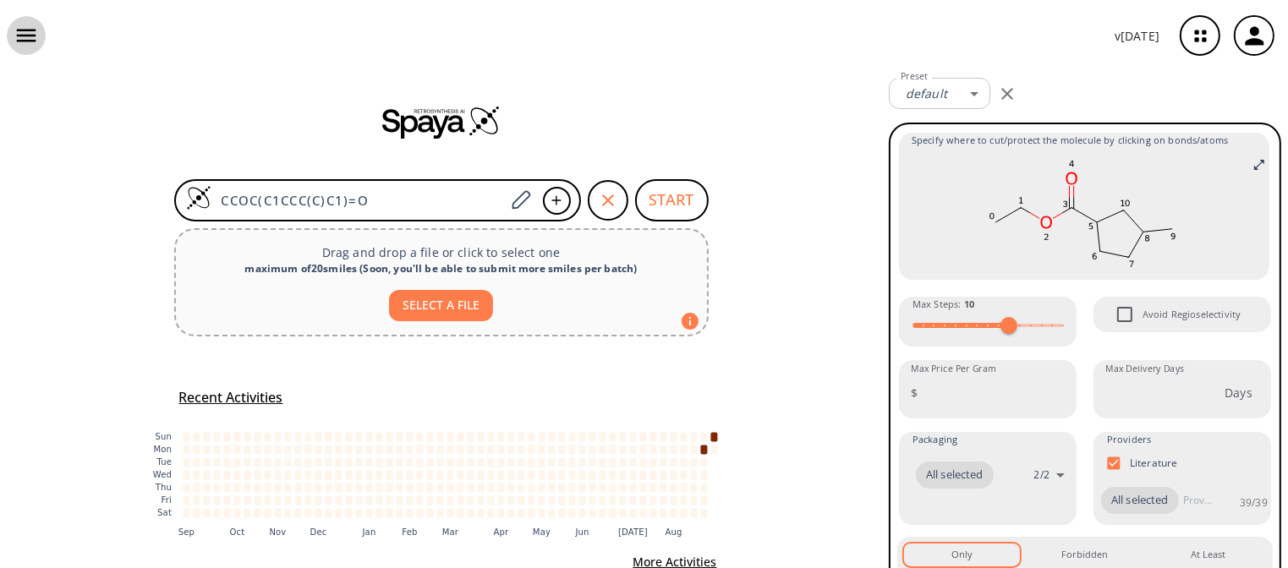
click at [30, 38] on icon "button" at bounding box center [26, 35] width 25 height 25
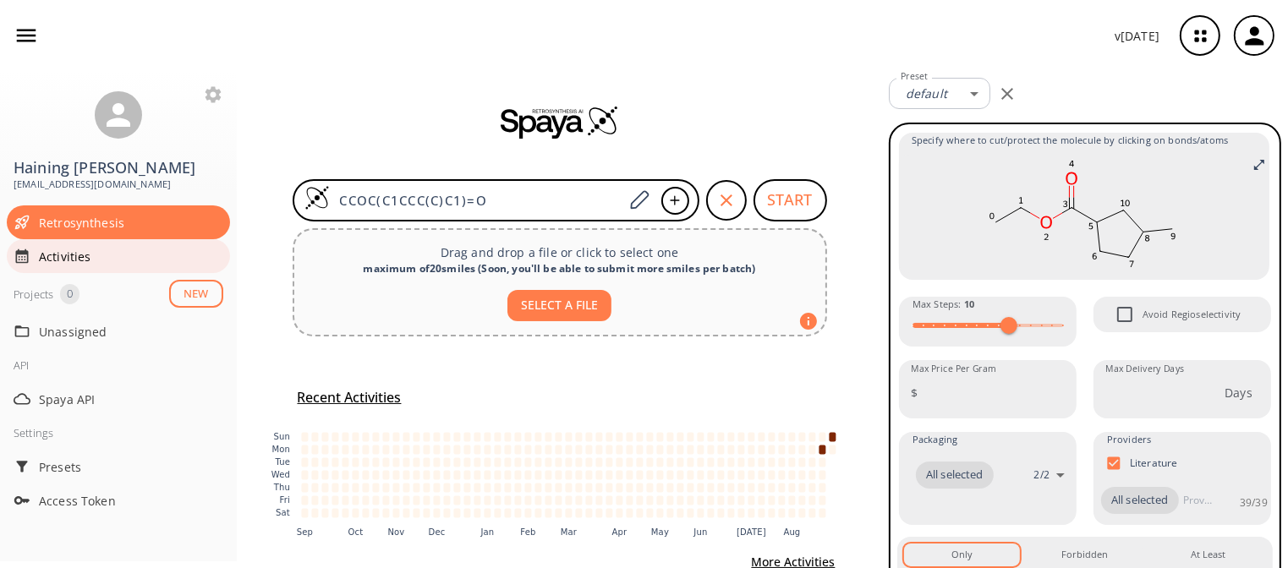
click at [98, 248] on span "Activities" at bounding box center [131, 257] width 184 height 18
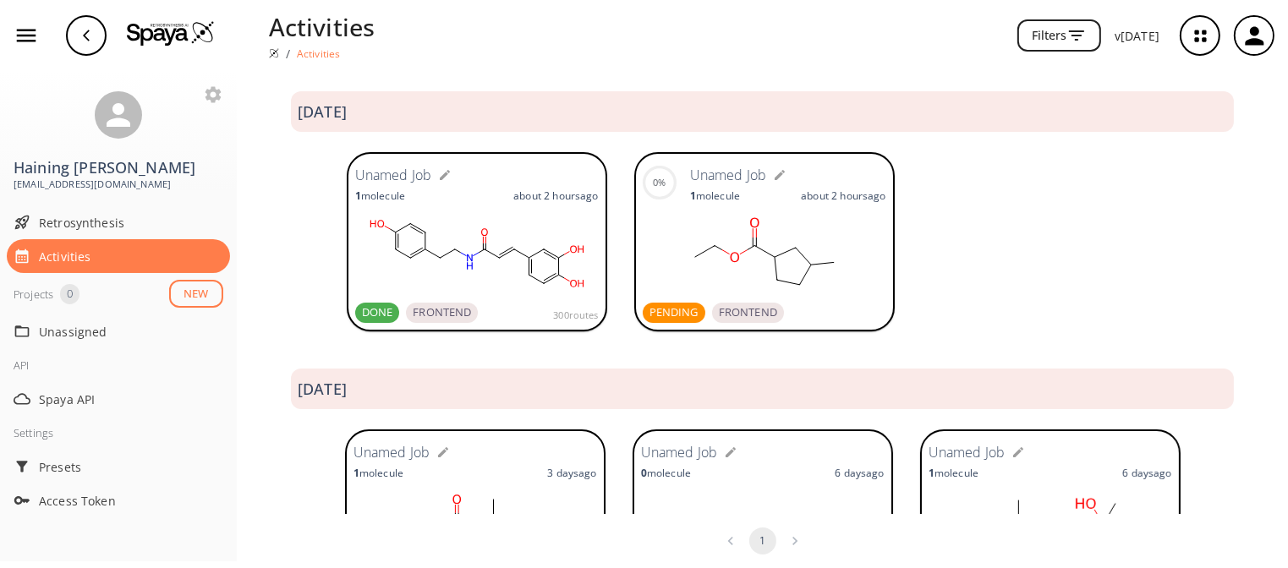
click at [677, 256] on rect at bounding box center [765, 253] width 244 height 85
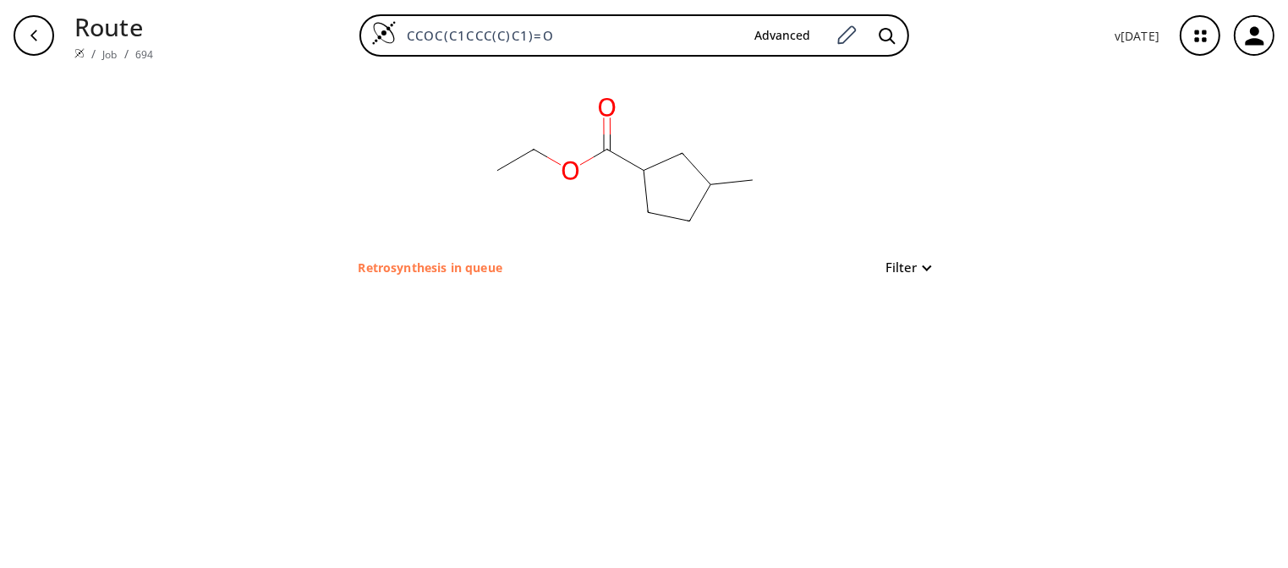
click at [431, 266] on p "Retrosynthesis in queue" at bounding box center [431, 268] width 144 height 18
click at [934, 264] on div "clear Retrosynthesis in queue Filter" at bounding box center [645, 174] width 626 height 206
click at [930, 264] on div "clear Retrosynthesis in queue Filter" at bounding box center [645, 174] width 626 height 206
click at [924, 264] on button "Filter" at bounding box center [903, 267] width 54 height 13
click at [104, 49] on link "Job" at bounding box center [109, 54] width 14 height 14
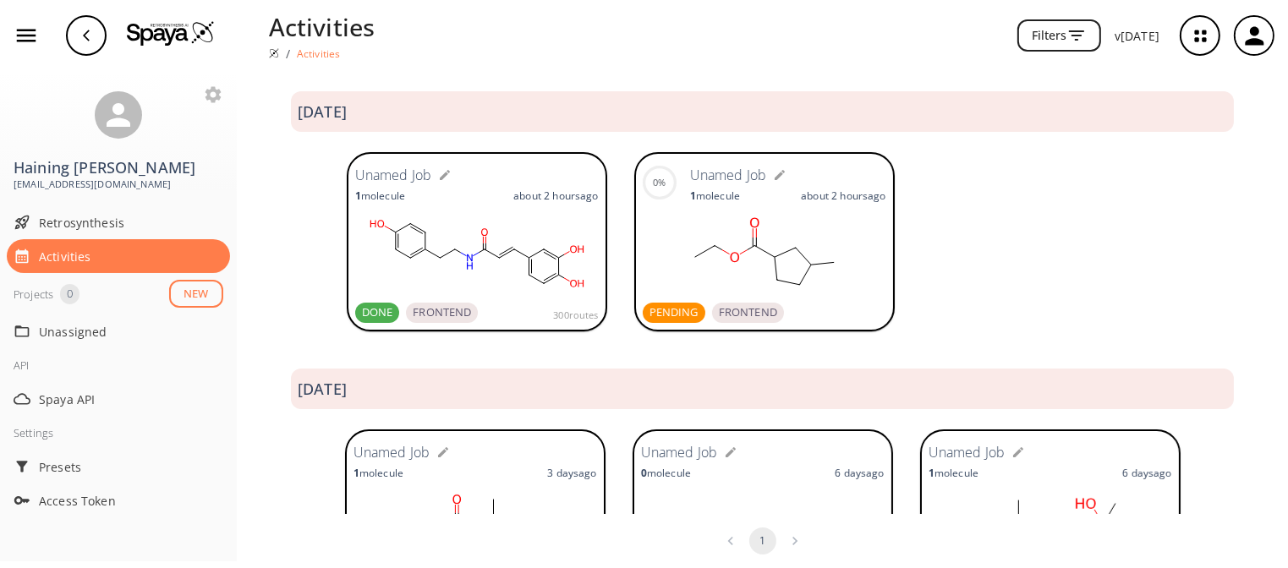
click at [659, 310] on span "PENDING" at bounding box center [674, 312] width 63 height 17
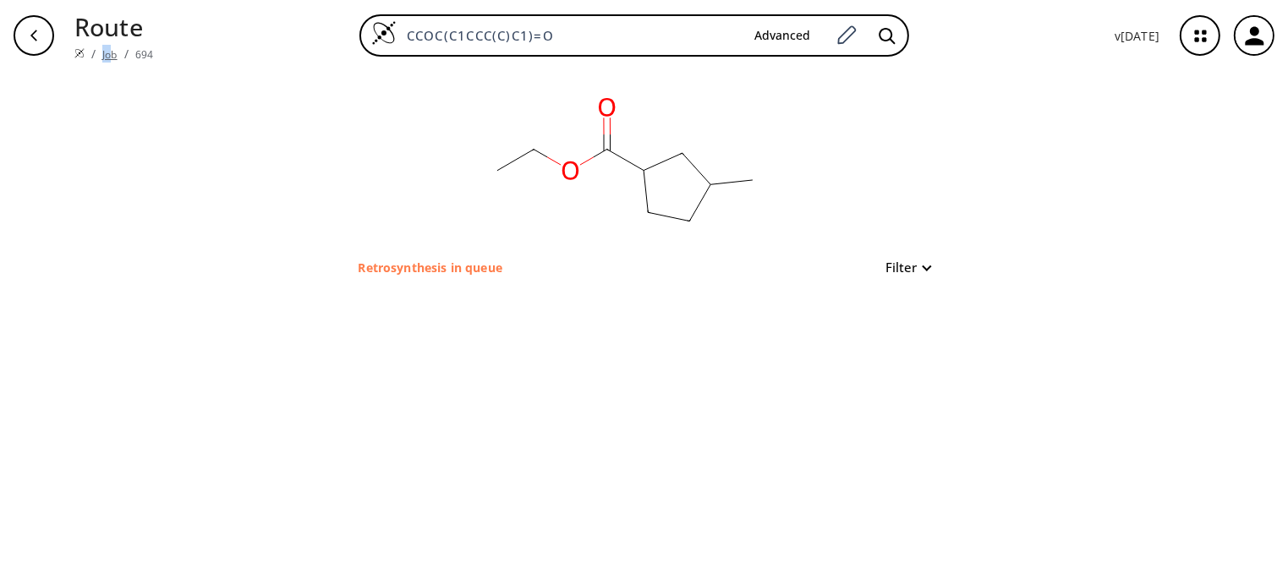
click at [105, 45] on ol "/ Job / 694" at bounding box center [113, 54] width 79 height 18
click at [104, 47] on link "Job" at bounding box center [109, 54] width 14 height 14
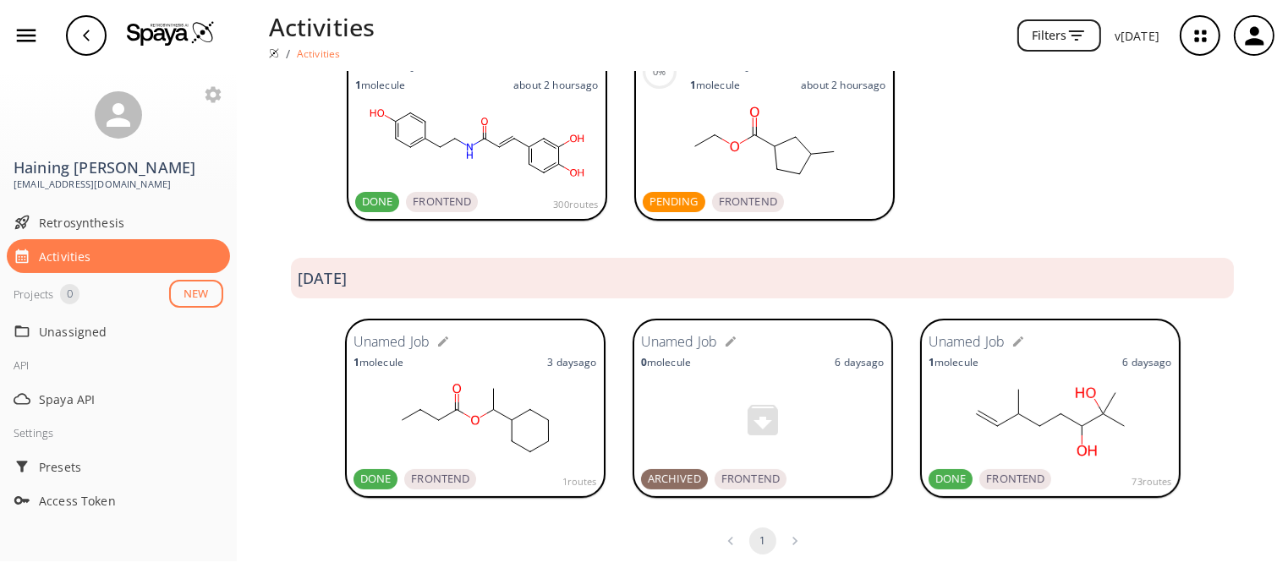
scroll to position [112, 0]
click at [646, 476] on span "ARCHIVED" at bounding box center [674, 478] width 67 height 17
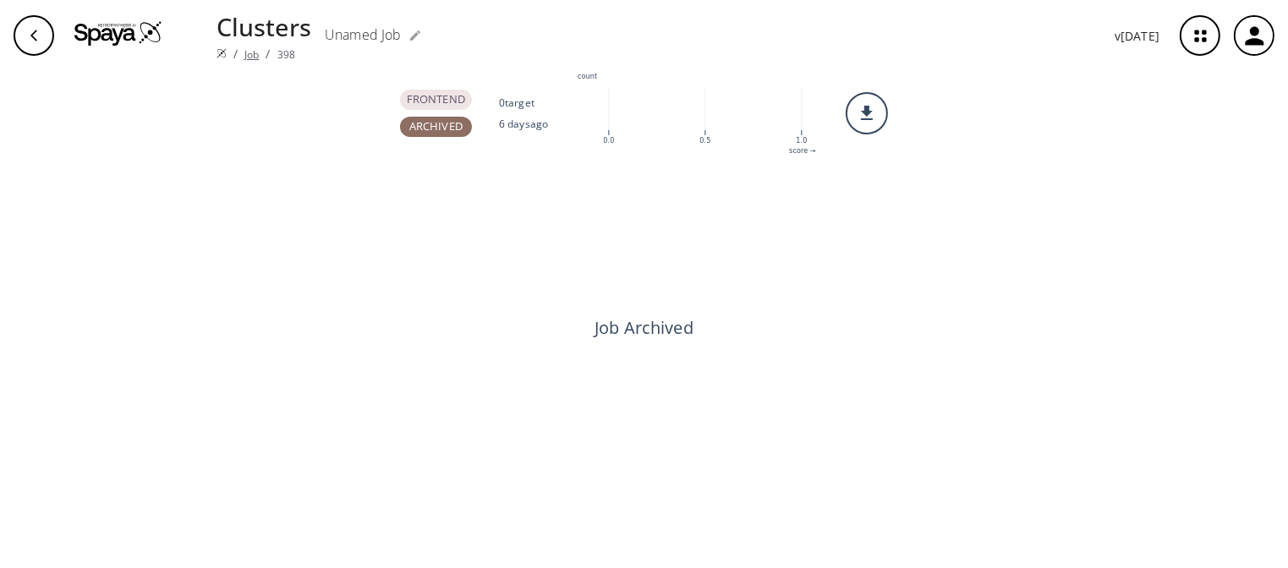
click at [244, 47] on link "Job" at bounding box center [251, 54] width 14 height 14
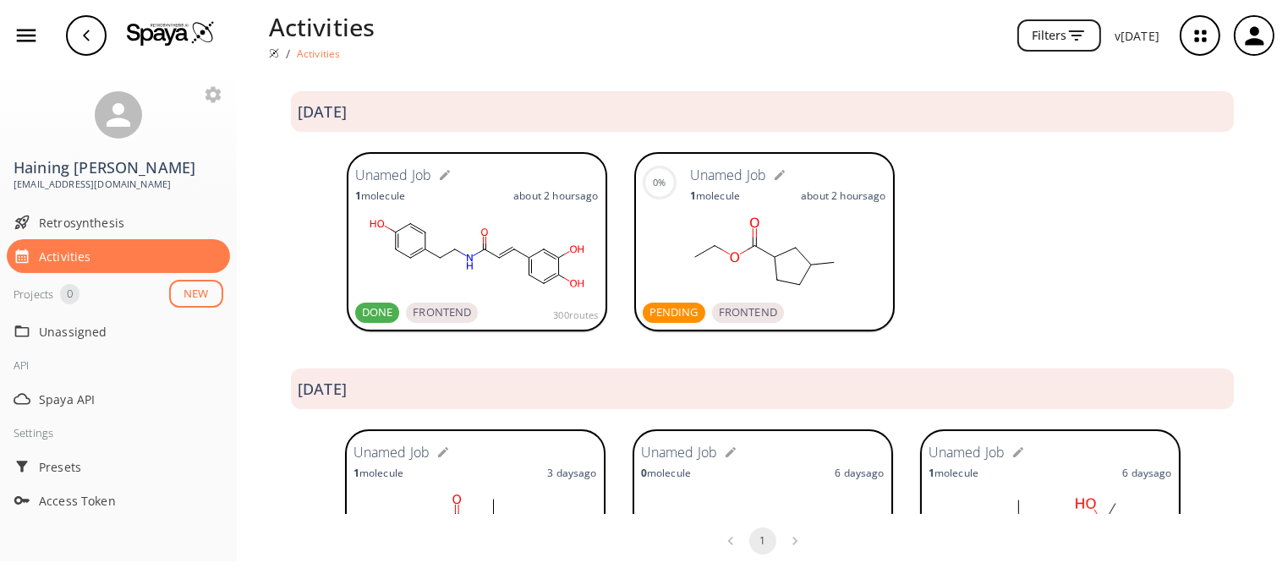
click at [706, 263] on rect at bounding box center [765, 253] width 244 height 85
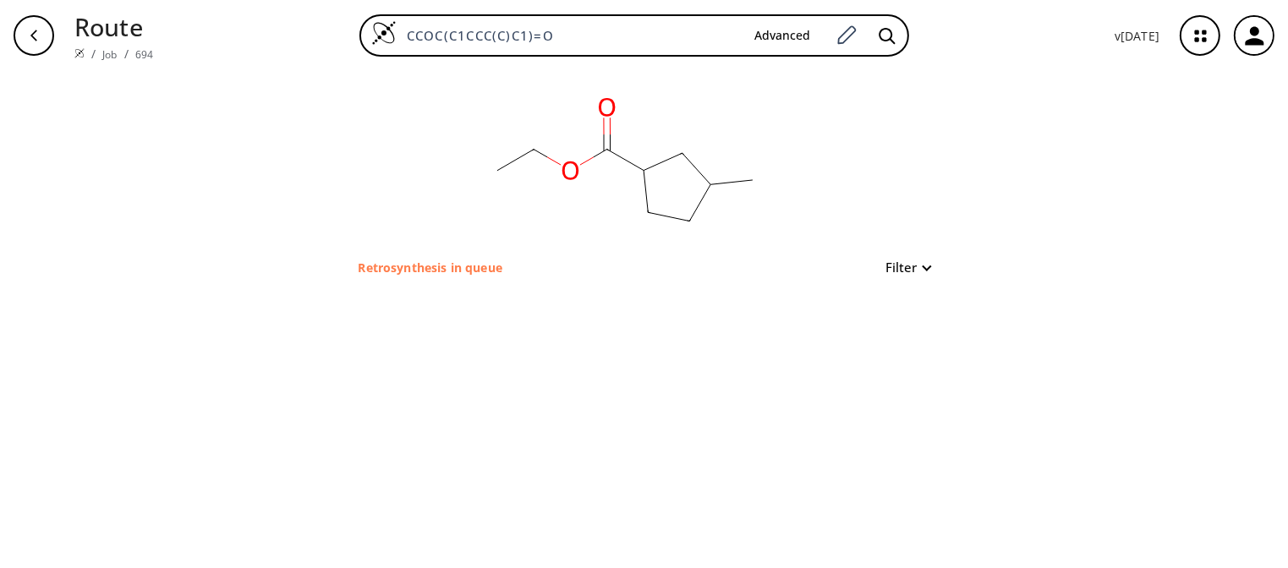
click at [921, 262] on button "Filter" at bounding box center [903, 267] width 54 height 13
type input "6"
click at [890, 331] on span "6" at bounding box center [903, 333] width 113 height 25
click at [402, 266] on div at bounding box center [644, 284] width 1288 height 568
click at [402, 266] on p "Retrosynthesis in queue" at bounding box center [431, 268] width 144 height 18
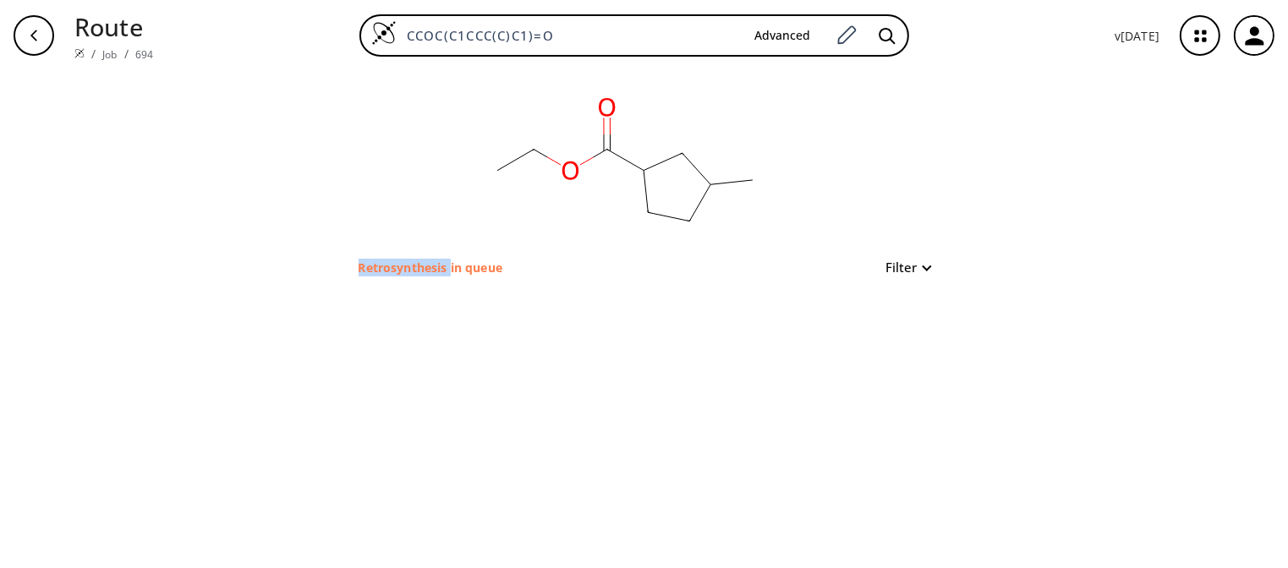
click at [402, 266] on p "Retrosynthesis in queue" at bounding box center [431, 268] width 144 height 18
drag, startPoint x: 402, startPoint y: 266, endPoint x: 1098, endPoint y: 162, distance: 703.6
click at [409, 262] on p "Retrosynthesis in queue" at bounding box center [431, 268] width 144 height 18
click at [1201, 37] on icon "button" at bounding box center [1200, 36] width 45 height 45
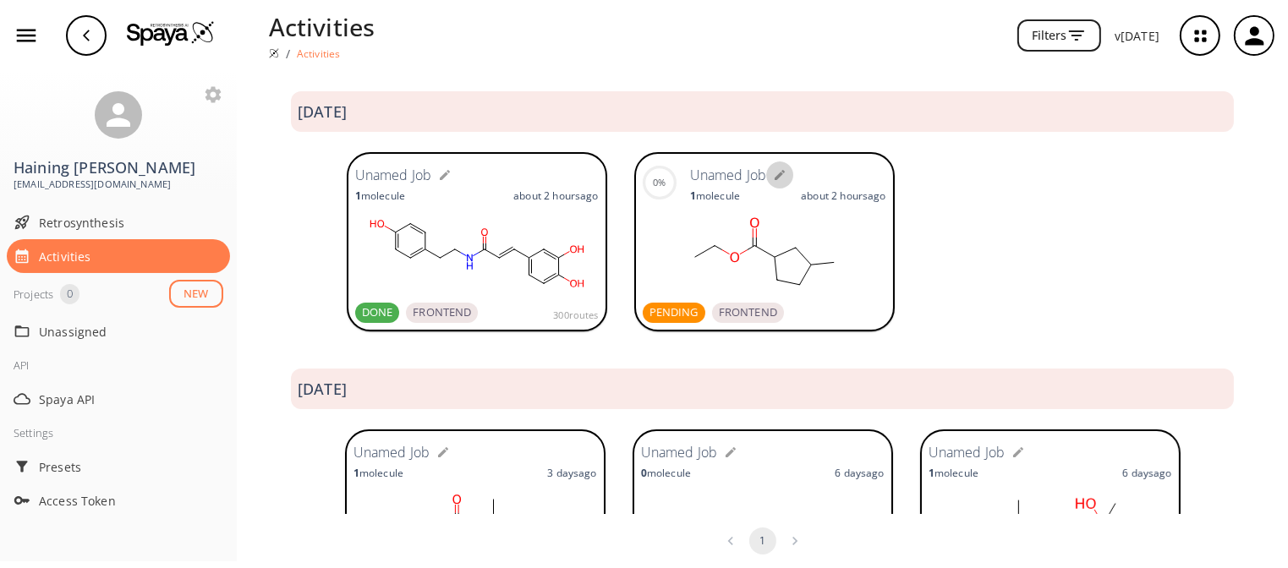
click at [773, 175] on icon "button" at bounding box center [780, 175] width 14 height 14
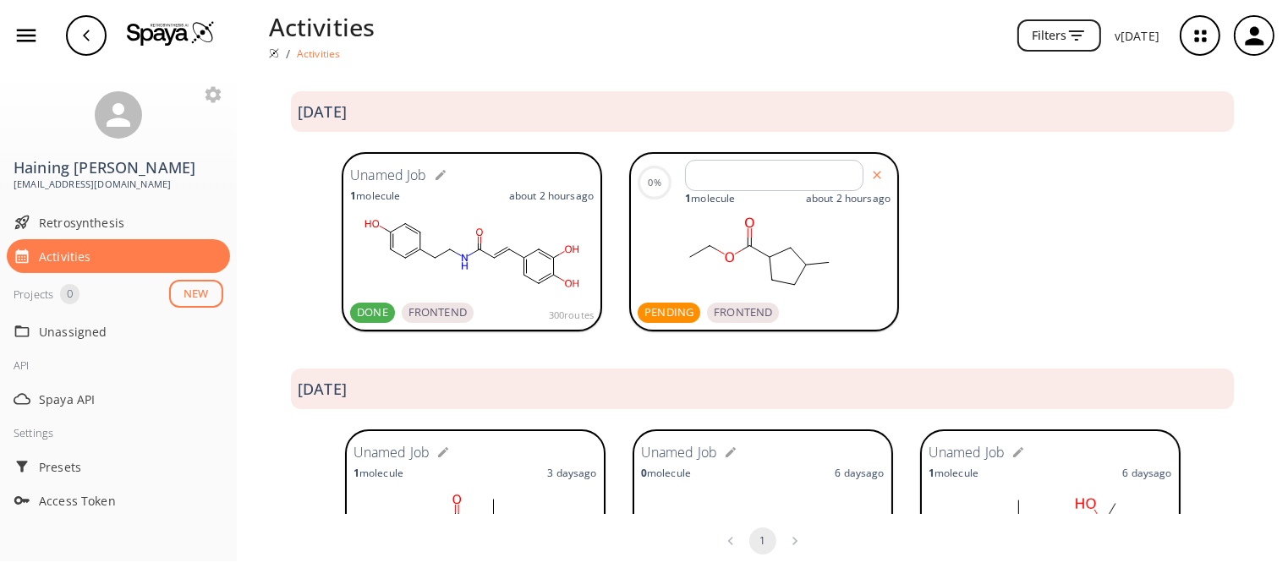
click at [817, 254] on rect at bounding box center [760, 253] width 244 height 85
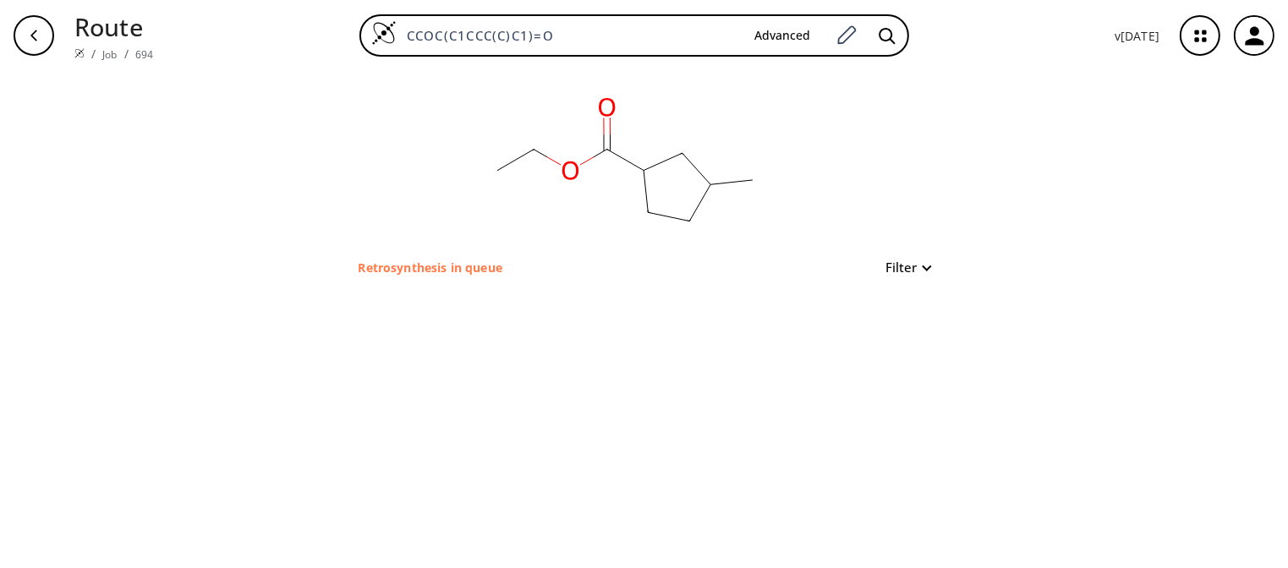
click at [390, 261] on p "Retrosynthesis in queue" at bounding box center [431, 268] width 144 height 18
click at [390, 260] on p "Retrosynthesis in queue" at bounding box center [431, 268] width 144 height 18
click at [102, 47] on link "Job" at bounding box center [109, 54] width 14 height 14
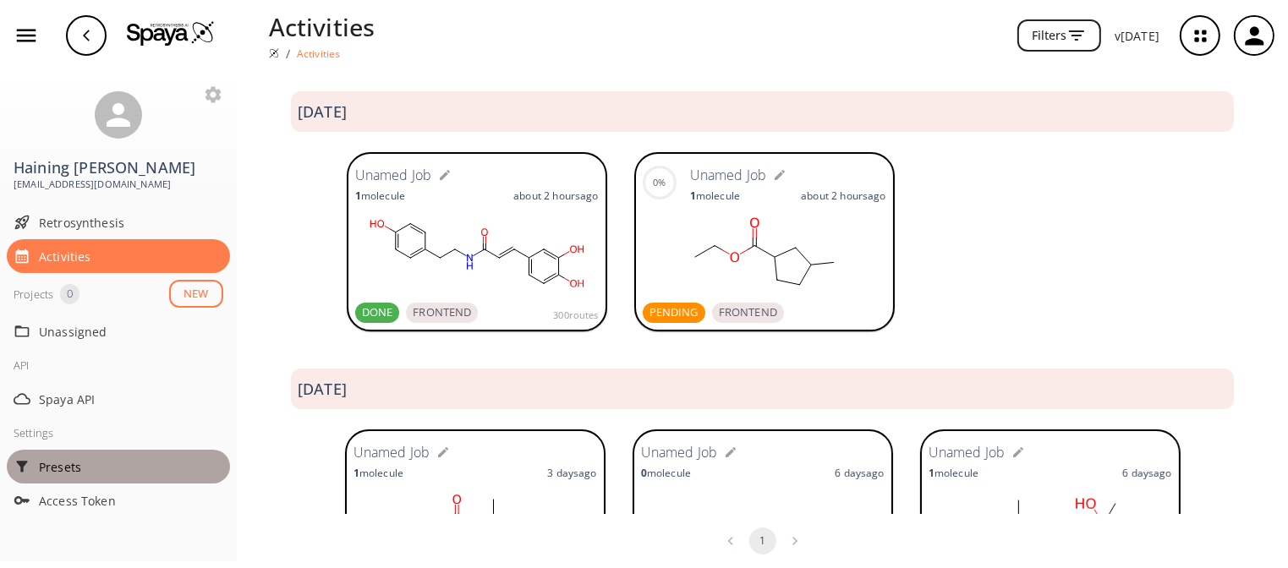
click at [131, 458] on div "Presets" at bounding box center [118, 467] width 223 height 34
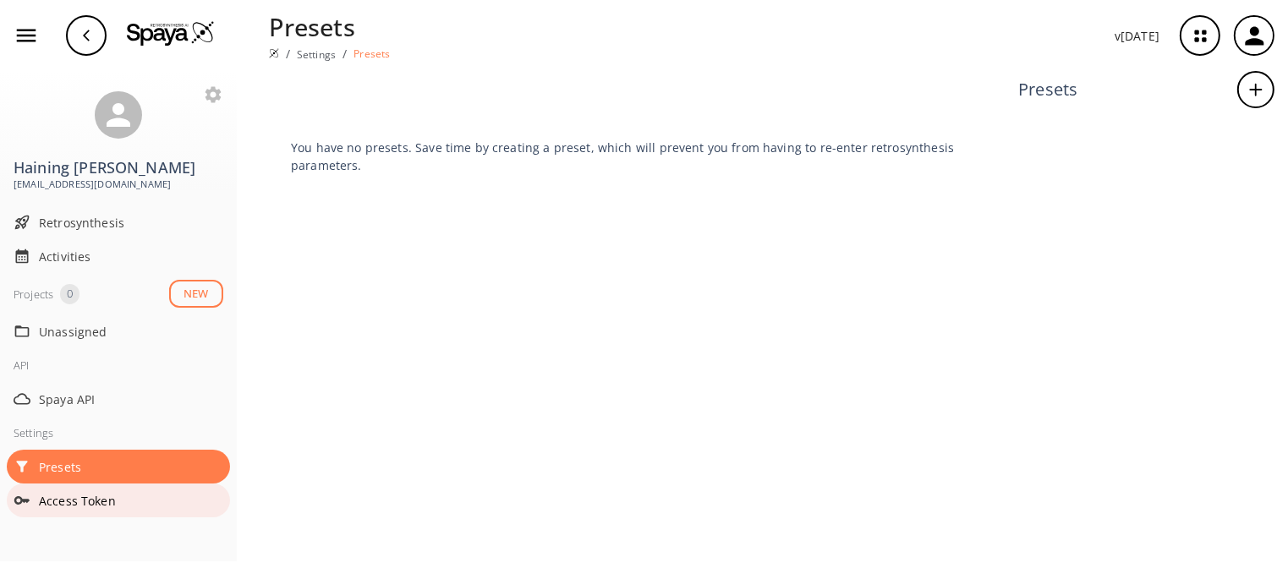
click at [127, 492] on span "Access Token" at bounding box center [131, 501] width 184 height 18
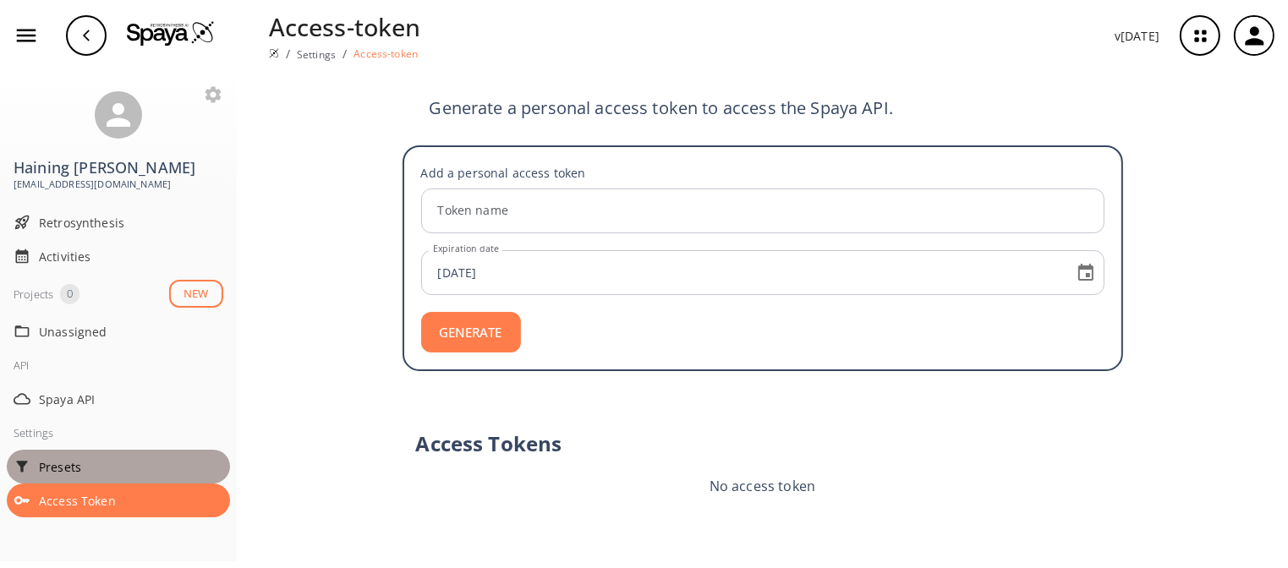
click at [129, 452] on div "Presets" at bounding box center [118, 467] width 223 height 34
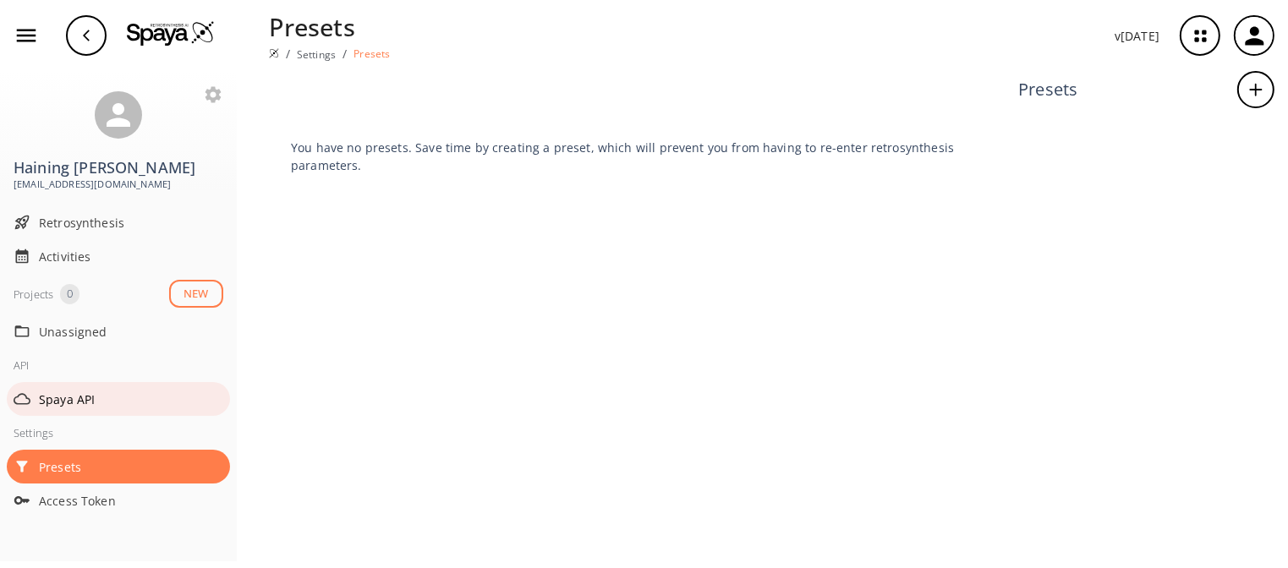
click at [132, 391] on span "Spaya API" at bounding box center [131, 400] width 184 height 18
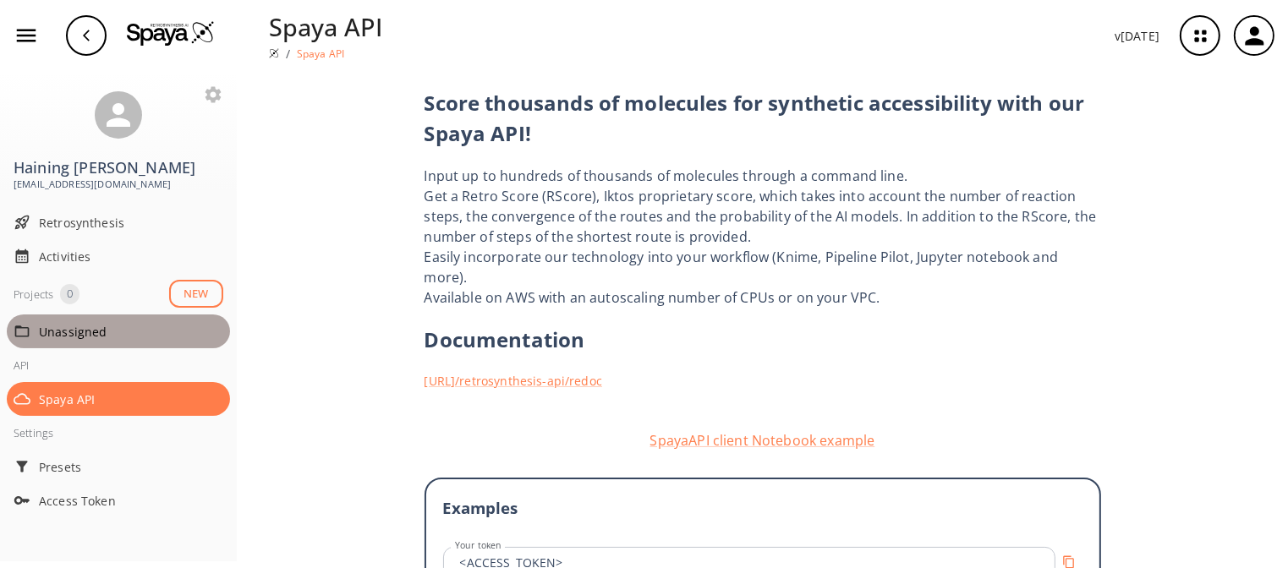
click at [131, 323] on span "Unassigned" at bounding box center [131, 332] width 184 height 18
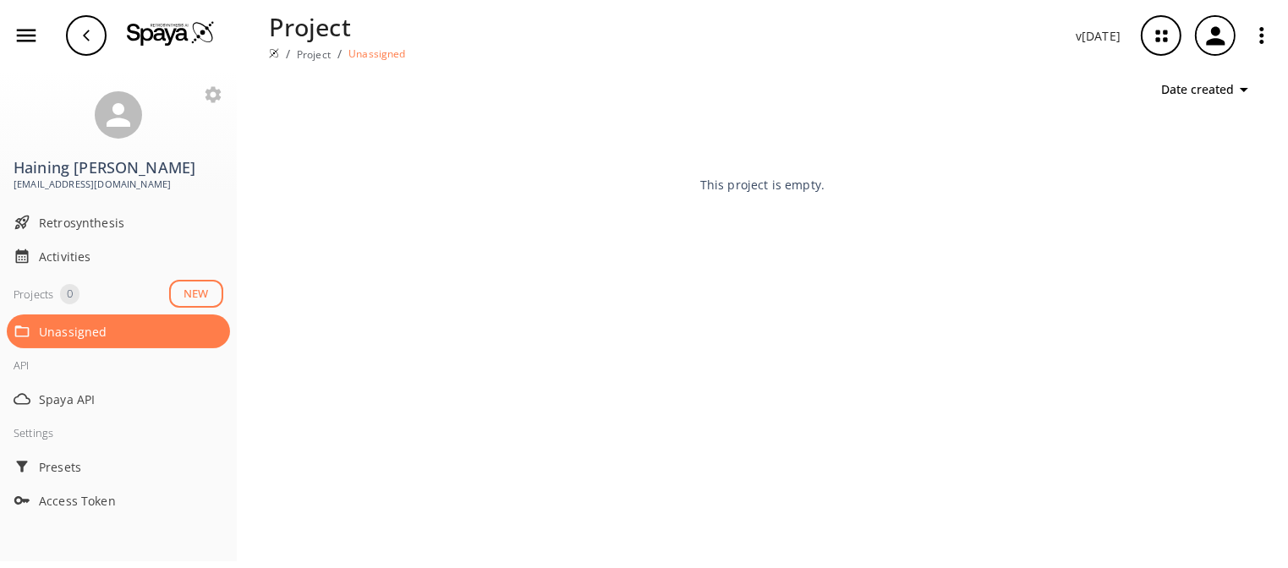
click at [135, 280] on div "Projects 0 NEW" at bounding box center [119, 294] width 210 height 28
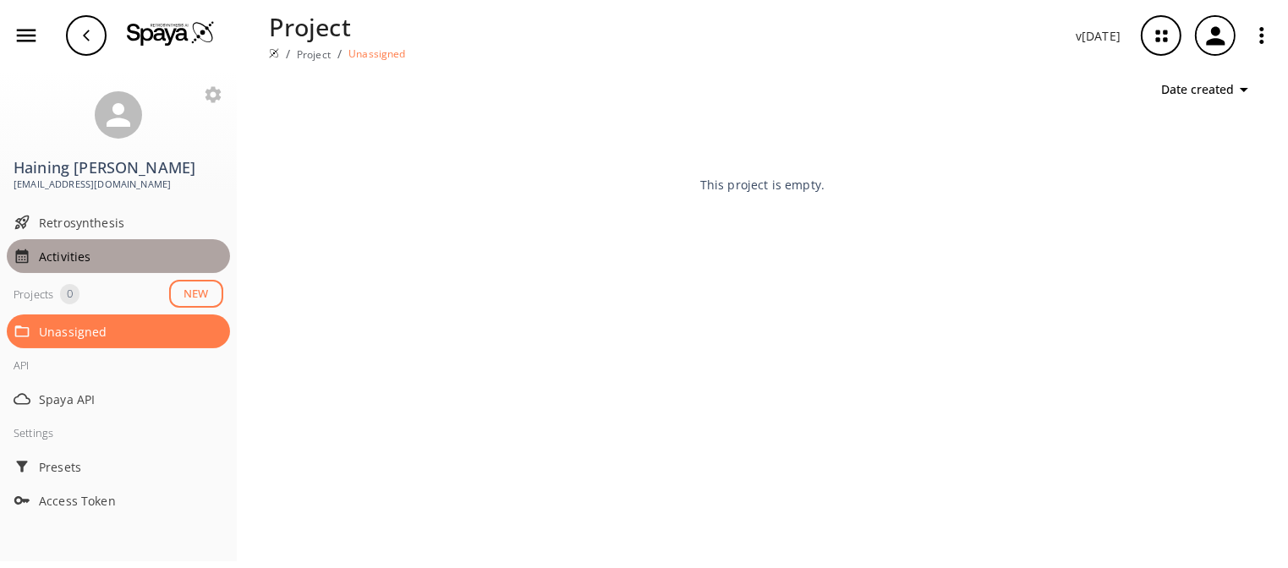
click at [74, 248] on span "Activities" at bounding box center [131, 257] width 184 height 18
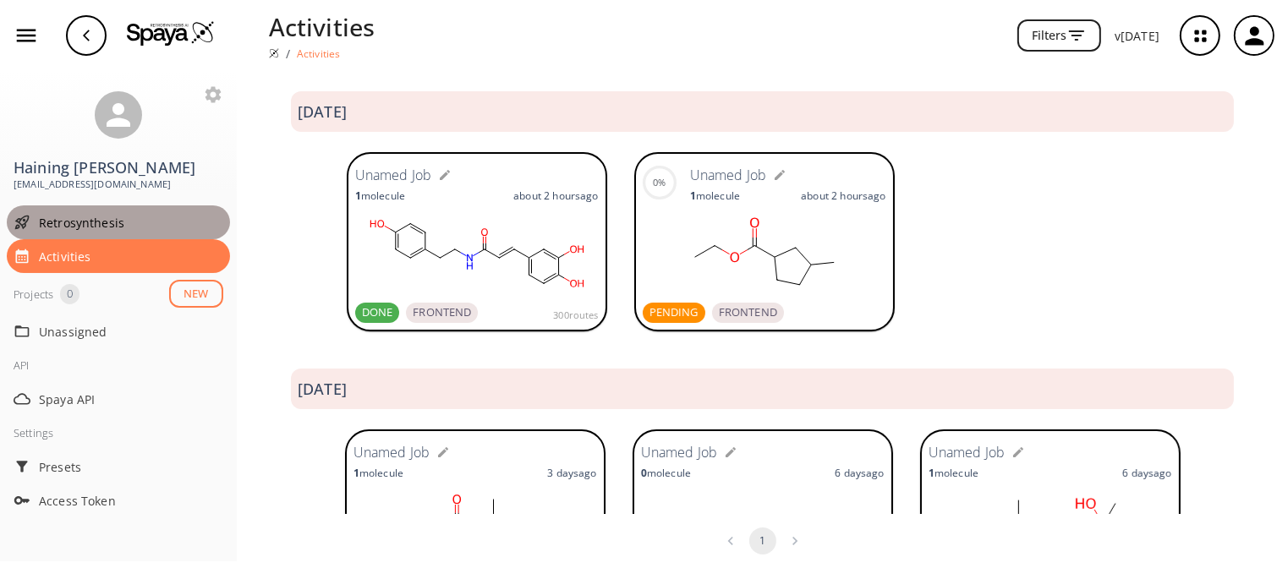
click at [93, 205] on div "Retrosynthesis" at bounding box center [118, 222] width 223 height 34
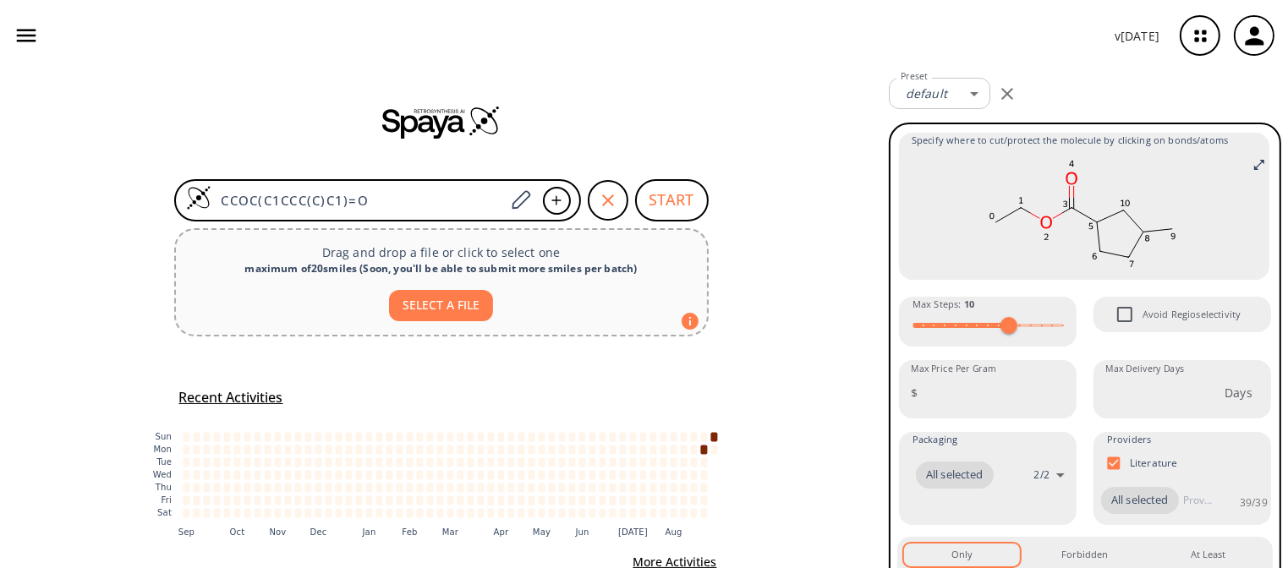
click at [1269, 35] on div "button" at bounding box center [1254, 35] width 37 height 37
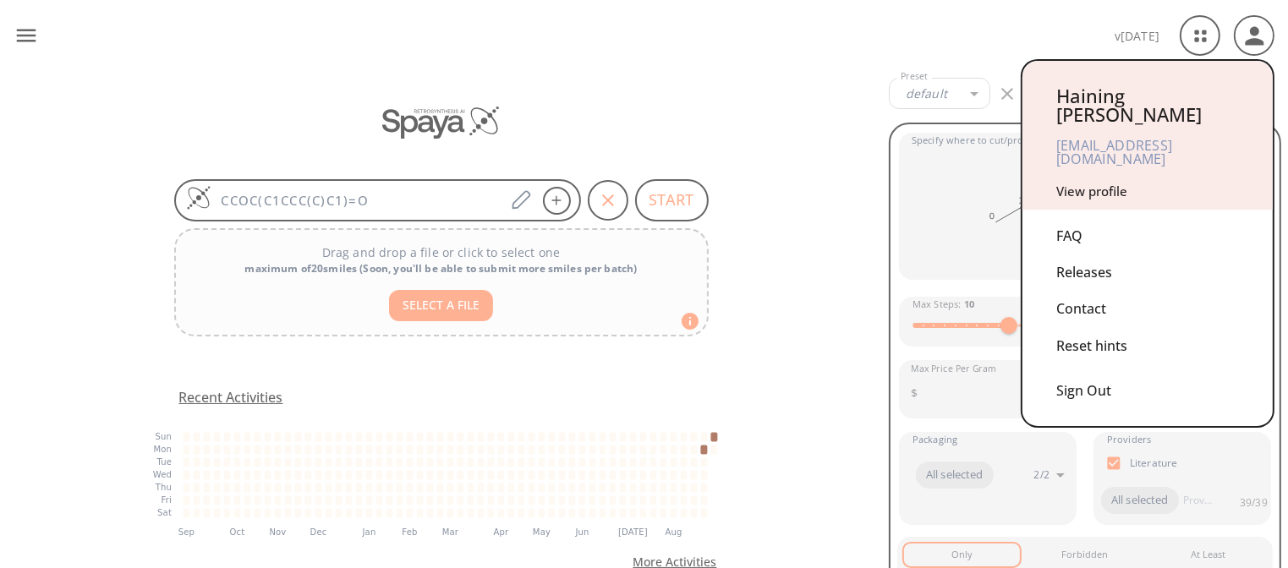
click at [1208, 33] on div at bounding box center [644, 284] width 1288 height 568
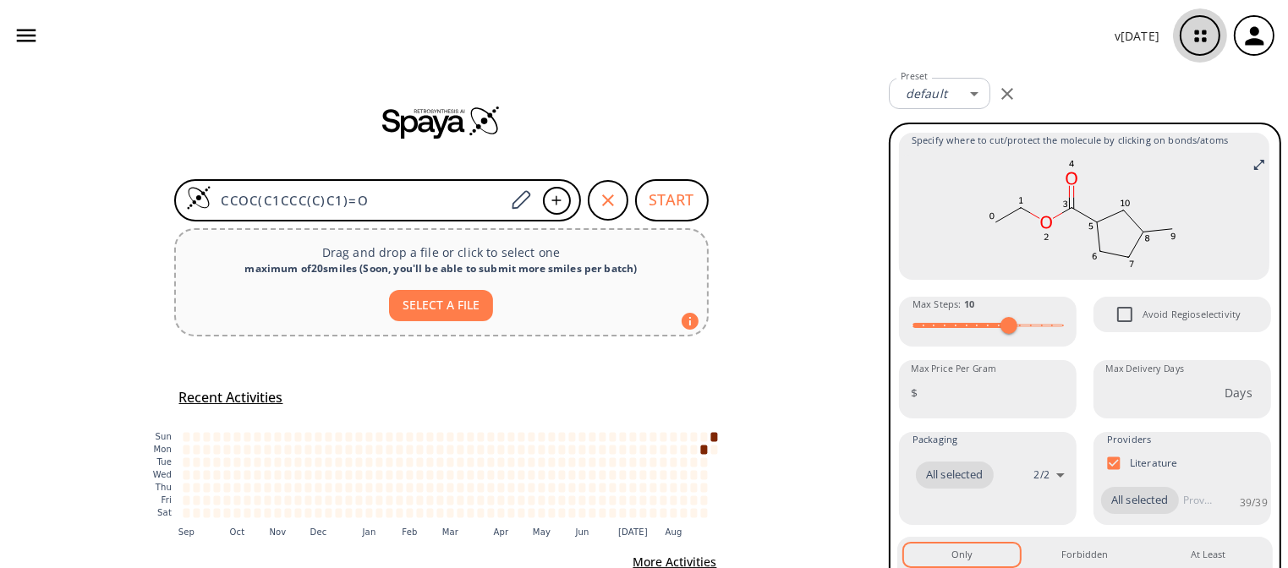
click at [1197, 35] on icon "button" at bounding box center [1200, 36] width 45 height 45
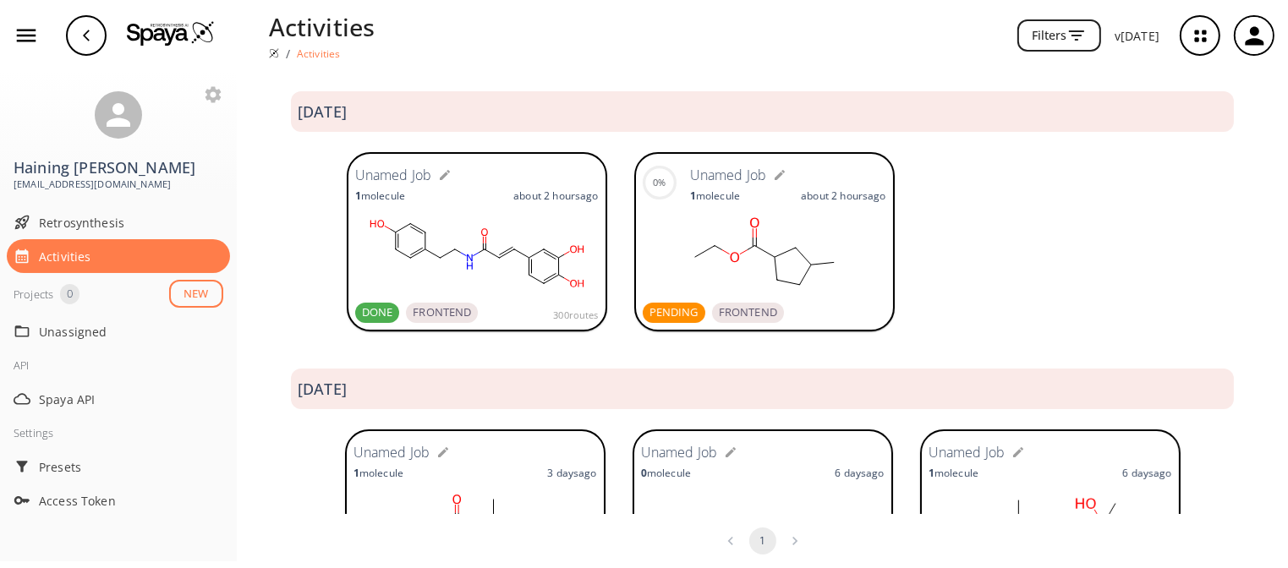
click at [694, 235] on rect at bounding box center [765, 253] width 244 height 85
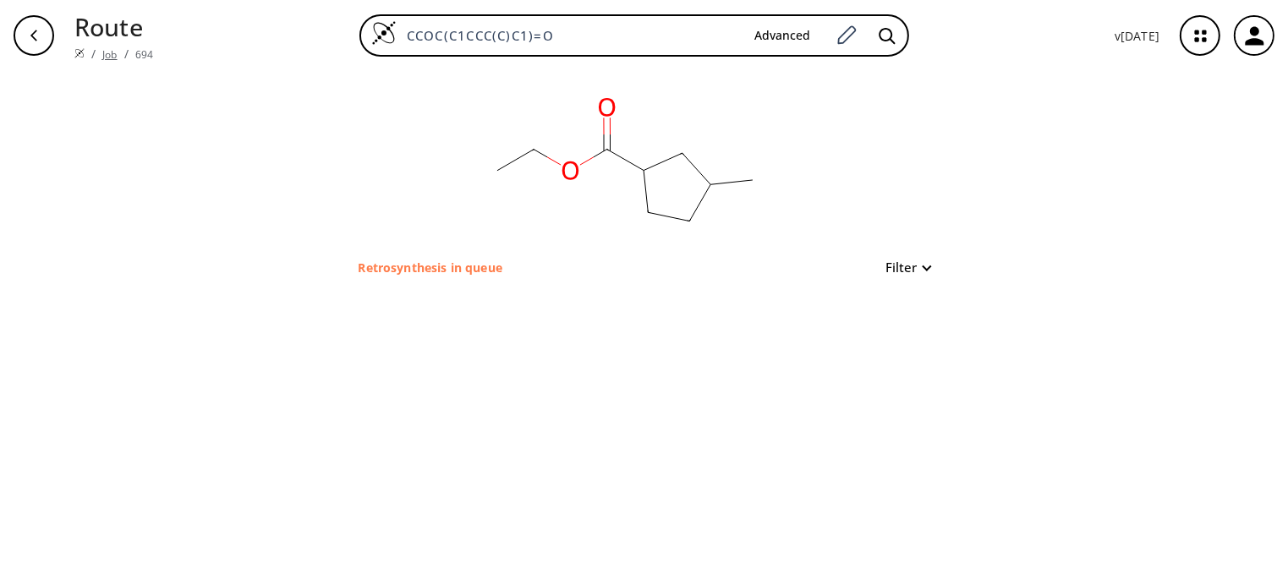
click at [105, 47] on link "Job" at bounding box center [109, 54] width 14 height 14
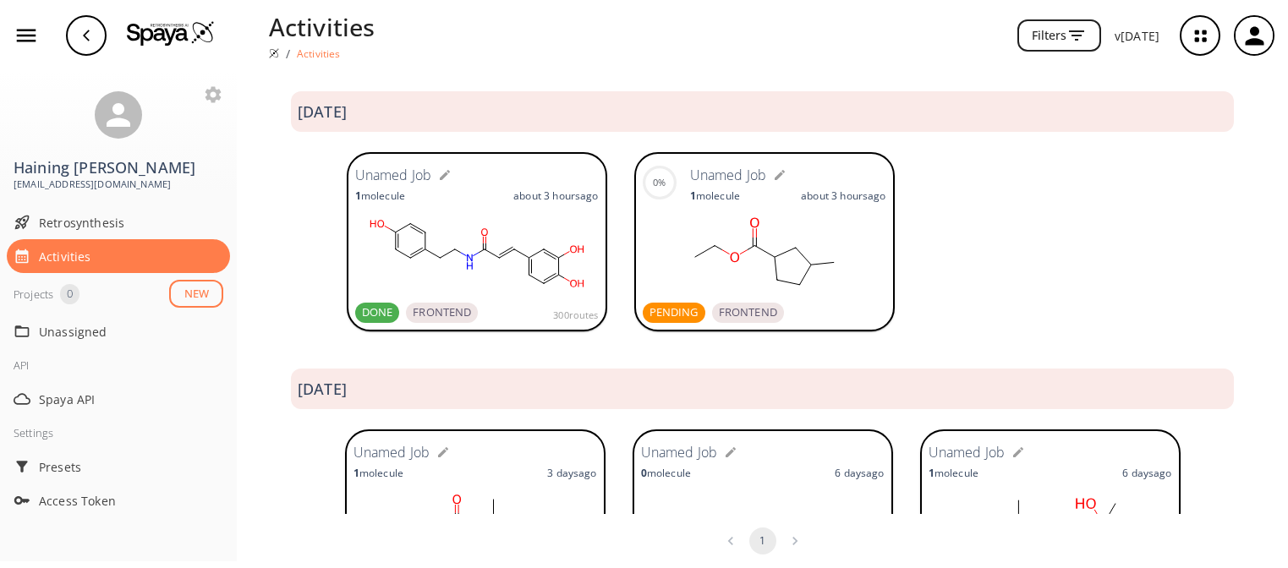
click at [699, 228] on rect at bounding box center [765, 253] width 244 height 85
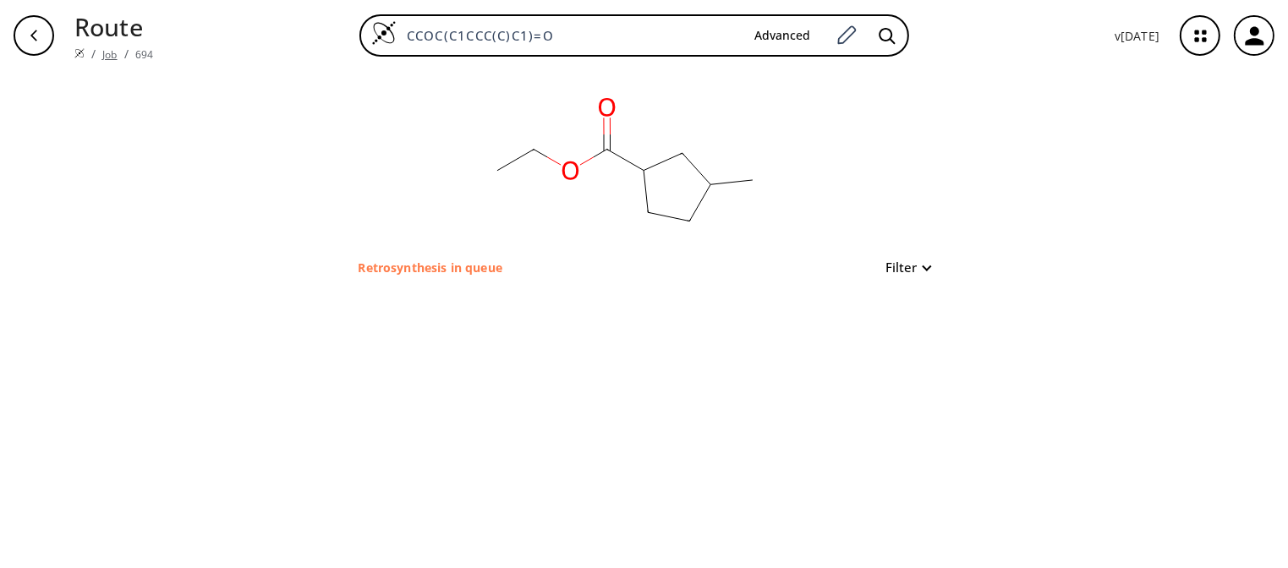
click at [104, 49] on link "Job" at bounding box center [109, 54] width 14 height 14
